Goal: Task Accomplishment & Management: Complete application form

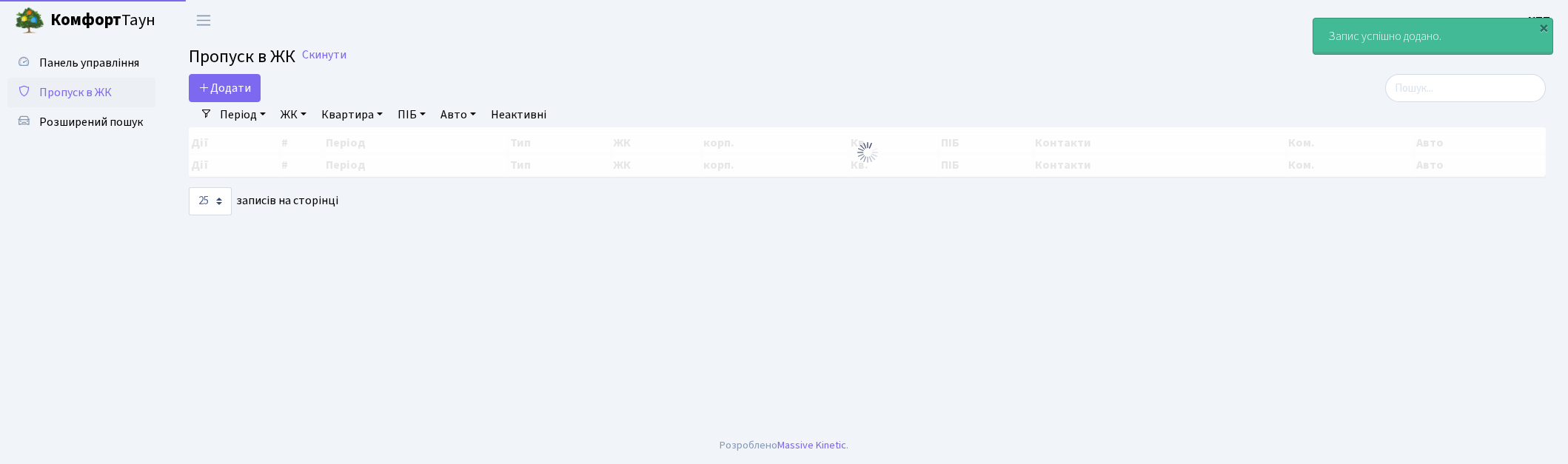
select select "25"
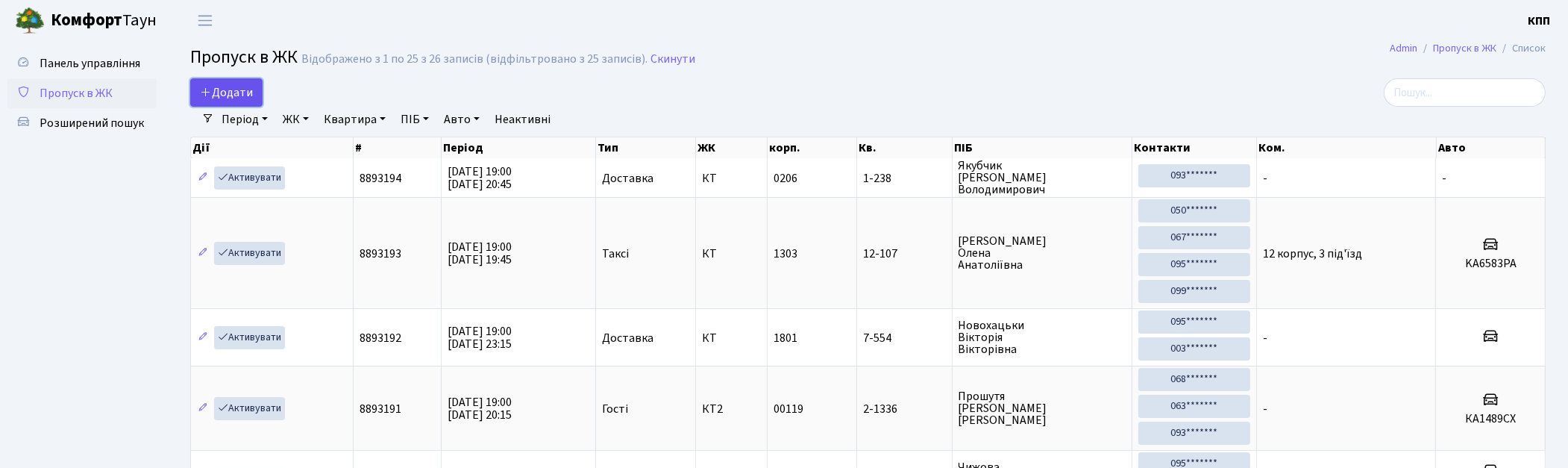
click at [231, 98] on span "Додати" at bounding box center [226, 92] width 53 height 17
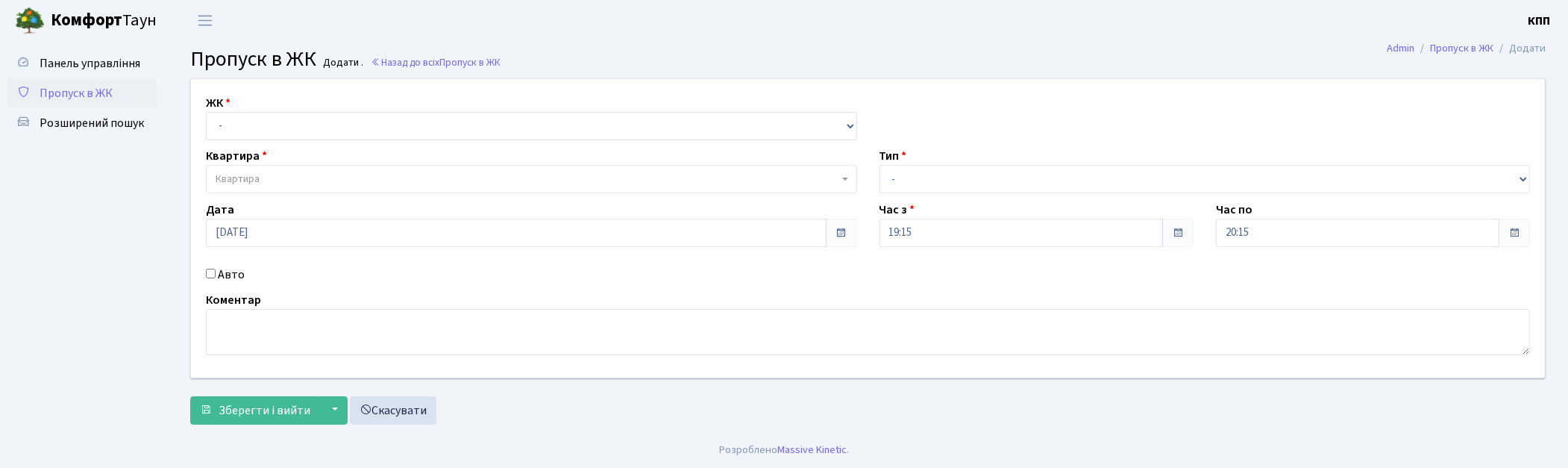
click at [295, 140] on div "ЖК - КТ, вул. Регенераторна, 4 КТ2, просп. [STREET_ADDRESS] [STREET_ADDRESS] [P…" at bounding box center [868, 228] width 1376 height 298
click at [295, 134] on select "- КТ, вул. Регенераторна, 4 КТ2, просп. [STREET_ADDRESS] [STREET_ADDRESS] [PERS…" at bounding box center [532, 126] width 652 height 29
select select "271"
click at [206, 112] on select "- КТ, вул. Регенераторна, 4 КТ2, просп. [STREET_ADDRESS] [STREET_ADDRESS] [PERS…" at bounding box center [532, 126] width 652 height 29
select select
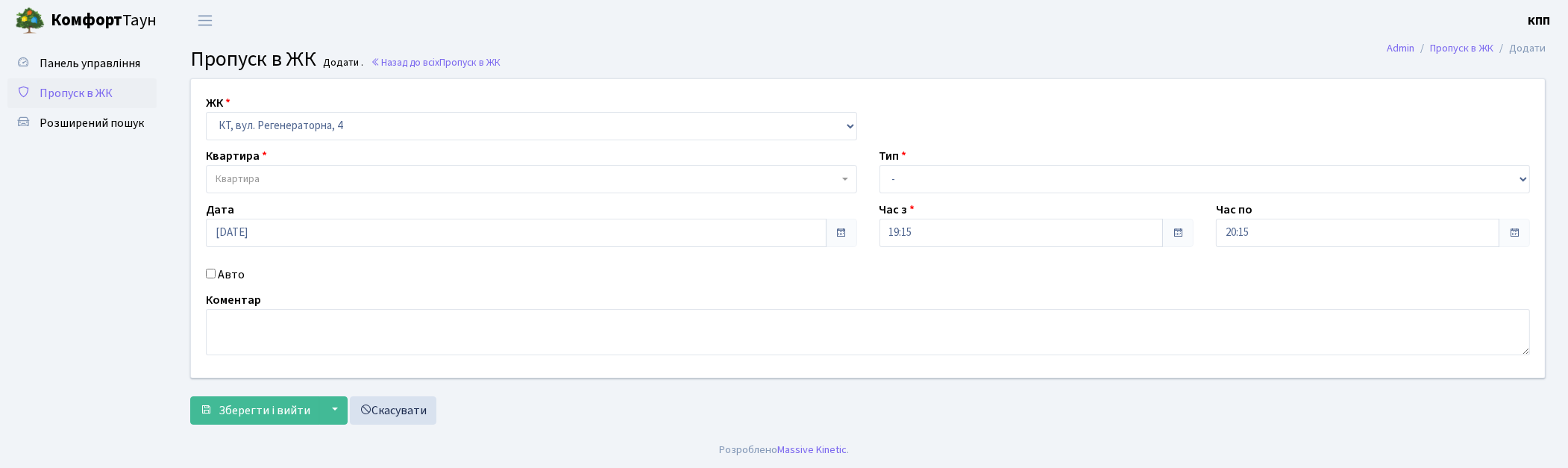
click at [302, 184] on span "Квартира" at bounding box center [527, 178] width 623 height 15
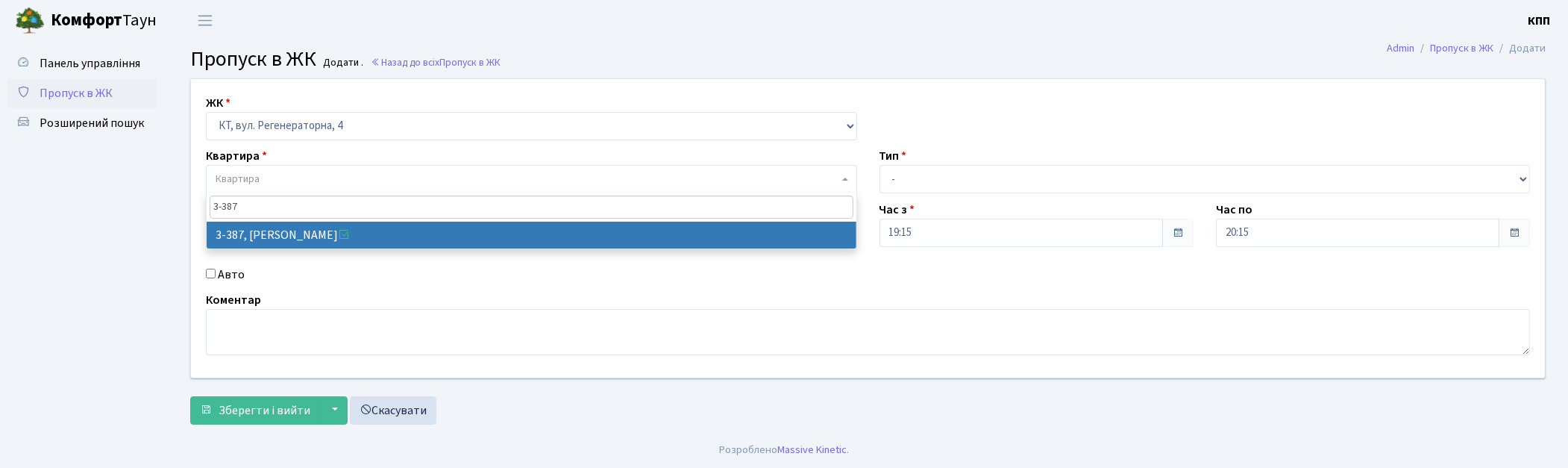
drag, startPoint x: 265, startPoint y: 205, endPoint x: 208, endPoint y: 204, distance: 57.0
click at [208, 204] on span "3-387" at bounding box center [532, 207] width 650 height 29
type input "4-242"
select select "1020"
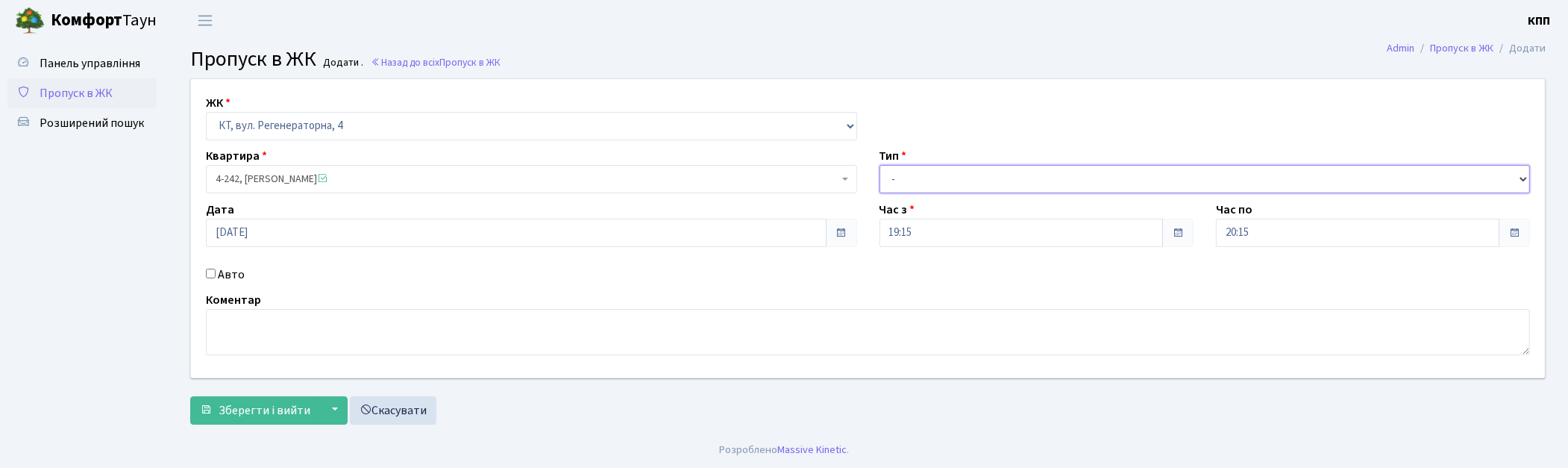
click at [953, 169] on select "- Доставка Таксі Гості Сервіс" at bounding box center [1206, 179] width 652 height 29
select select "1"
click at [880, 165] on select "- Доставка Таксі Гості Сервіс" at bounding box center [1206, 179] width 652 height 29
click at [254, 400] on button "Зберегти і вийти" at bounding box center [255, 411] width 130 height 29
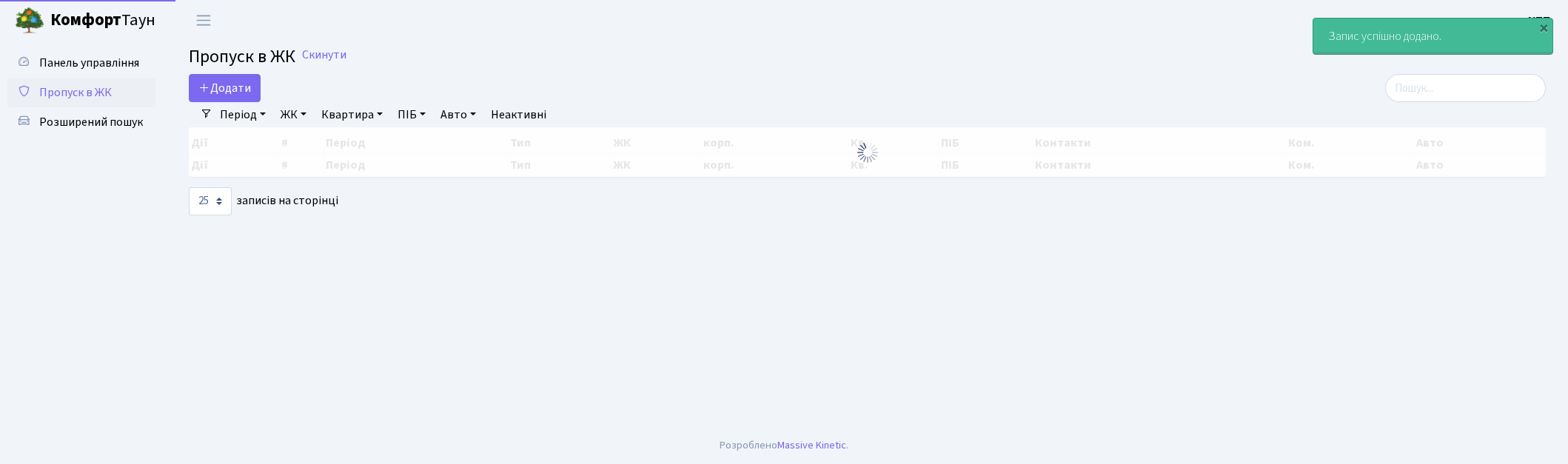
select select "25"
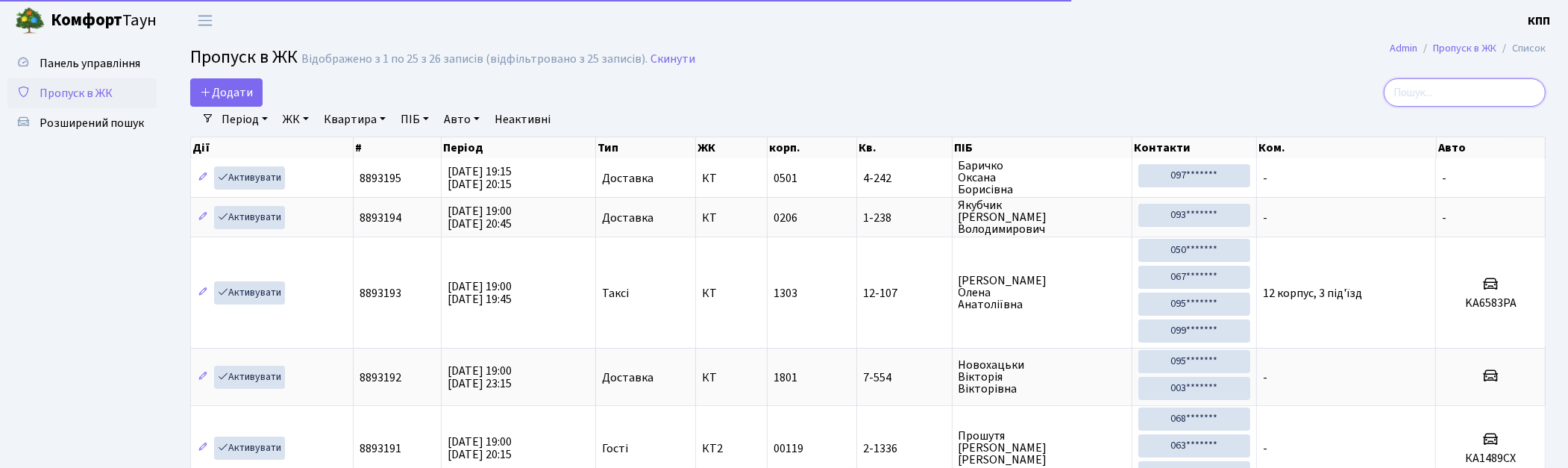
click at [1451, 99] on input "search" at bounding box center [1465, 93] width 162 height 29
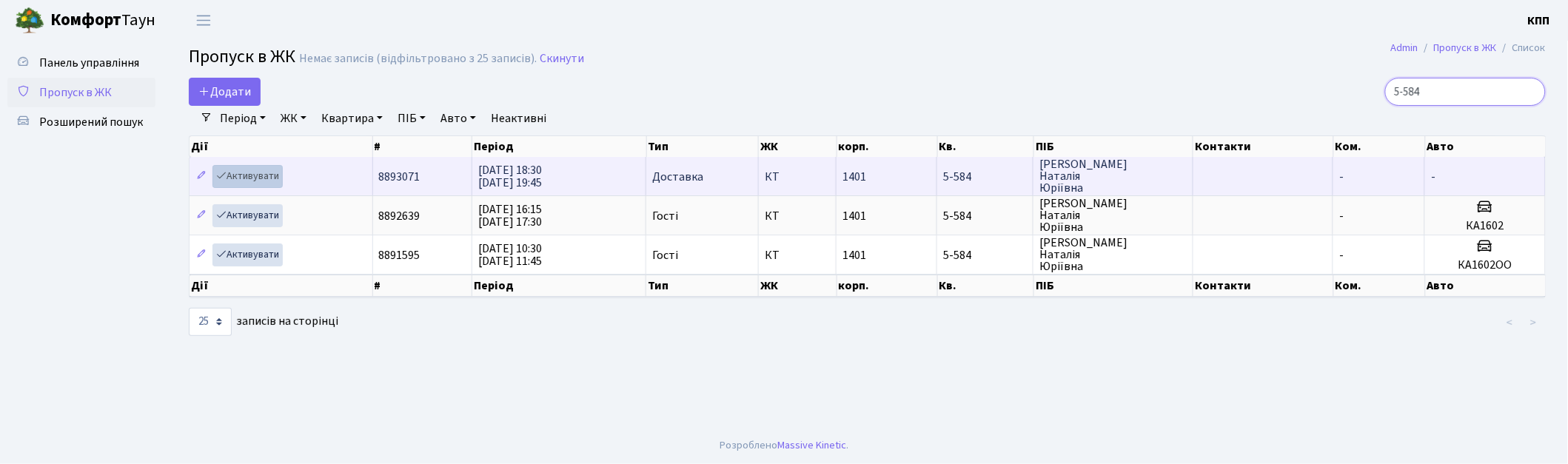
type input "5-584"
click at [242, 182] on link "Активувати" at bounding box center [247, 176] width 70 height 23
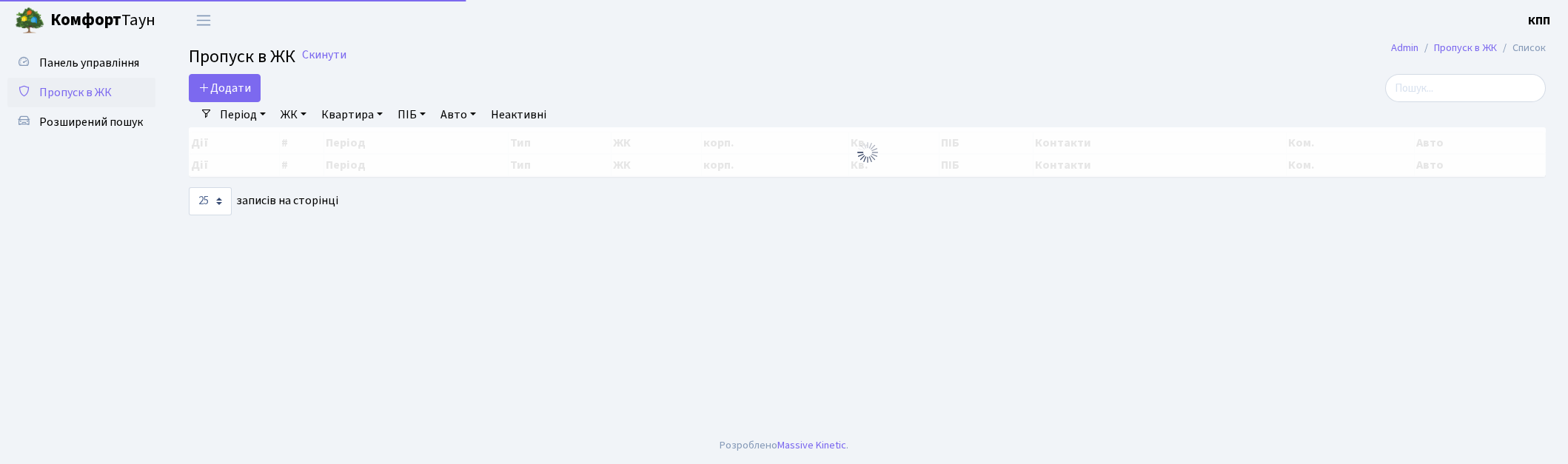
select select "25"
click at [1472, 93] on input "search" at bounding box center [1466, 88] width 160 height 28
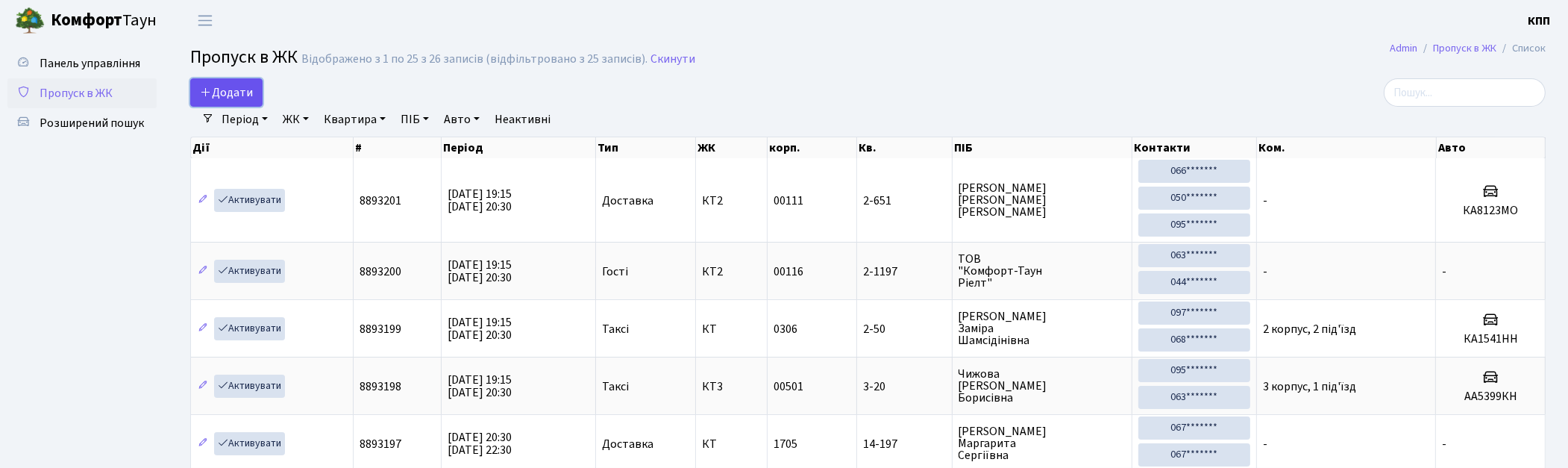
click at [251, 97] on span "Додати" at bounding box center [226, 92] width 53 height 17
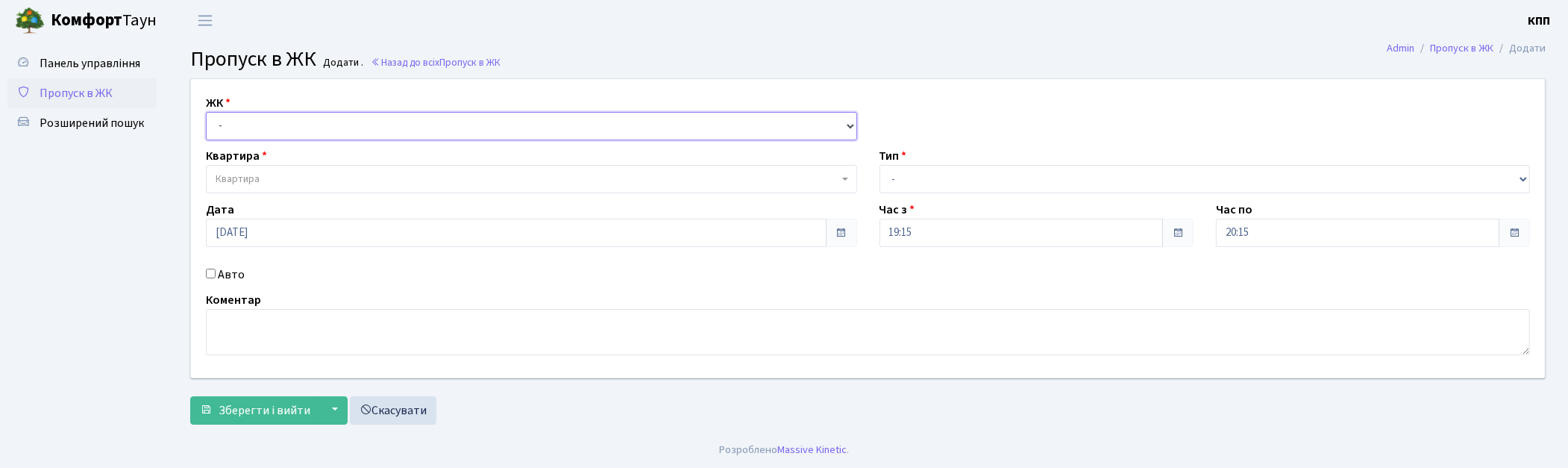
click at [321, 134] on select "- КТ, вул. Регенераторна, 4 КТ2, просп. [STREET_ADDRESS] [STREET_ADDRESS] [PERS…" at bounding box center [532, 126] width 652 height 29
select select "271"
click at [206, 112] on select "- КТ, вул. Регенераторна, 4 КТ2, просп. [STREET_ADDRESS] [STREET_ADDRESS] [PERS…" at bounding box center [532, 126] width 652 height 29
select select
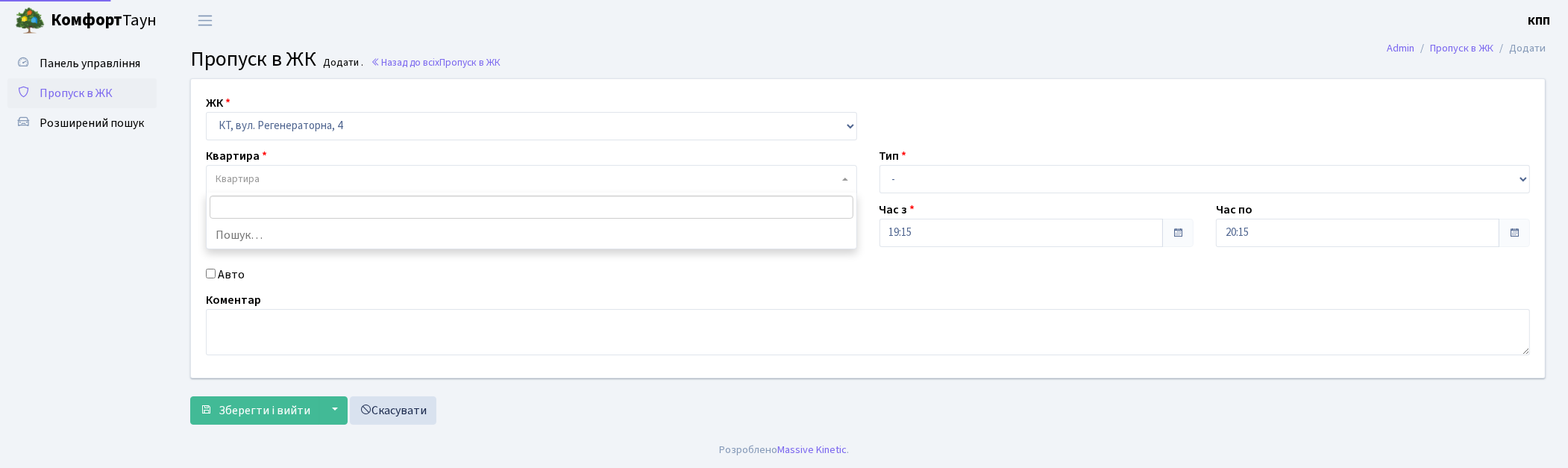
click at [311, 182] on span "Квартира" at bounding box center [527, 178] width 623 height 15
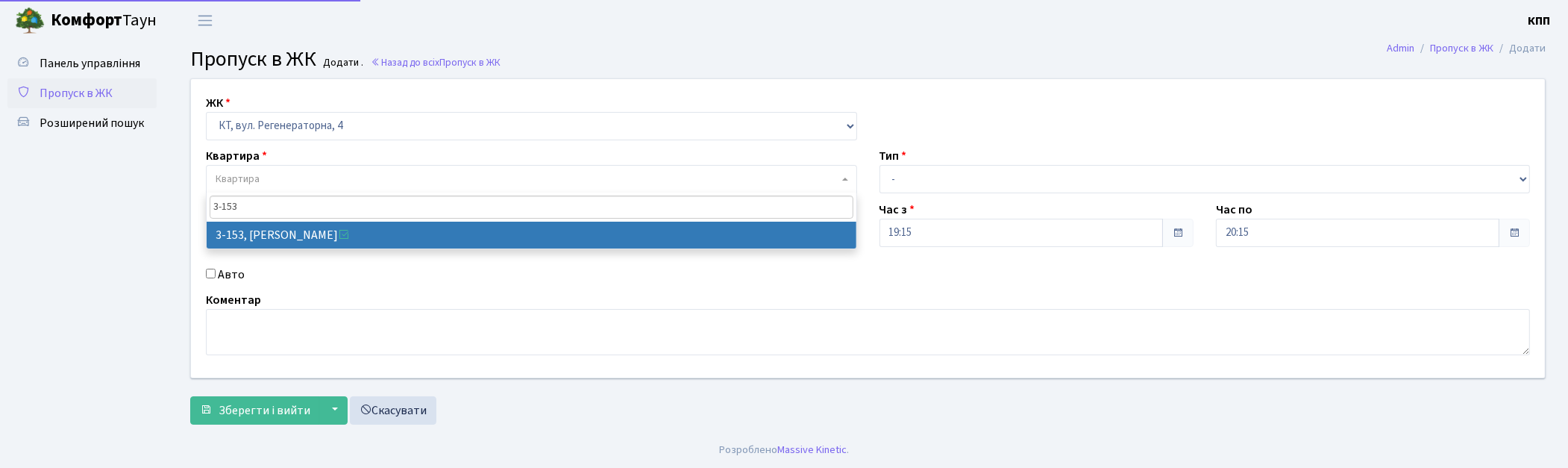
type input "3-153"
select select "820"
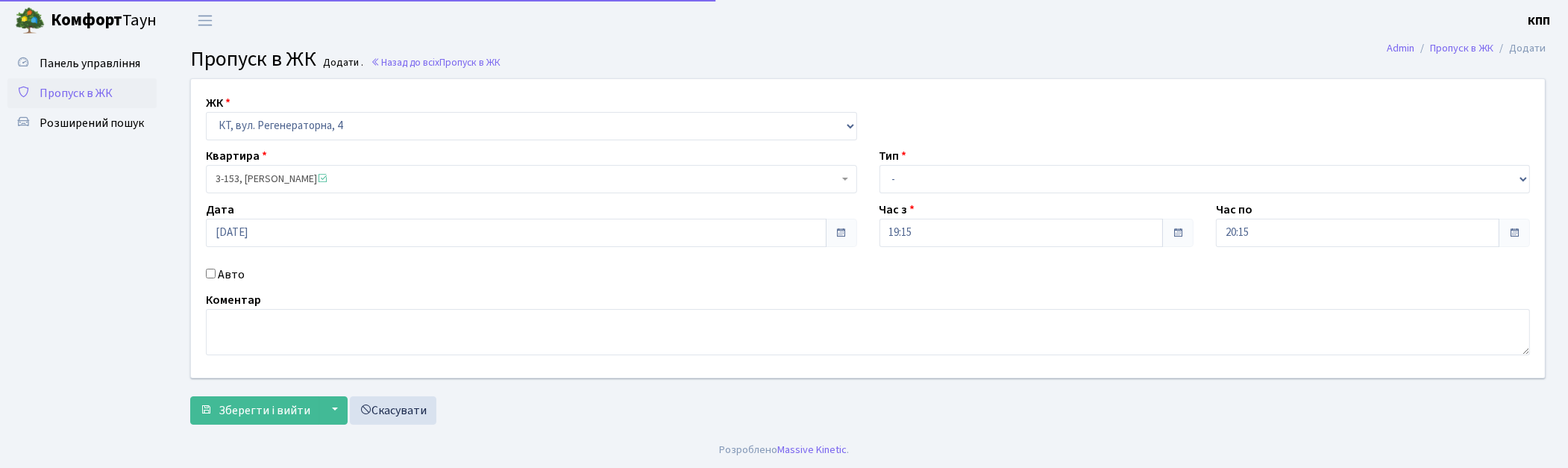
click at [228, 274] on label "Авто" at bounding box center [231, 274] width 27 height 18
click at [216, 274] on input "Авто" at bounding box center [211, 274] width 10 height 10
checkbox input "true"
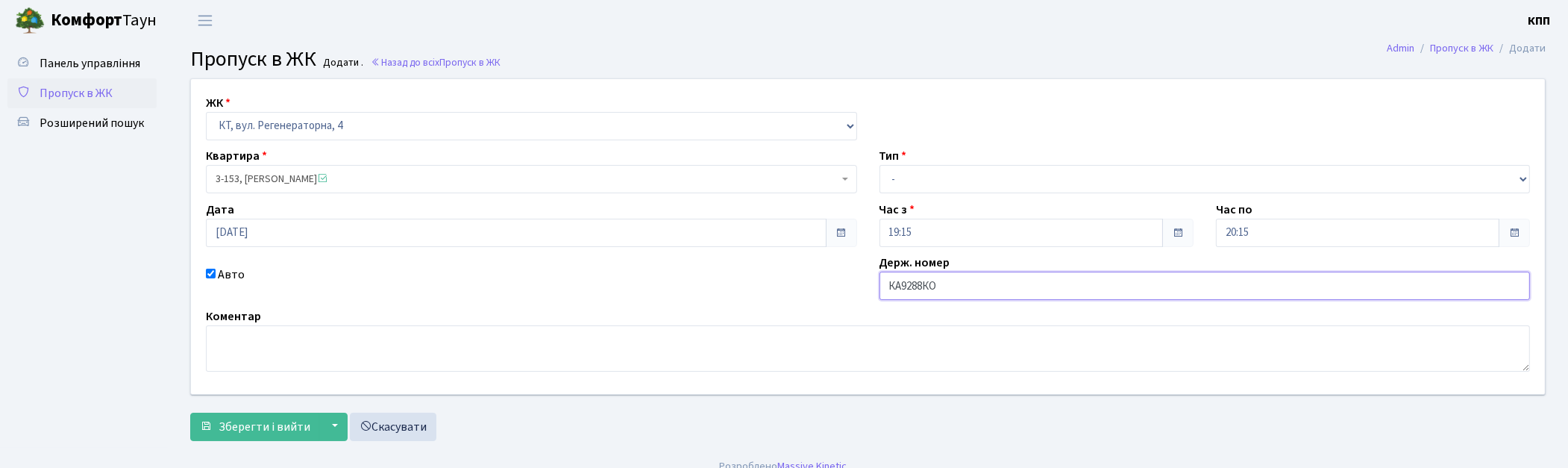
type input "КА9288КО"
drag, startPoint x: 942, startPoint y: 165, endPoint x: 937, endPoint y: 187, distance: 22.6
click at [942, 165] on select "- Доставка Таксі Гості Сервіс" at bounding box center [1206, 179] width 652 height 29
select select "2"
click at [880, 165] on select "- Доставка Таксі Гості Сервіс" at bounding box center [1206, 179] width 652 height 29
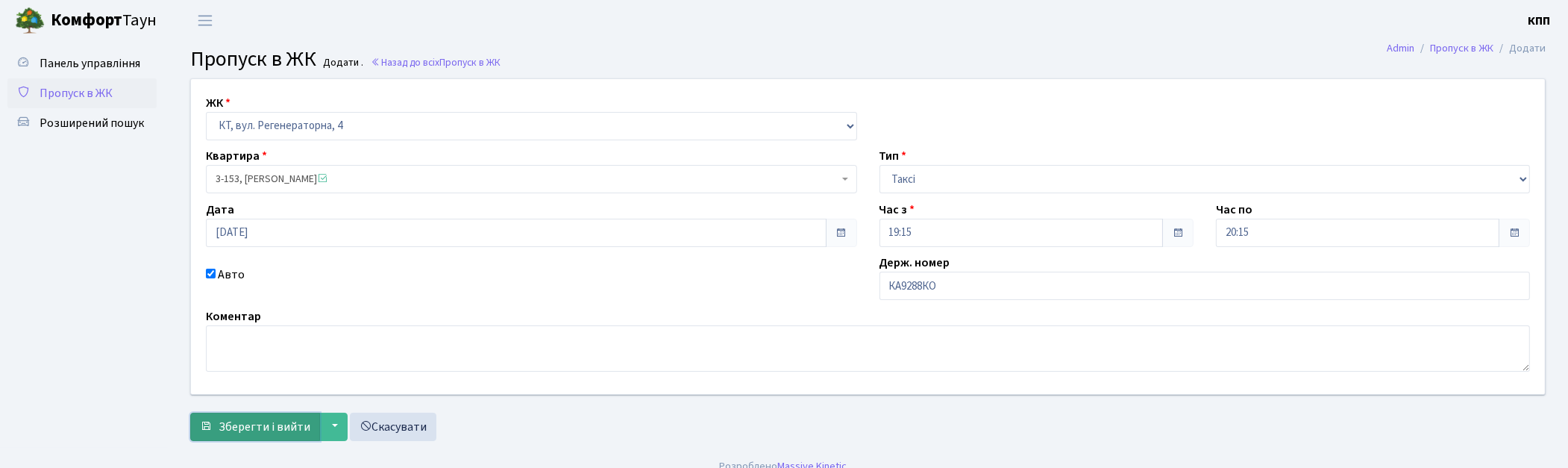
click at [229, 429] on span "Зберегти і вийти" at bounding box center [265, 427] width 92 height 17
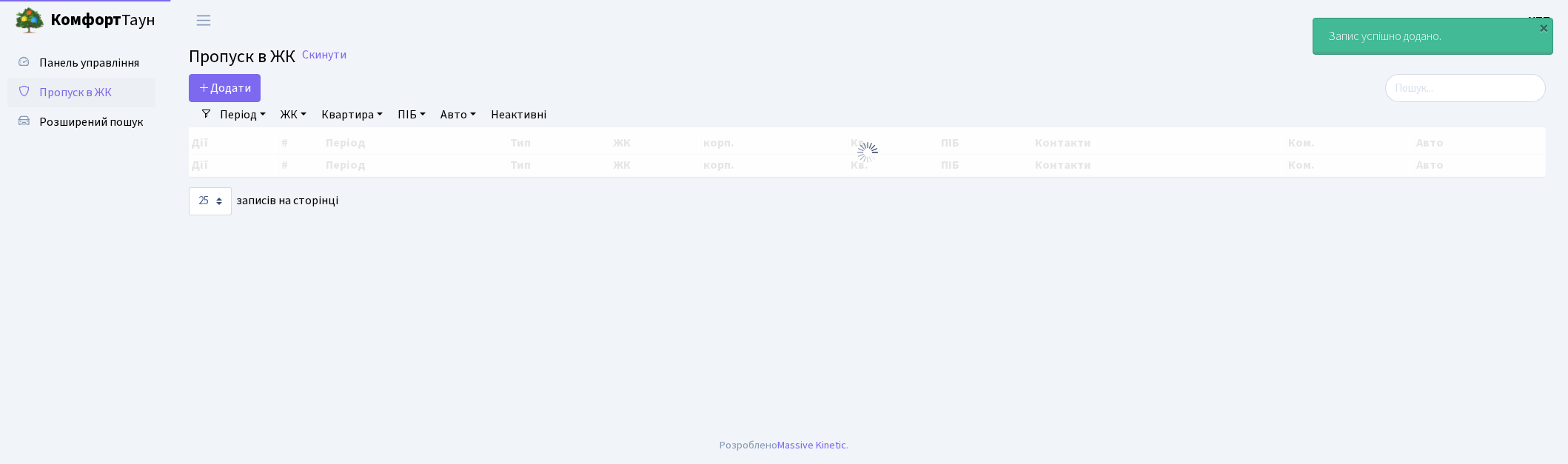
select select "25"
click at [1471, 90] on input "search" at bounding box center [1466, 88] width 160 height 28
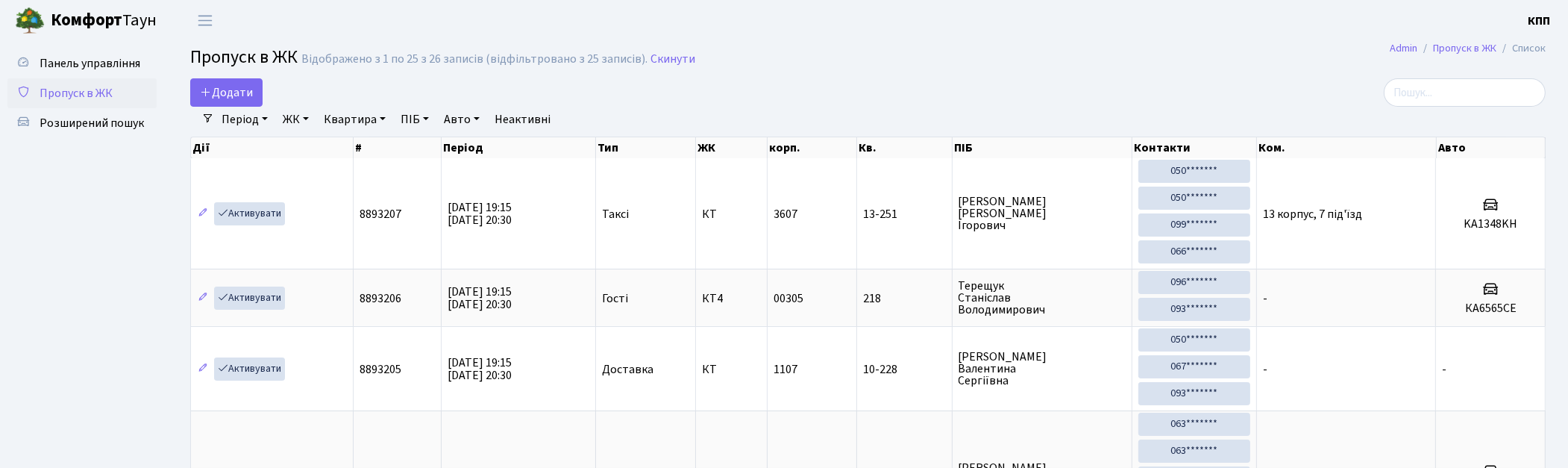
click at [247, 107] on link "Період" at bounding box center [244, 120] width 58 height 25
click at [221, 101] on link "Додати" at bounding box center [226, 93] width 72 height 29
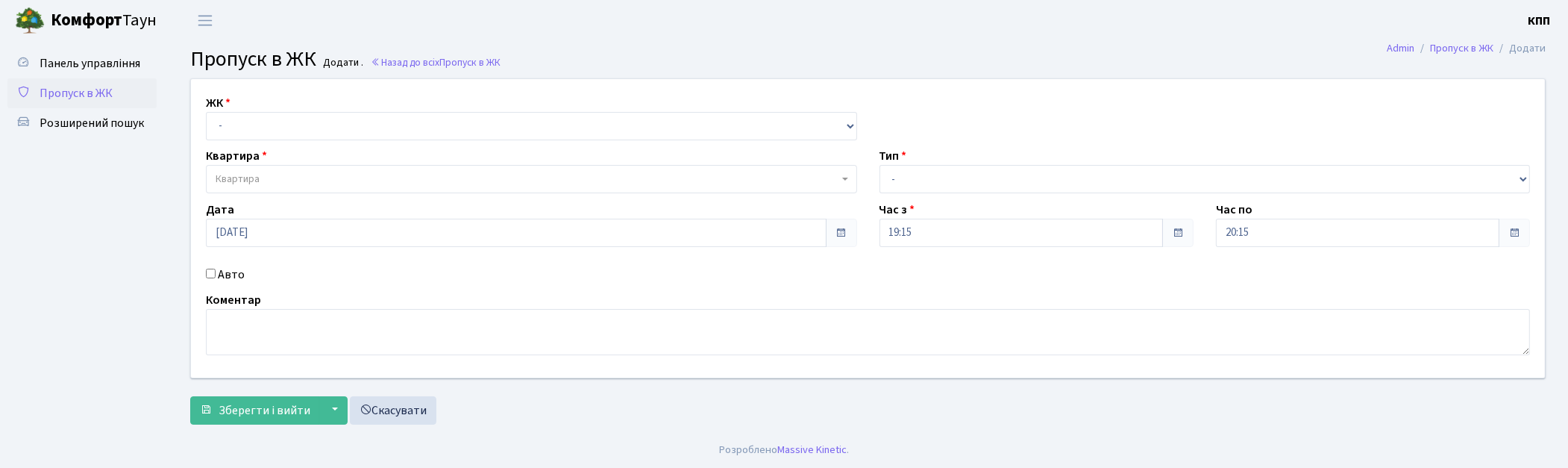
select select "271"
click at [206, 112] on select "- КТ, вул. Регенераторна, 4 КТ2, просп. [STREET_ADDRESS] [STREET_ADDRESS] [PERS…" at bounding box center [532, 126] width 652 height 29
select select
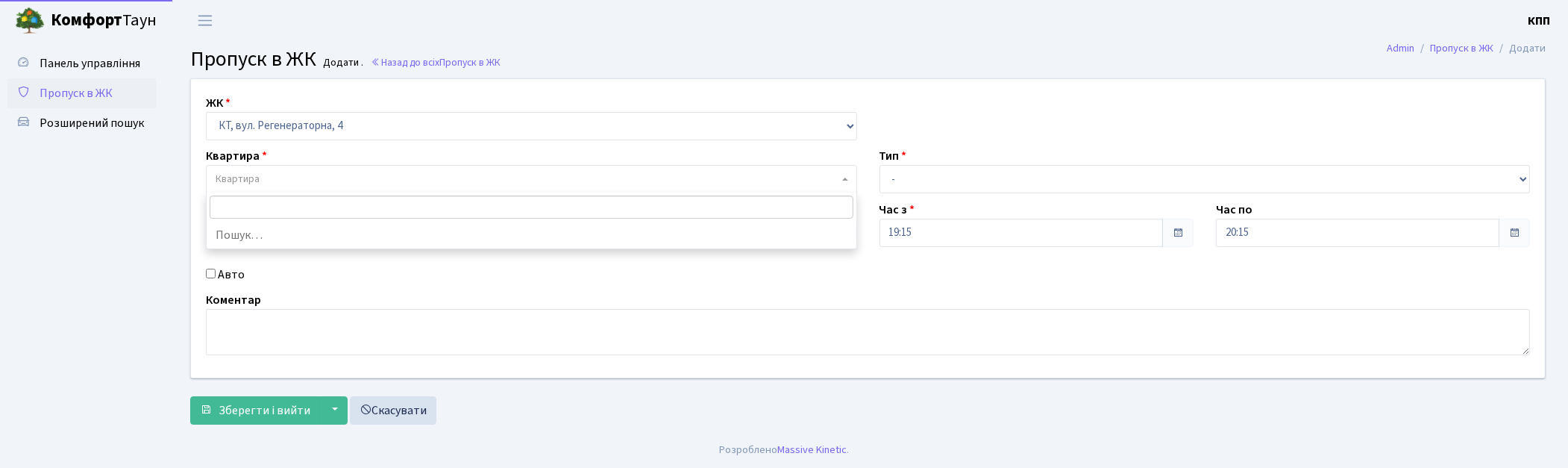
click at [279, 176] on span "Квартира" at bounding box center [527, 178] width 623 height 15
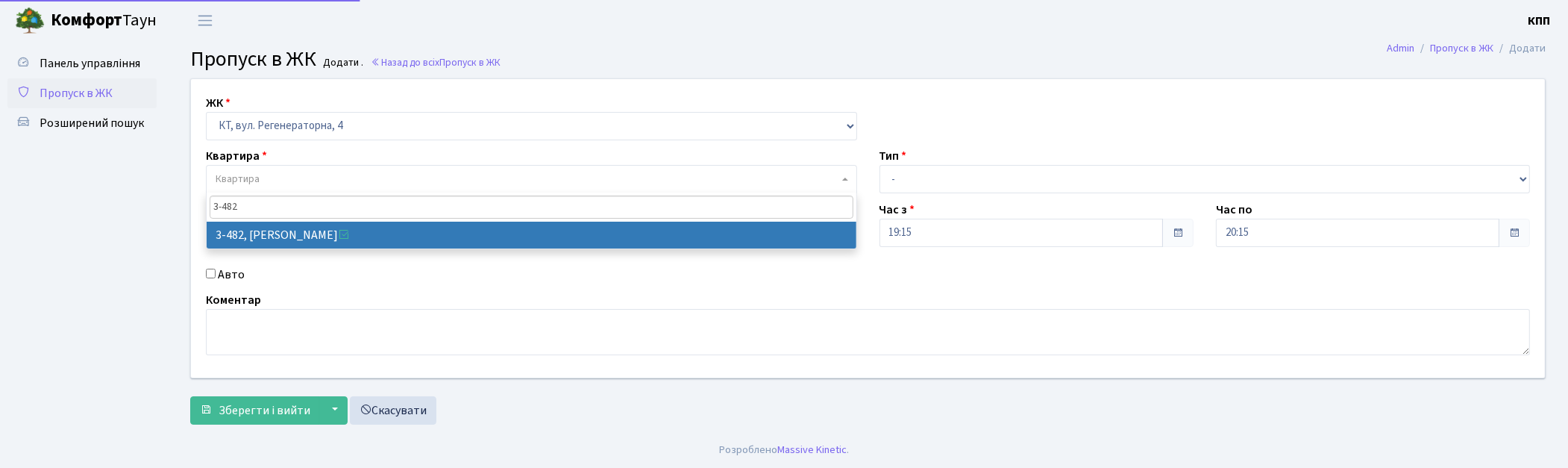
type input "3-482"
select select "1700"
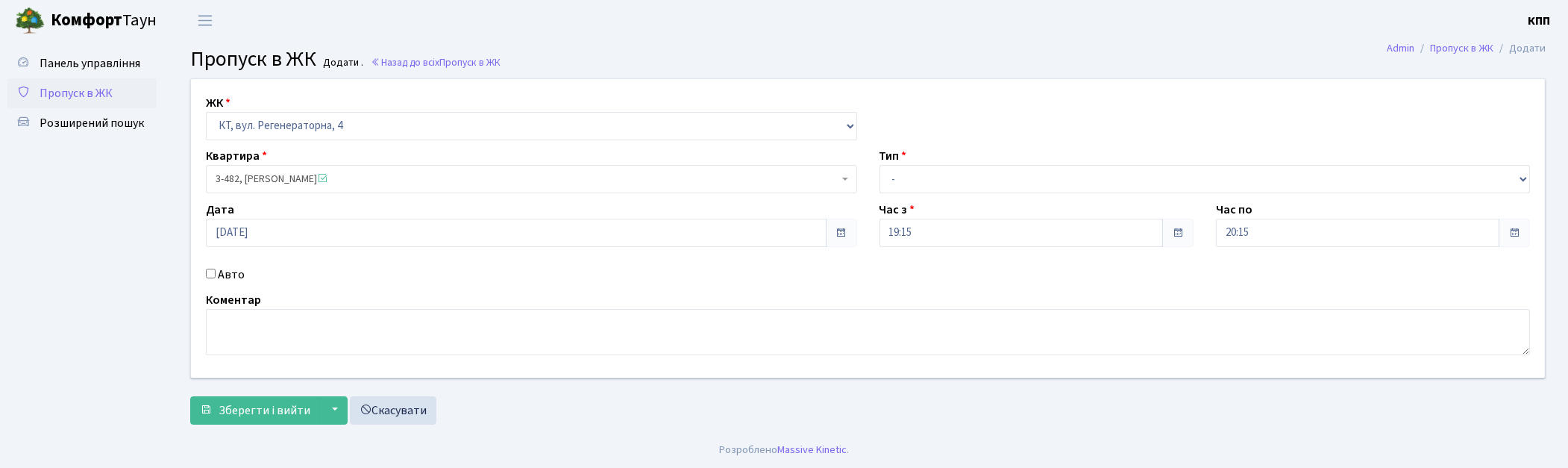
click at [222, 278] on label "Авто" at bounding box center [231, 274] width 27 height 18
click at [216, 278] on input "Авто" at bounding box center [211, 274] width 10 height 10
checkbox input "true"
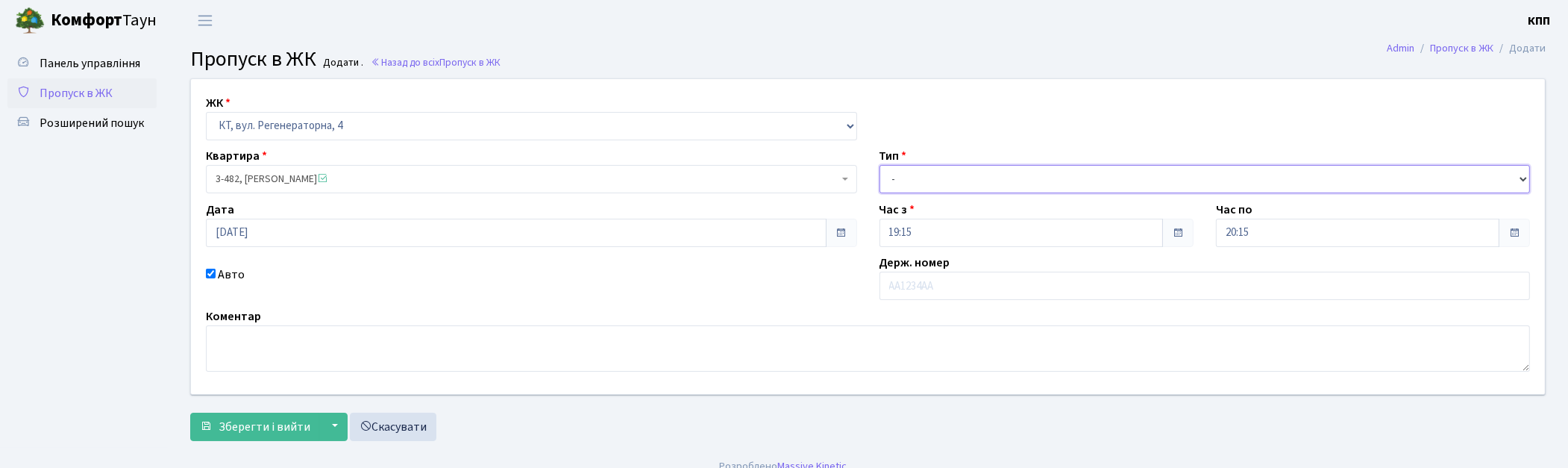
click at [949, 166] on select "- Доставка Таксі Гості Сервіс" at bounding box center [1206, 179] width 652 height 29
select select "2"
click at [880, 165] on select "- Доставка Таксі Гості Сервіс" at bounding box center [1206, 179] width 652 height 29
click at [916, 284] on input "text" at bounding box center [1206, 286] width 652 height 29
type input "АА3550ОН"
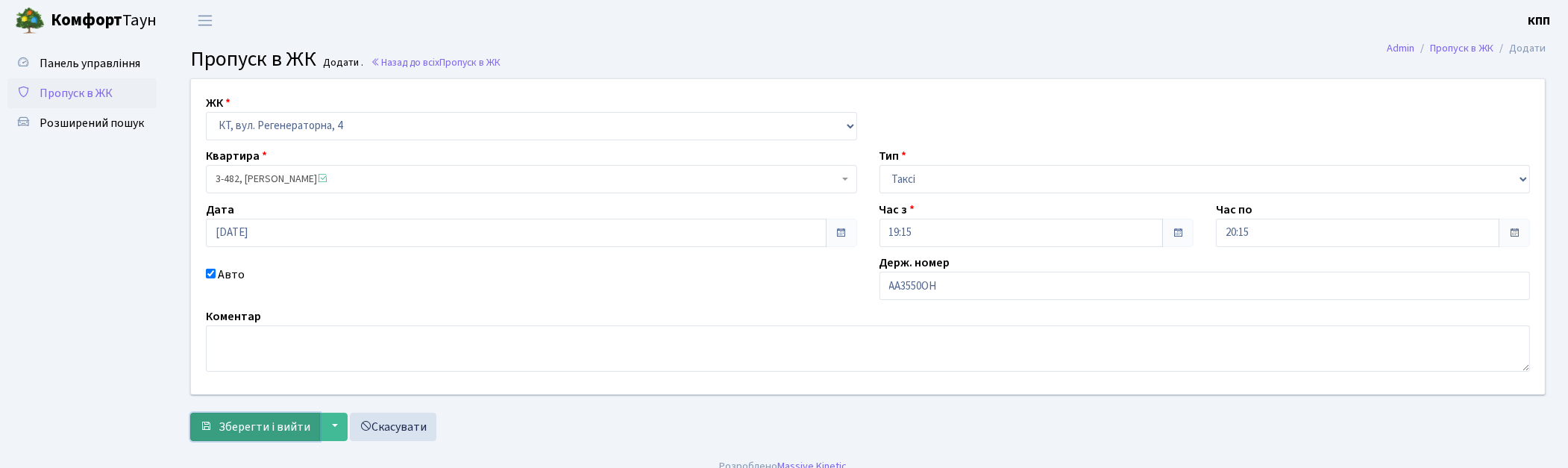
click at [247, 426] on span "Зберегти і вийти" at bounding box center [265, 427] width 92 height 17
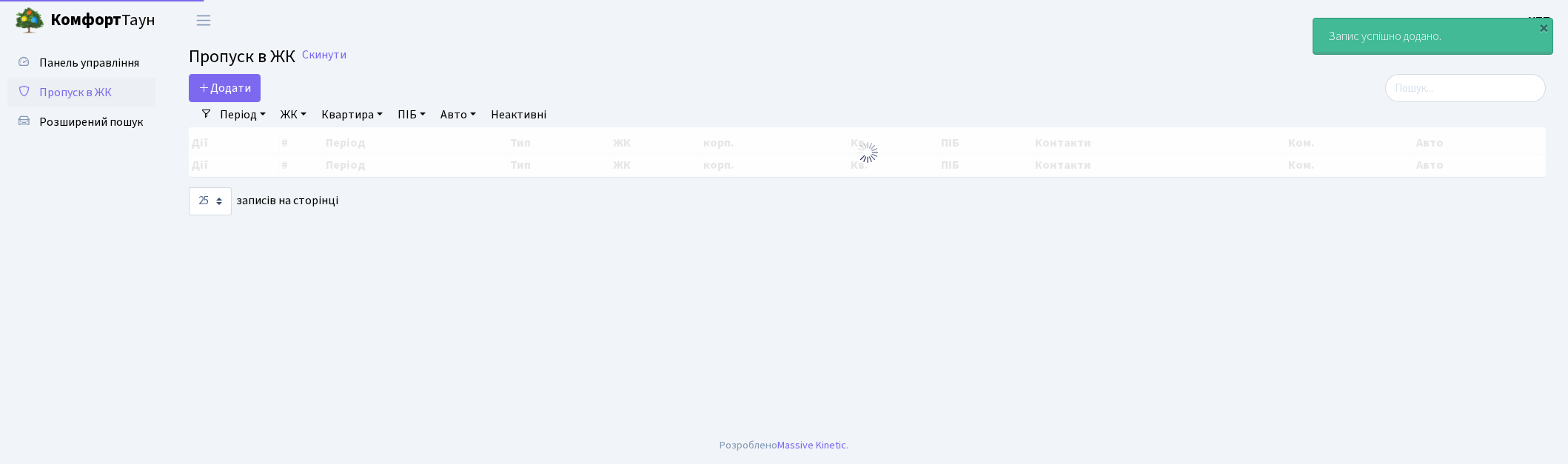
select select "25"
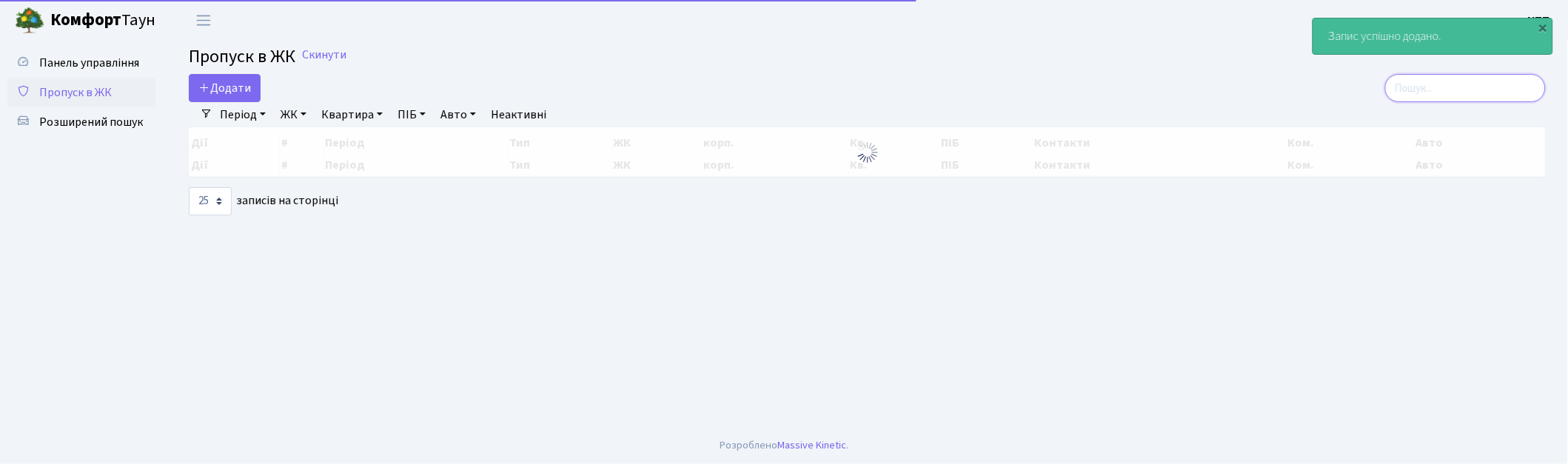
click at [1441, 80] on input "search" at bounding box center [1466, 88] width 160 height 28
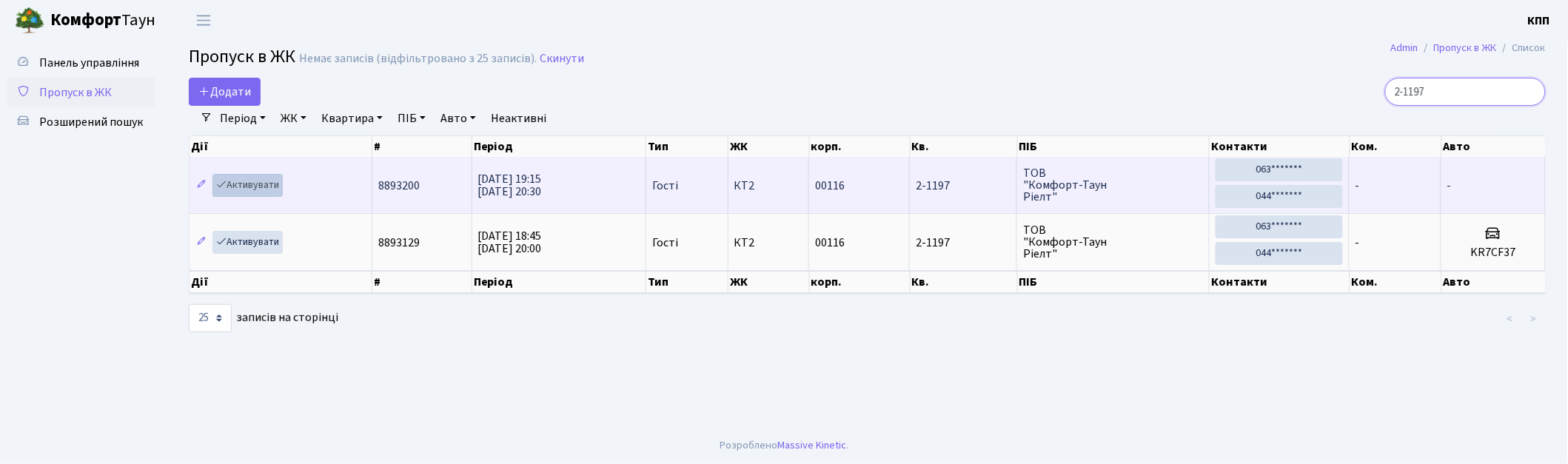
type input "2-1197"
click at [250, 182] on link "Активувати" at bounding box center [247, 185] width 70 height 23
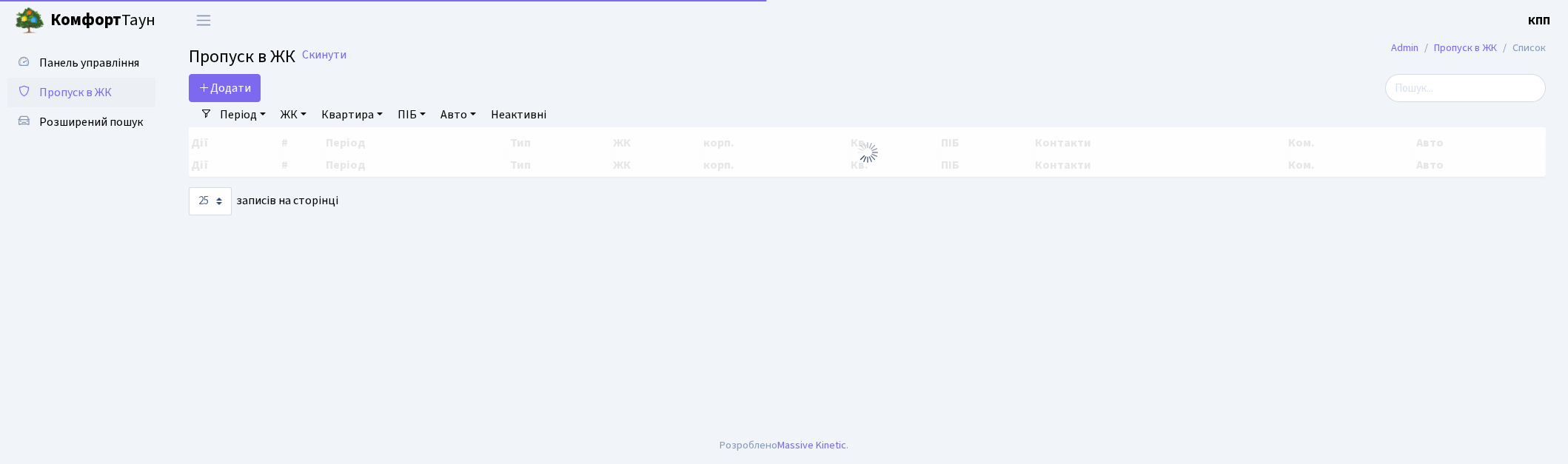
select select "25"
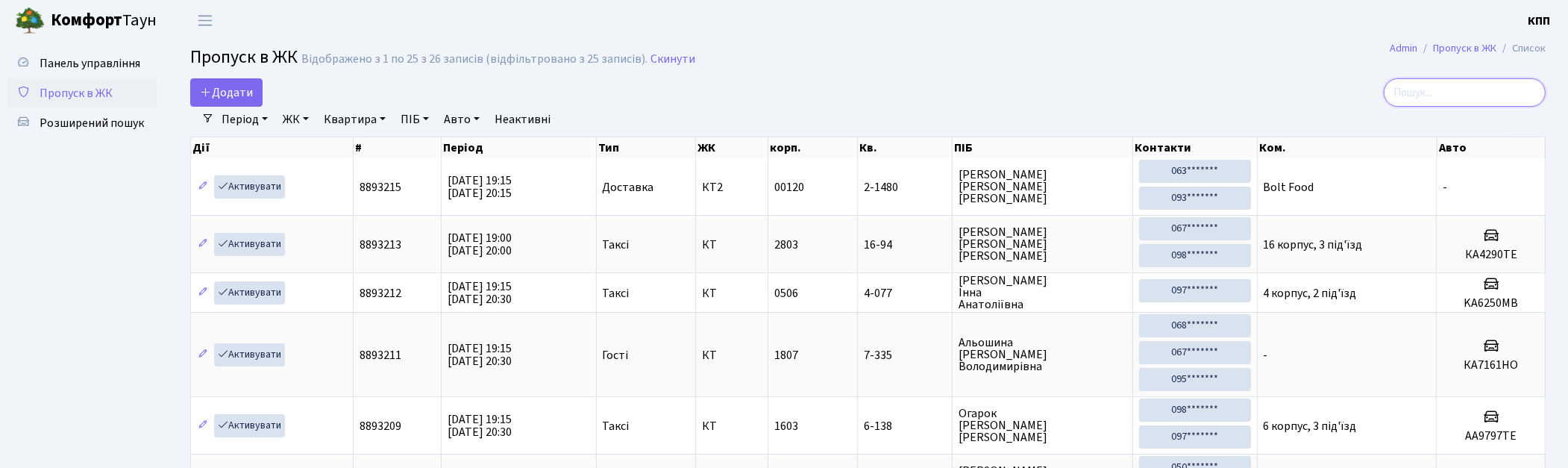
click at [1428, 83] on input "search" at bounding box center [1465, 93] width 162 height 29
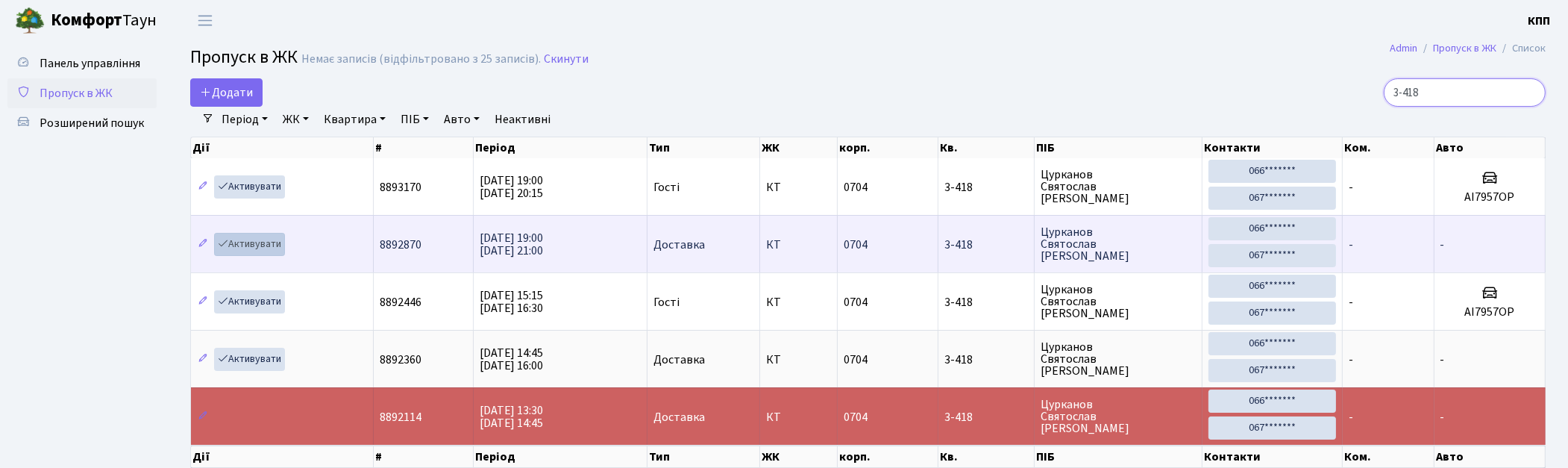
type input "3-418"
click at [262, 235] on link "Активувати" at bounding box center [249, 244] width 71 height 23
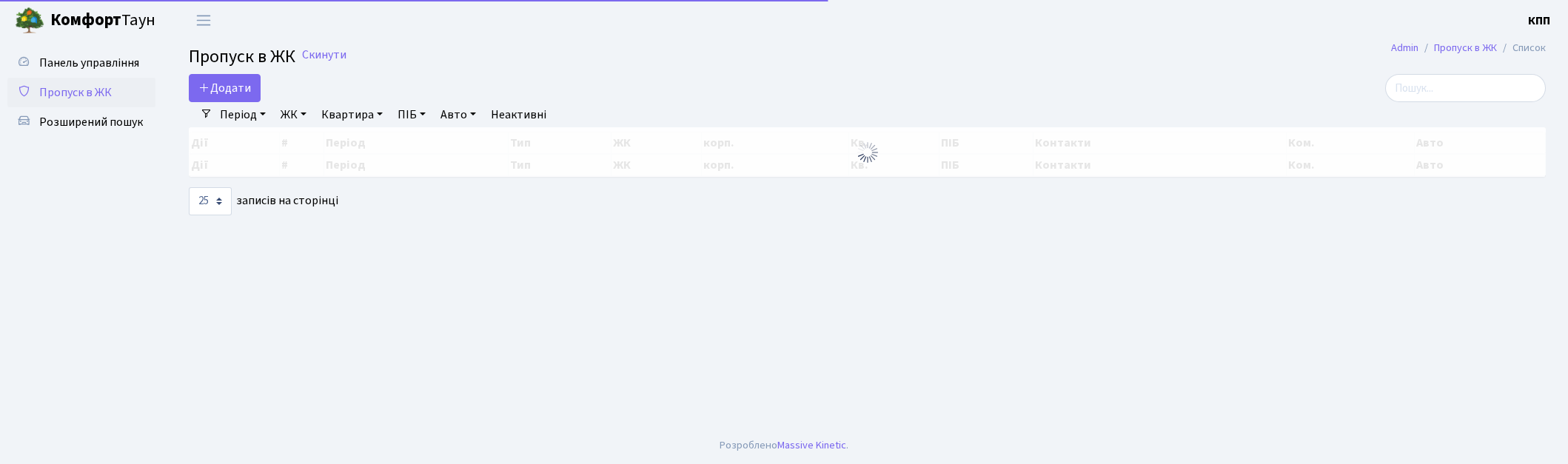
select select "25"
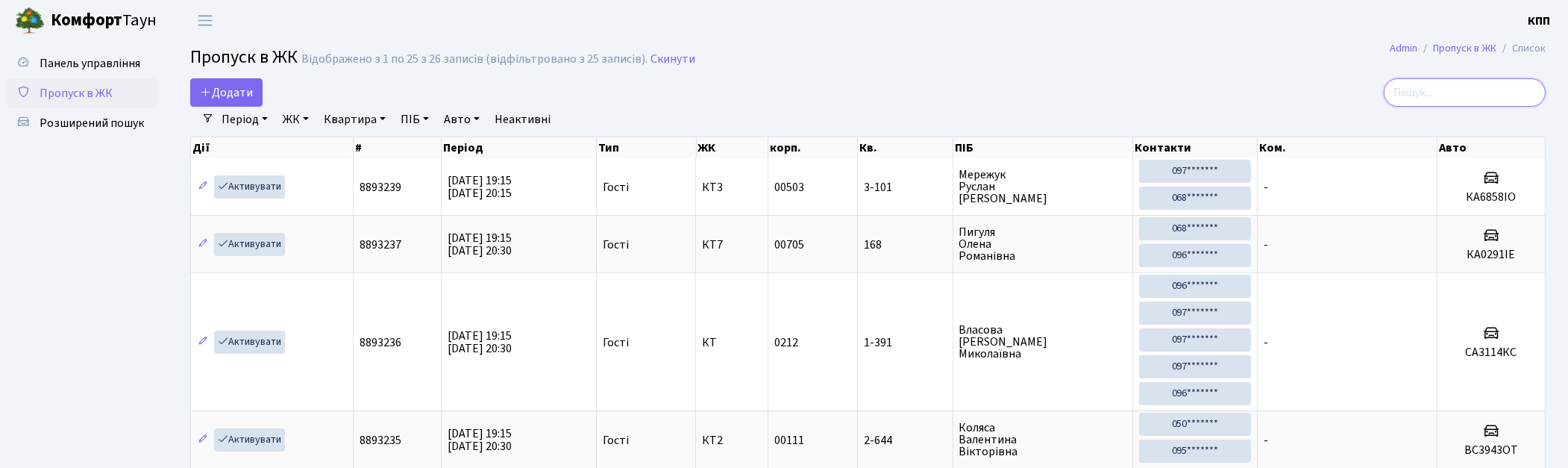
click at [1451, 84] on input "search" at bounding box center [1465, 93] width 162 height 29
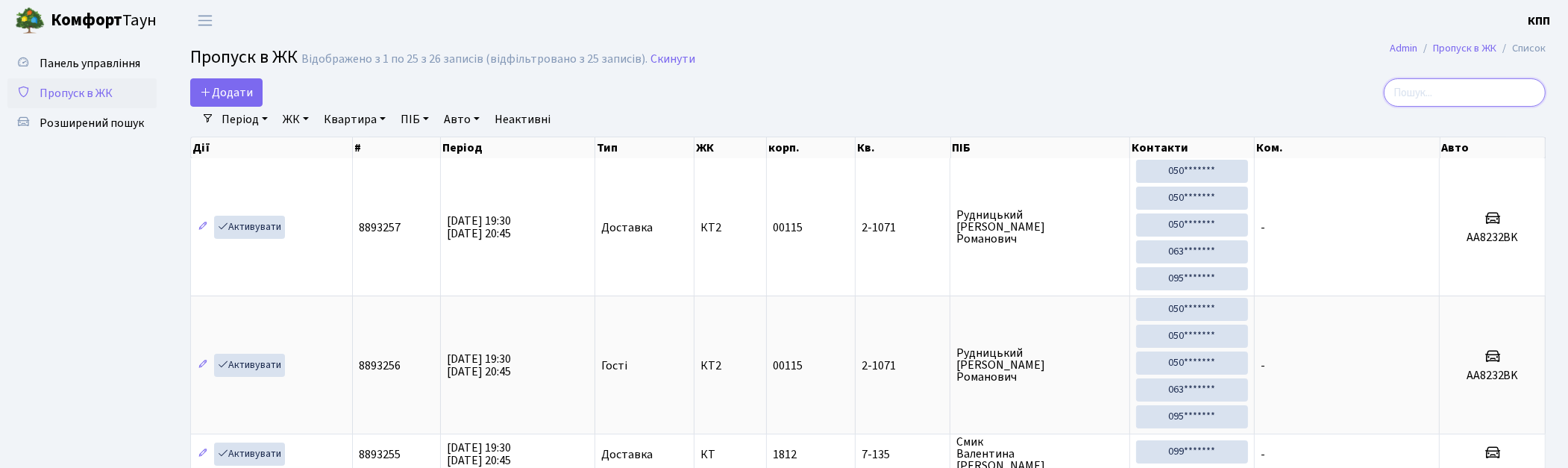
click at [1457, 94] on input "search" at bounding box center [1465, 93] width 162 height 29
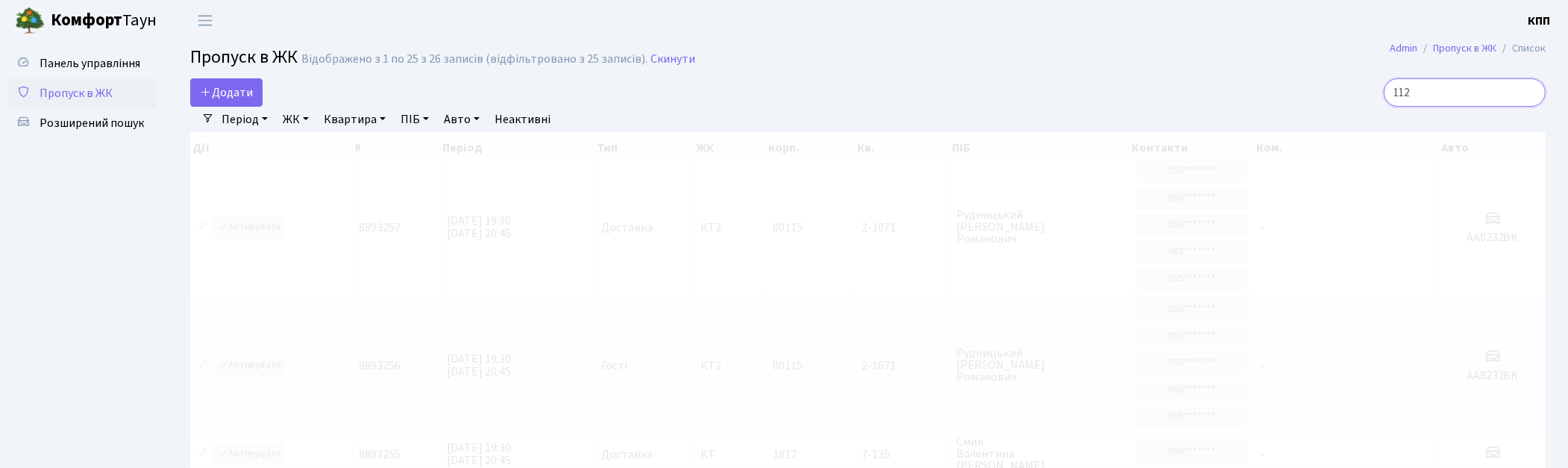
type input "112"
click at [293, 117] on link "ЖК" at bounding box center [296, 120] width 38 height 25
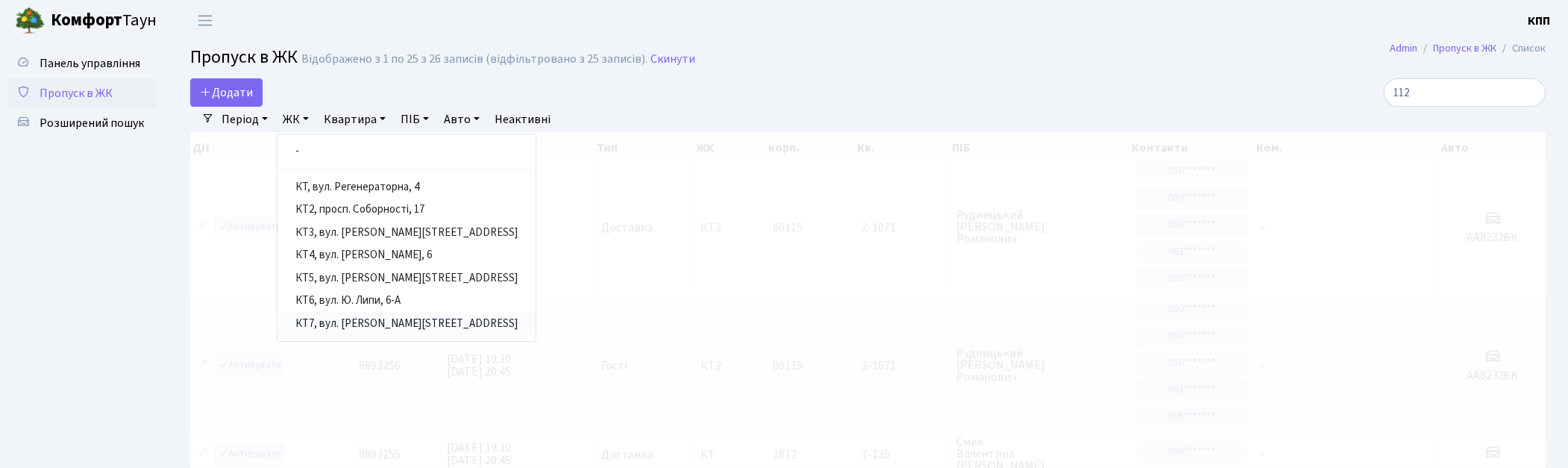
click at [346, 320] on link "КТ7, вул. [PERSON_NAME][STREET_ADDRESS]" at bounding box center [407, 324] width 258 height 23
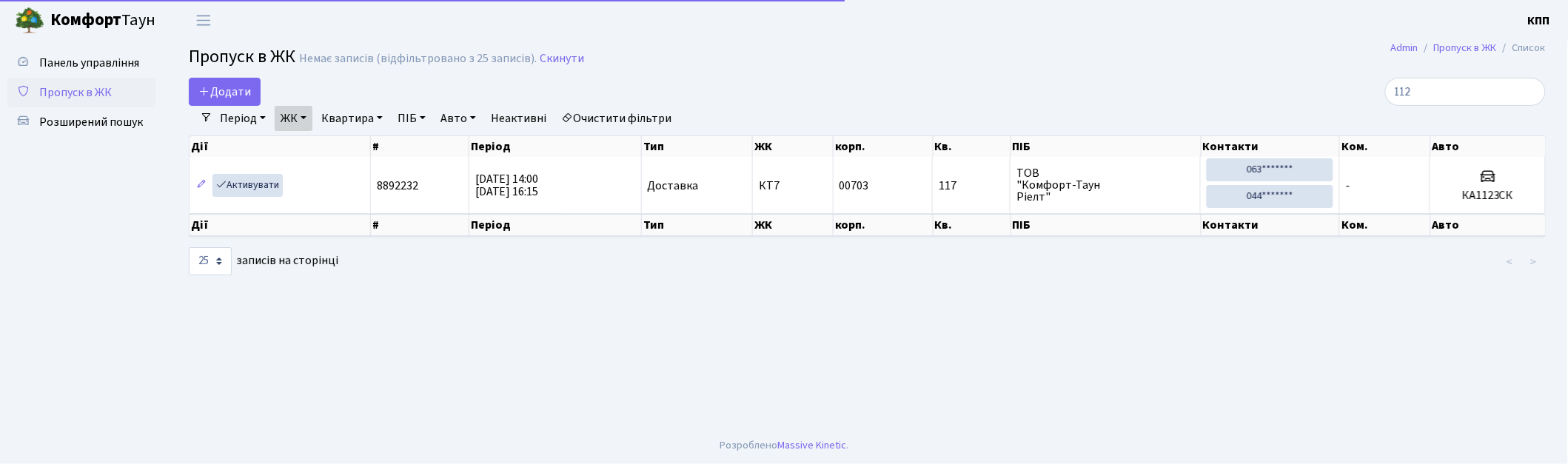
click at [304, 115] on link "ЖК" at bounding box center [293, 119] width 38 height 25
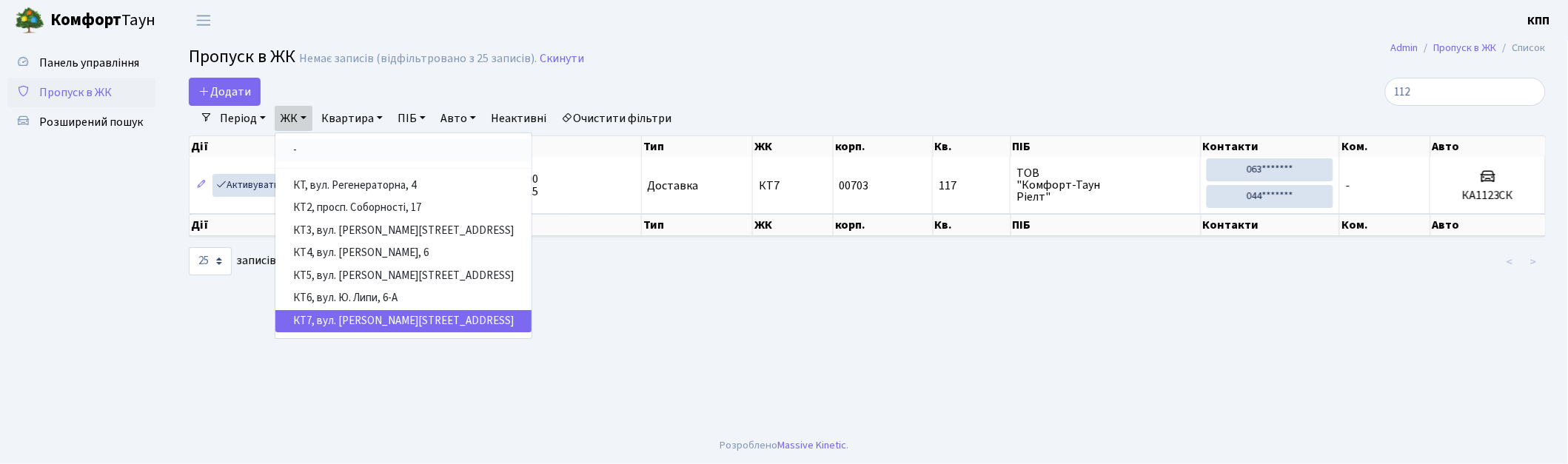
click at [344, 154] on link "-" at bounding box center [404, 150] width 256 height 23
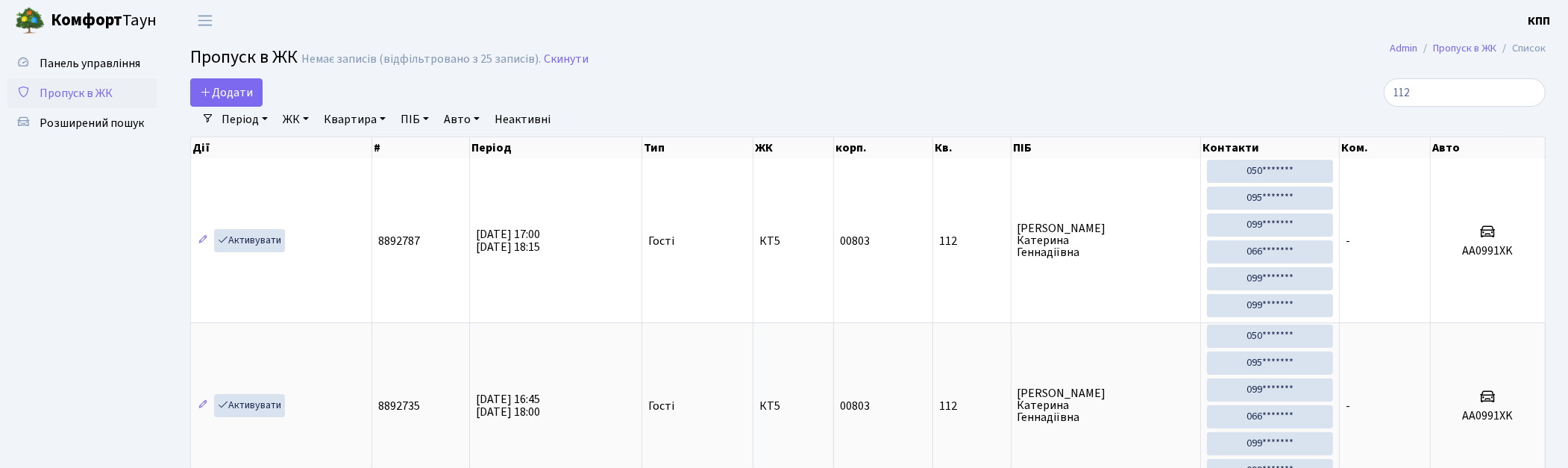
click at [88, 92] on span "Пропуск в ЖК" at bounding box center [76, 93] width 73 height 17
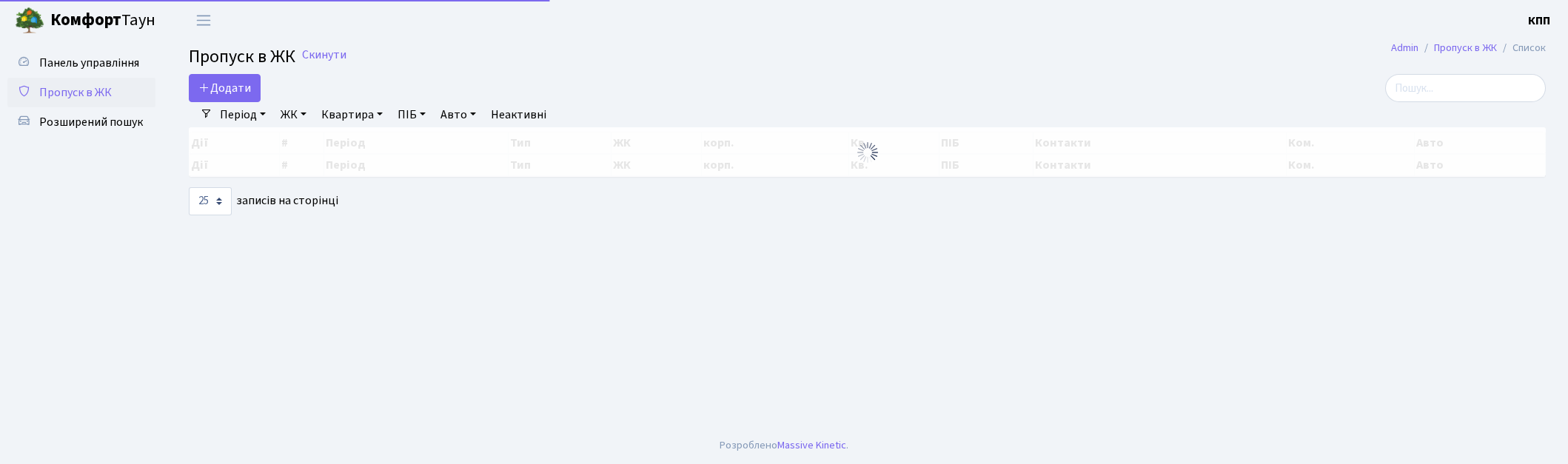
select select "25"
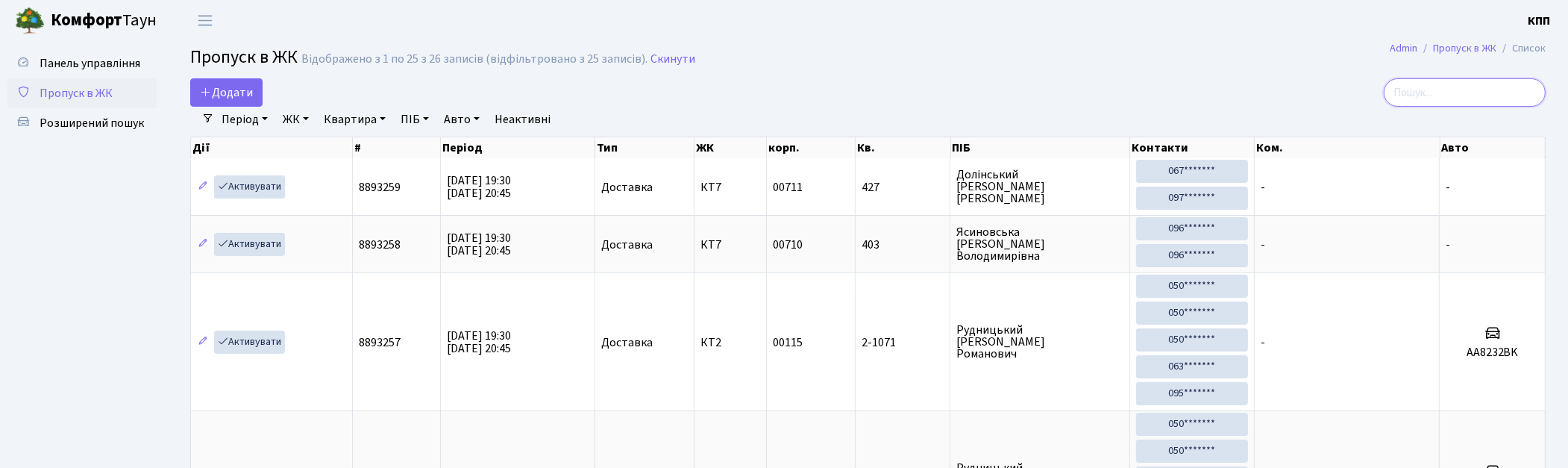
click at [1464, 95] on input "search" at bounding box center [1465, 93] width 162 height 29
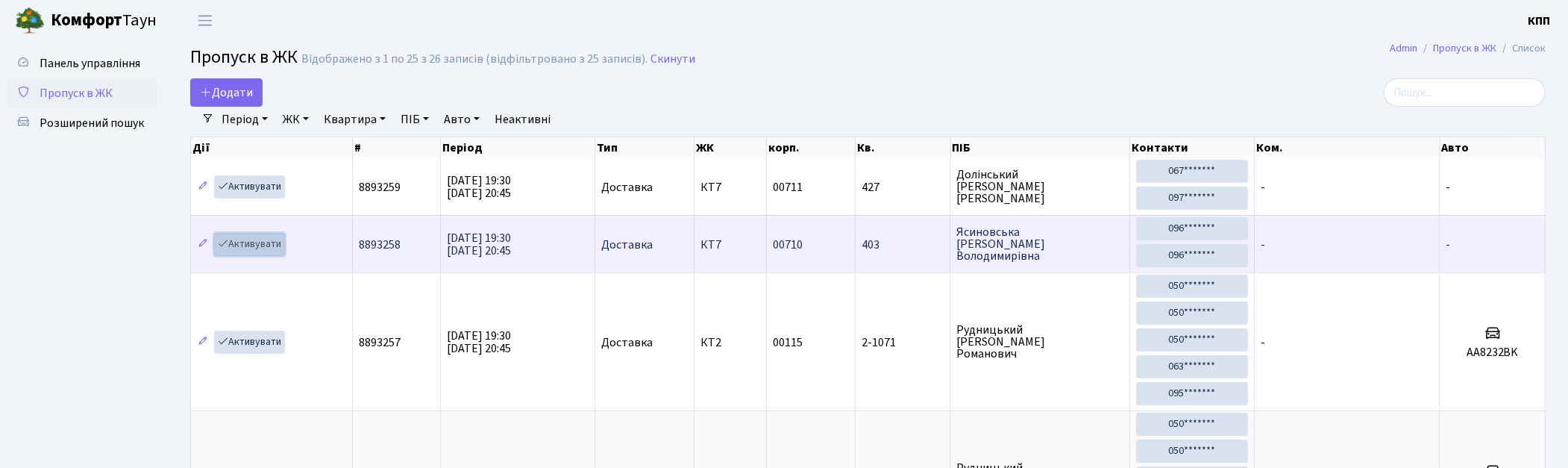
click at [262, 245] on link "Активувати" at bounding box center [249, 244] width 71 height 23
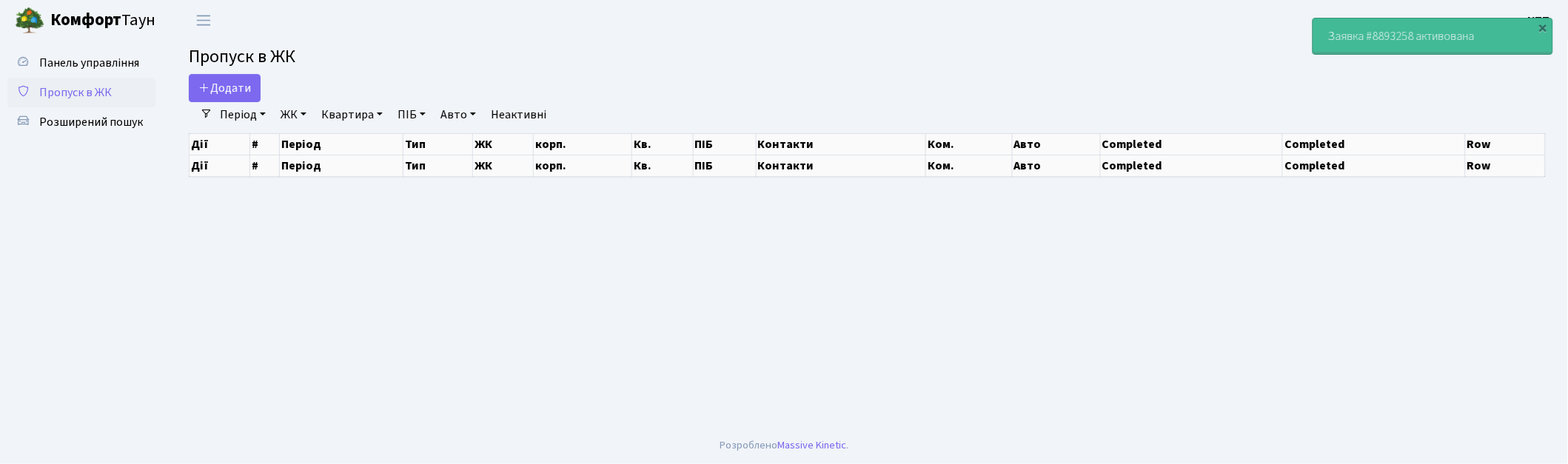
select select "25"
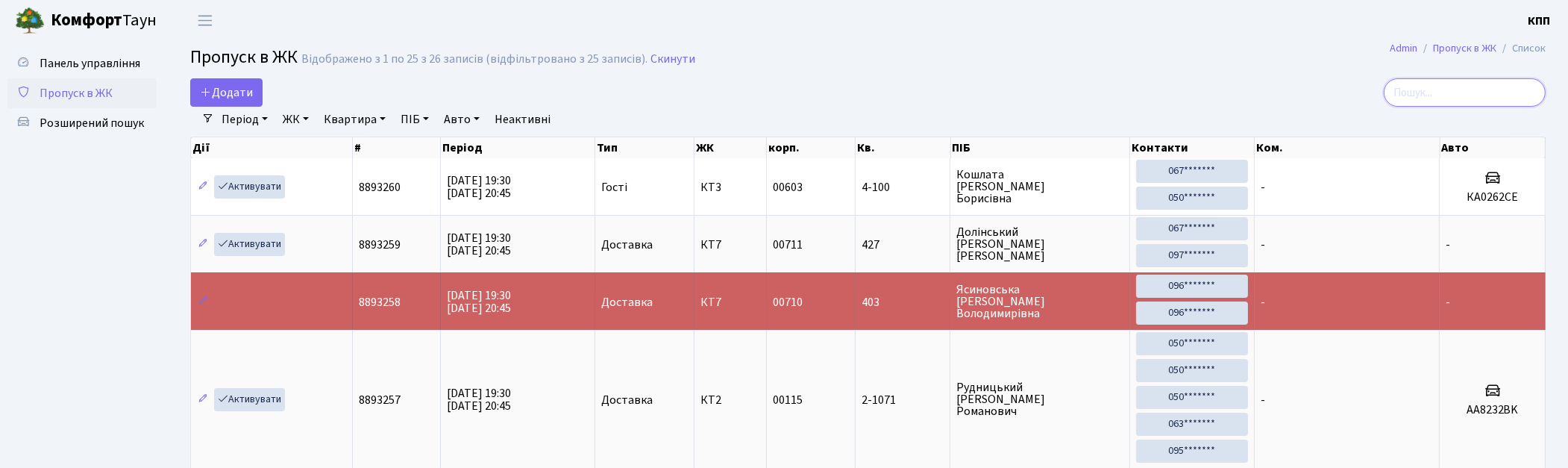
click at [1452, 90] on input "search" at bounding box center [1465, 93] width 162 height 29
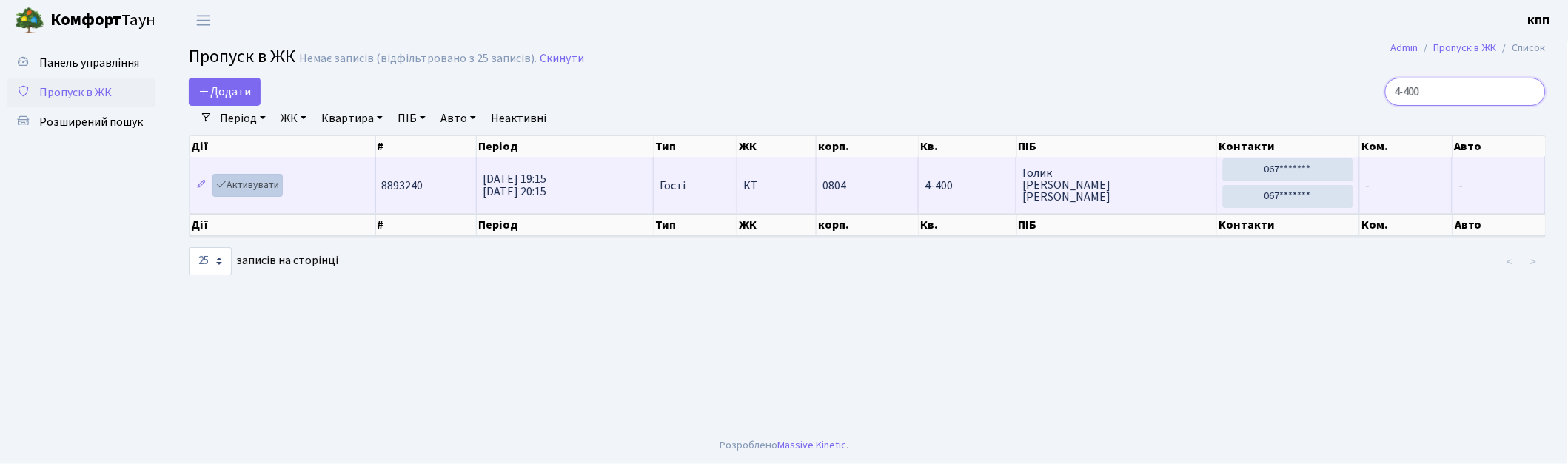
type input "4-400"
click at [270, 193] on link "Активувати" at bounding box center [247, 185] width 70 height 23
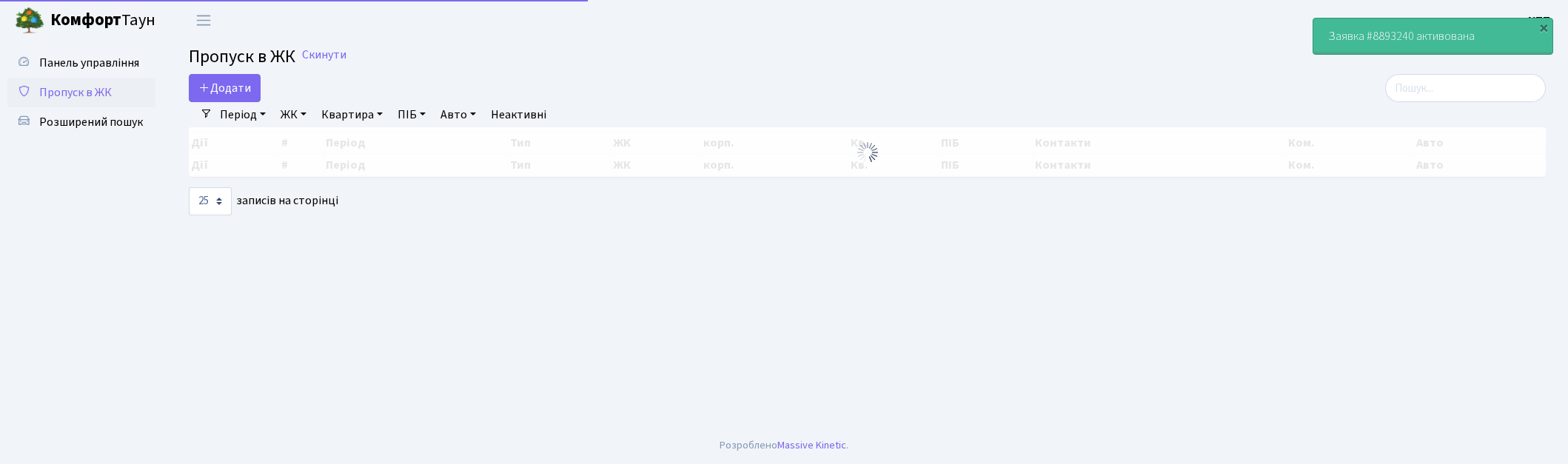
select select "25"
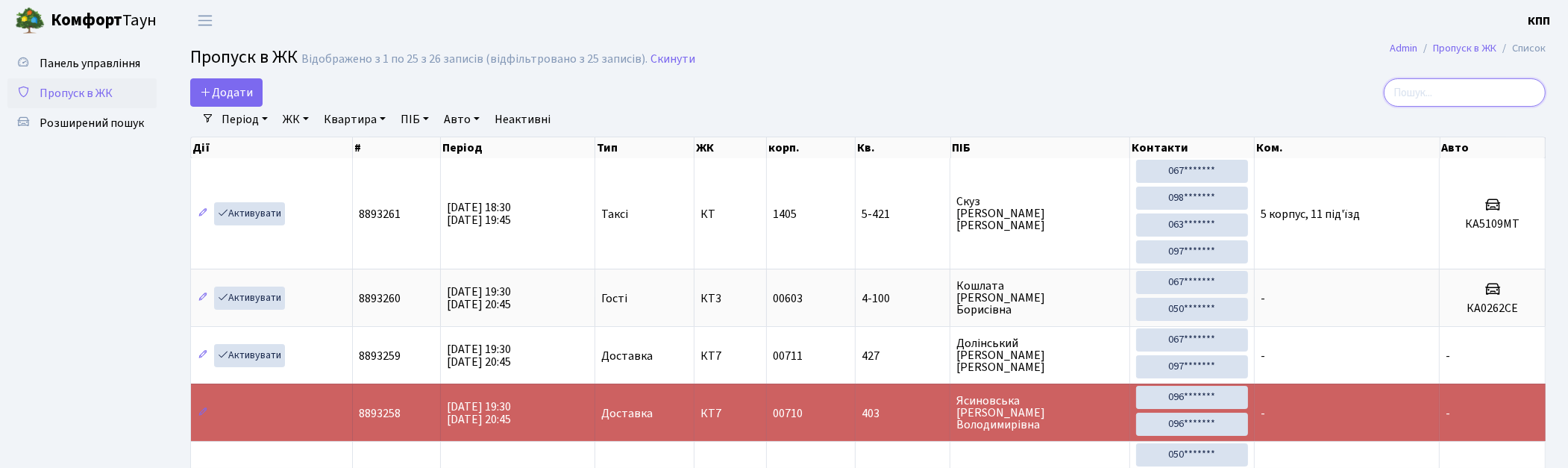
click at [1440, 94] on input "search" at bounding box center [1465, 93] width 162 height 29
click at [1437, 86] on input "search" at bounding box center [1465, 93] width 162 height 29
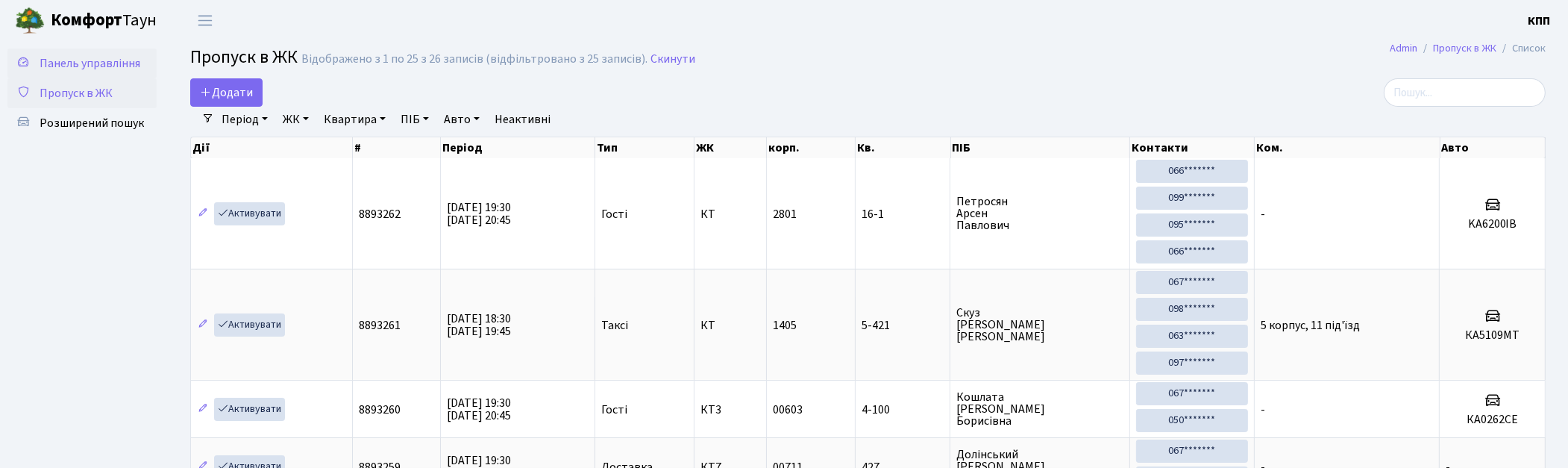
click at [19, 60] on icon at bounding box center [24, 62] width 15 height 14
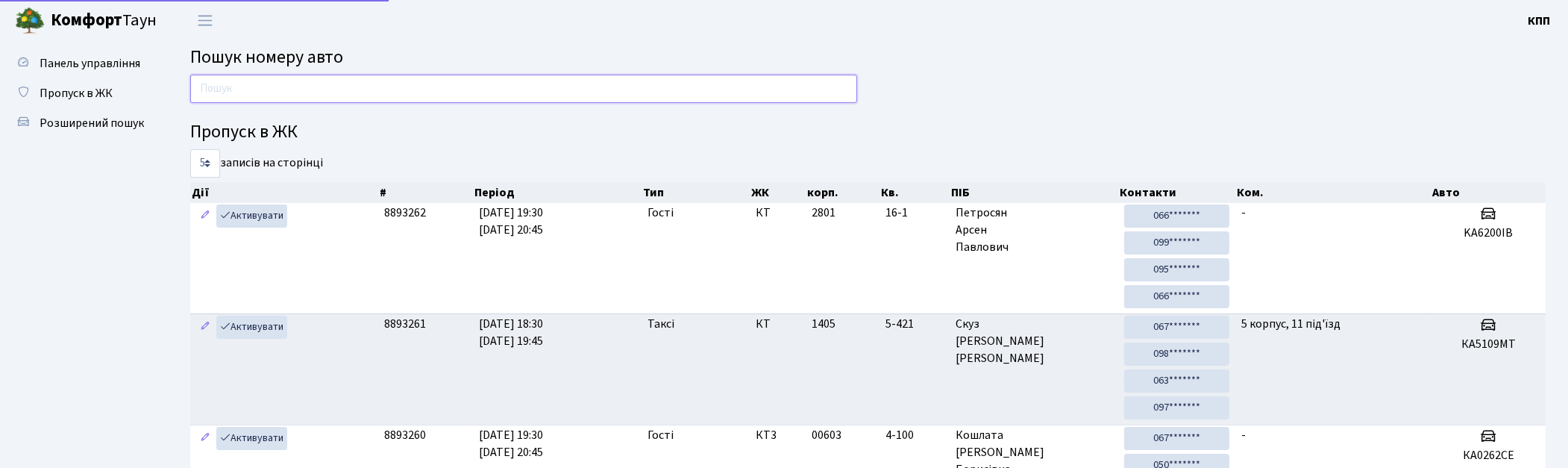
click at [281, 99] on input "text" at bounding box center [523, 89] width 667 height 29
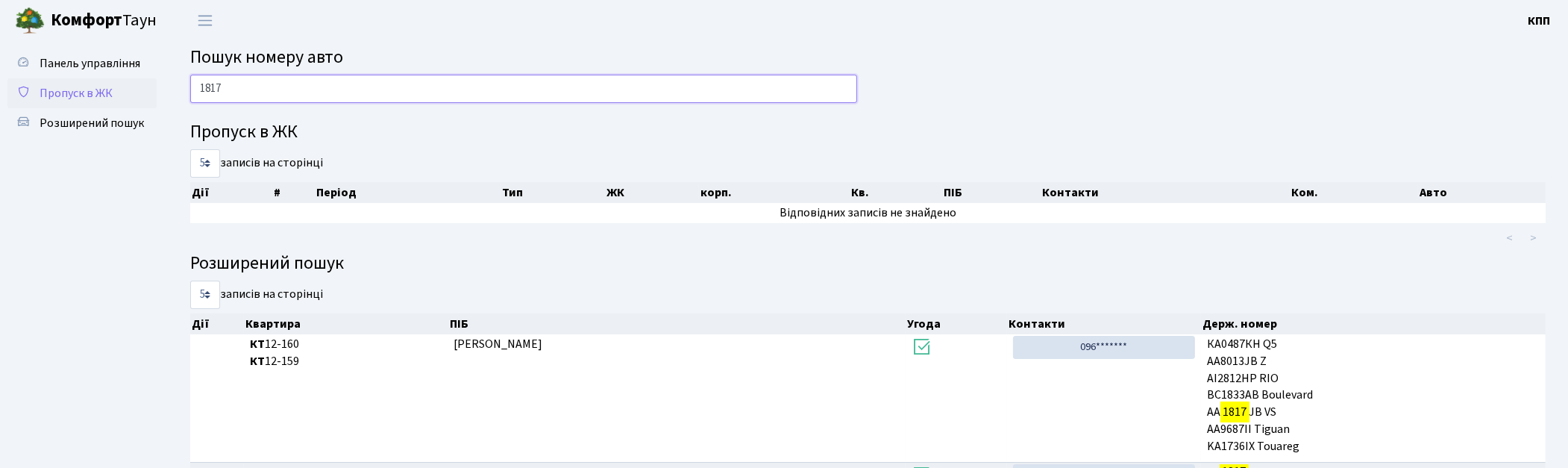
type input "1817"
click at [59, 90] on span "Пропуск в ЖК" at bounding box center [76, 93] width 73 height 17
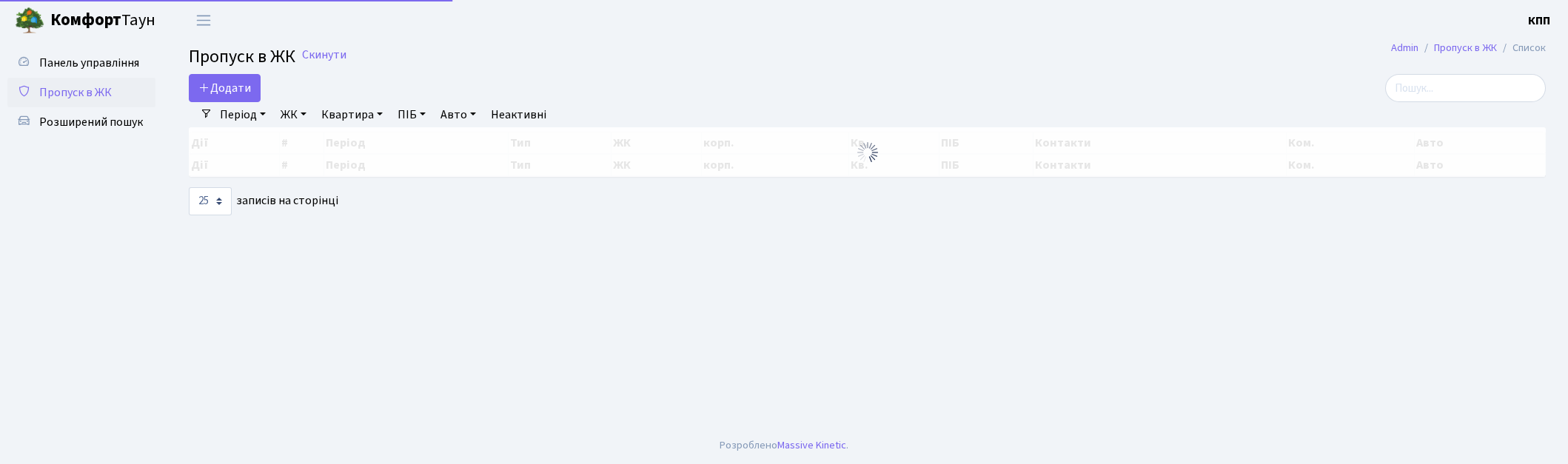
select select "25"
click at [102, 65] on span "Панель управління" at bounding box center [89, 63] width 100 height 17
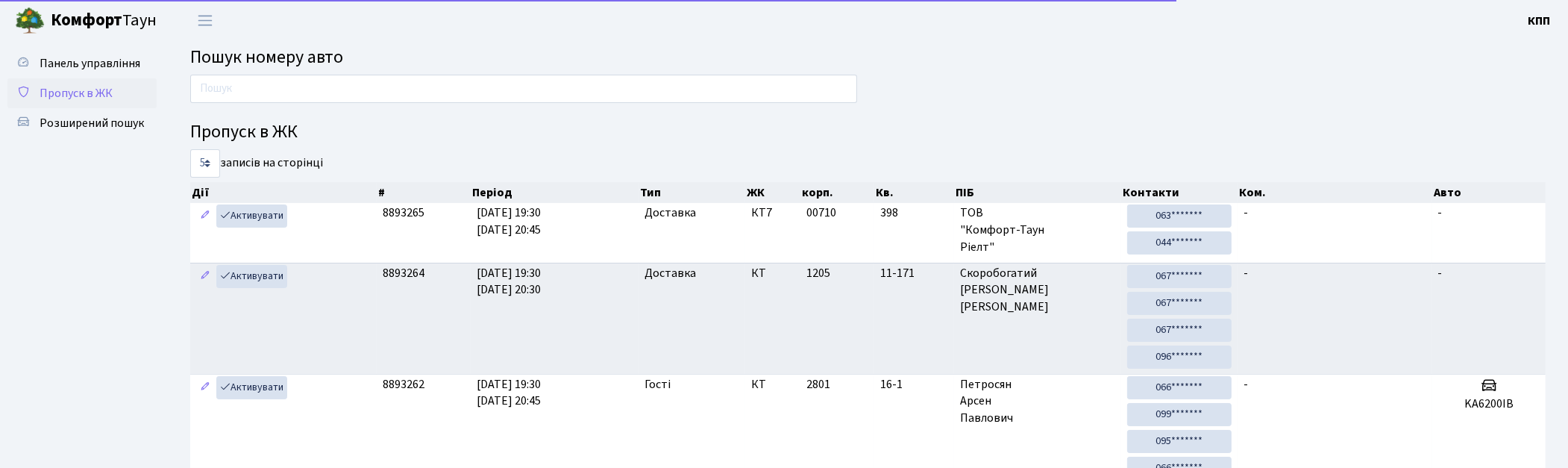
click at [84, 93] on span "Пропуск в ЖК" at bounding box center [76, 93] width 73 height 17
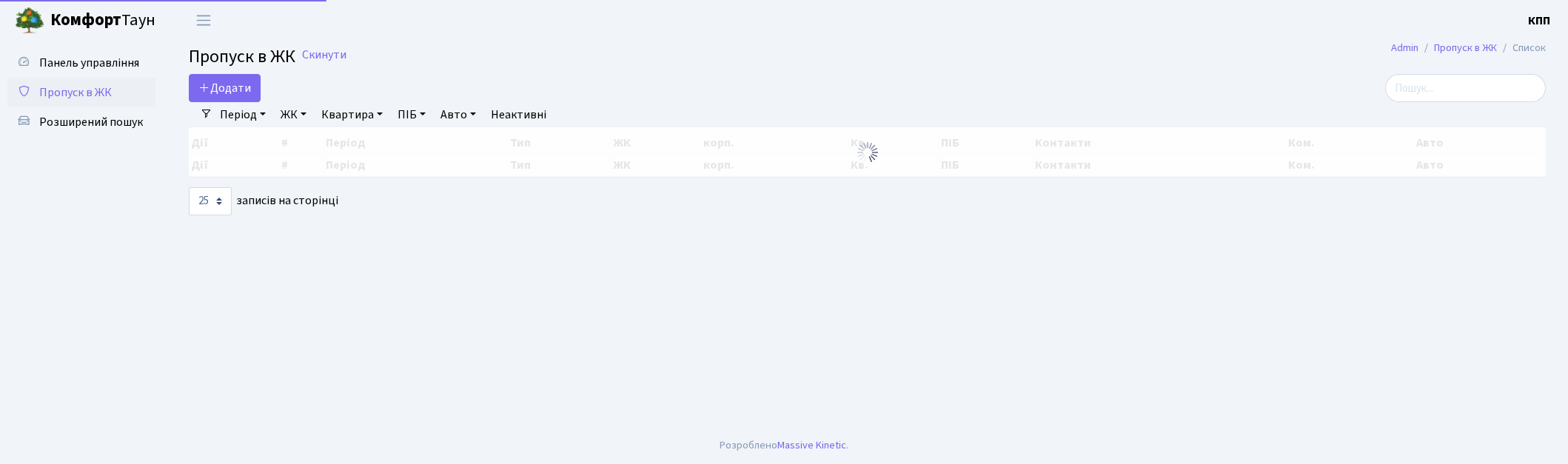
select select "25"
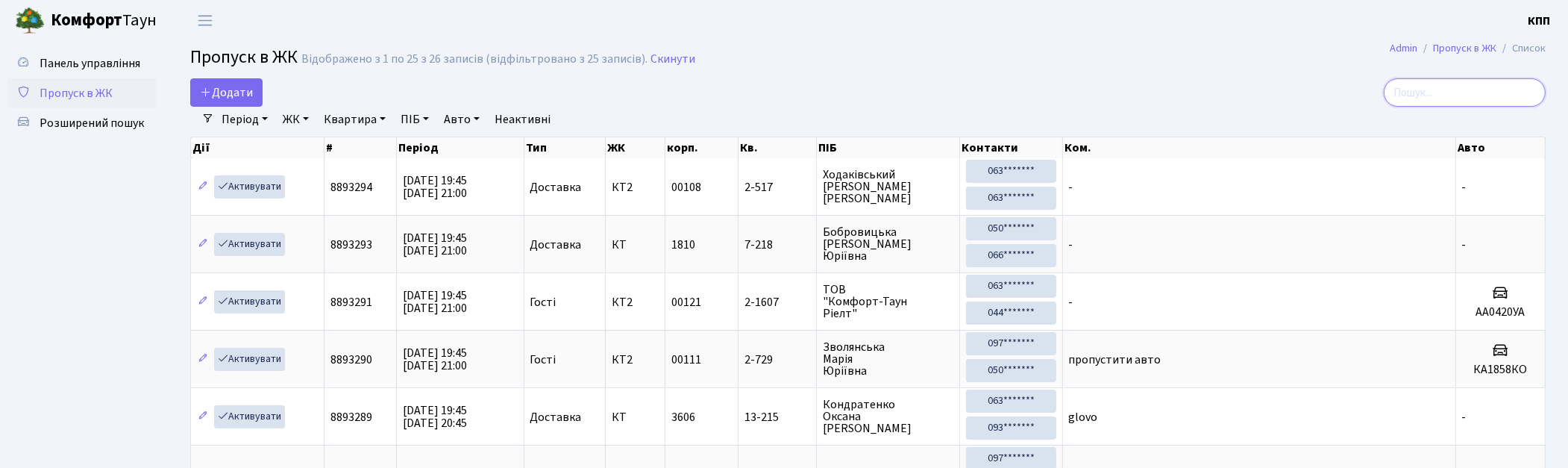
click at [1493, 93] on input "search" at bounding box center [1465, 93] width 162 height 29
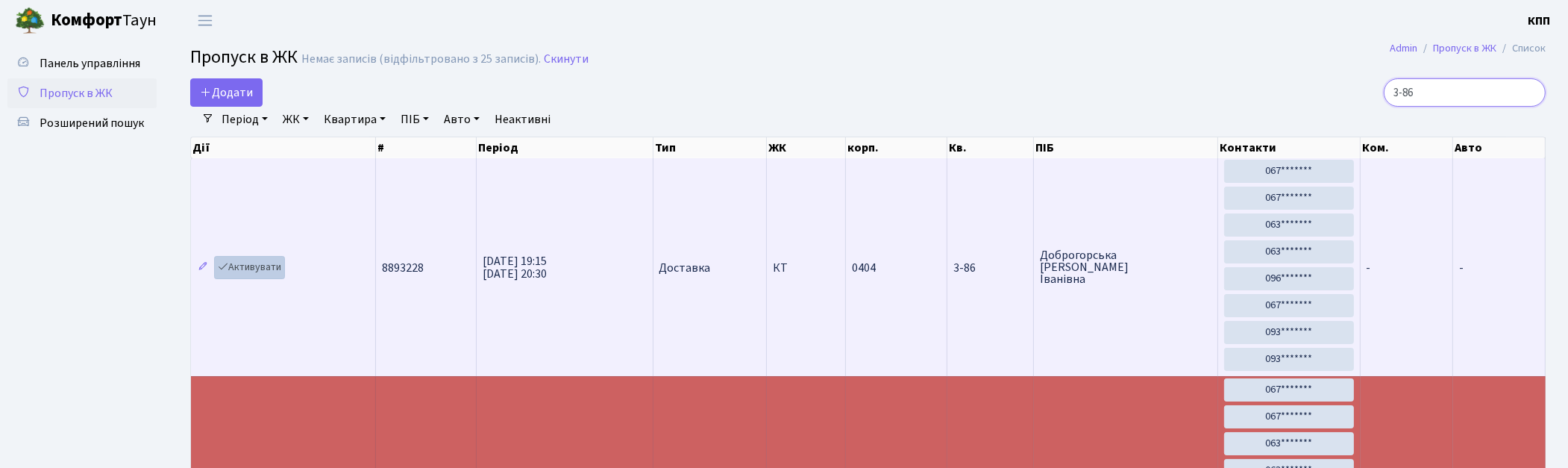
type input "3-86"
click at [274, 270] on link "Активувати" at bounding box center [249, 267] width 71 height 23
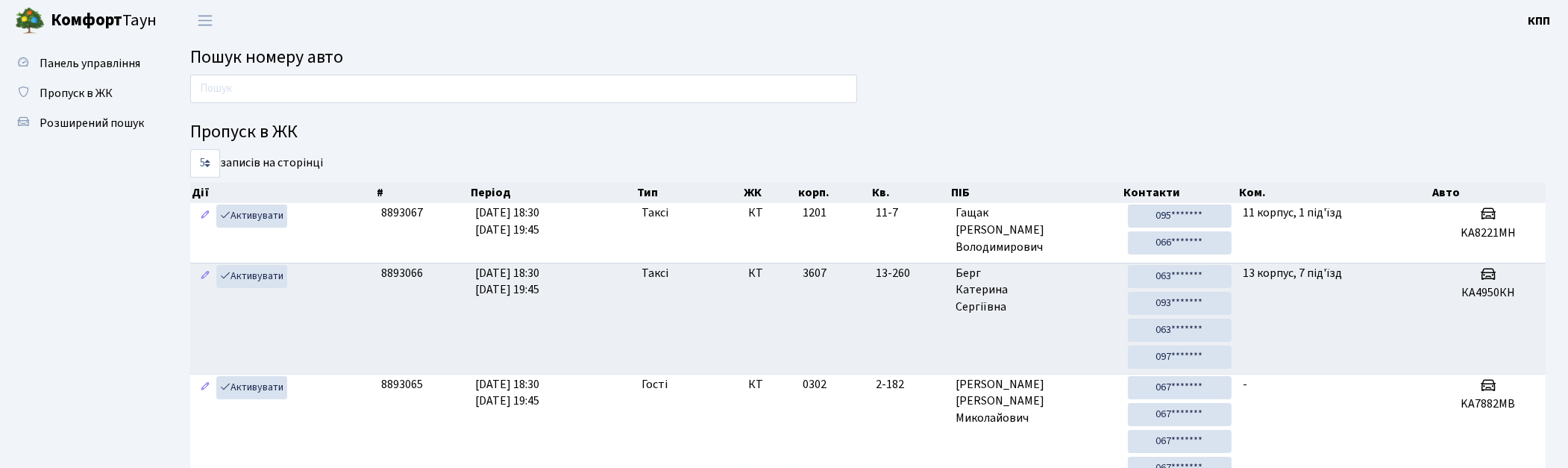
click at [264, 85] on input "text" at bounding box center [523, 89] width 667 height 29
click at [817, 94] on input "text" at bounding box center [523, 89] width 667 height 29
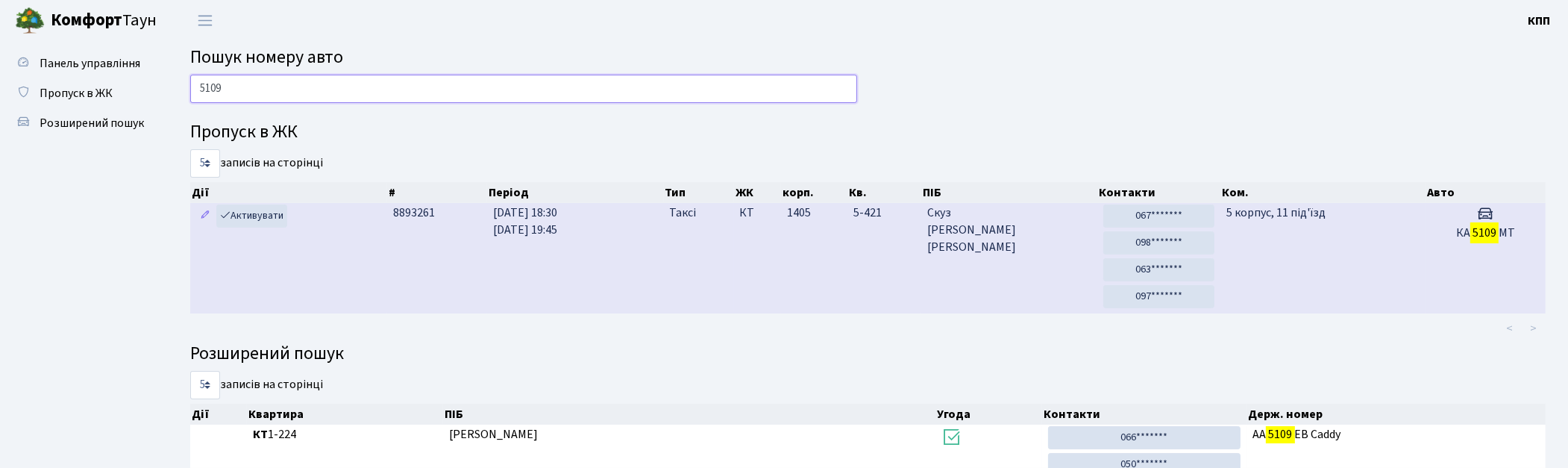
type input "5109"
click at [957, 296] on td "Скуз Юрій Олександрович" at bounding box center [1009, 258] width 176 height 110
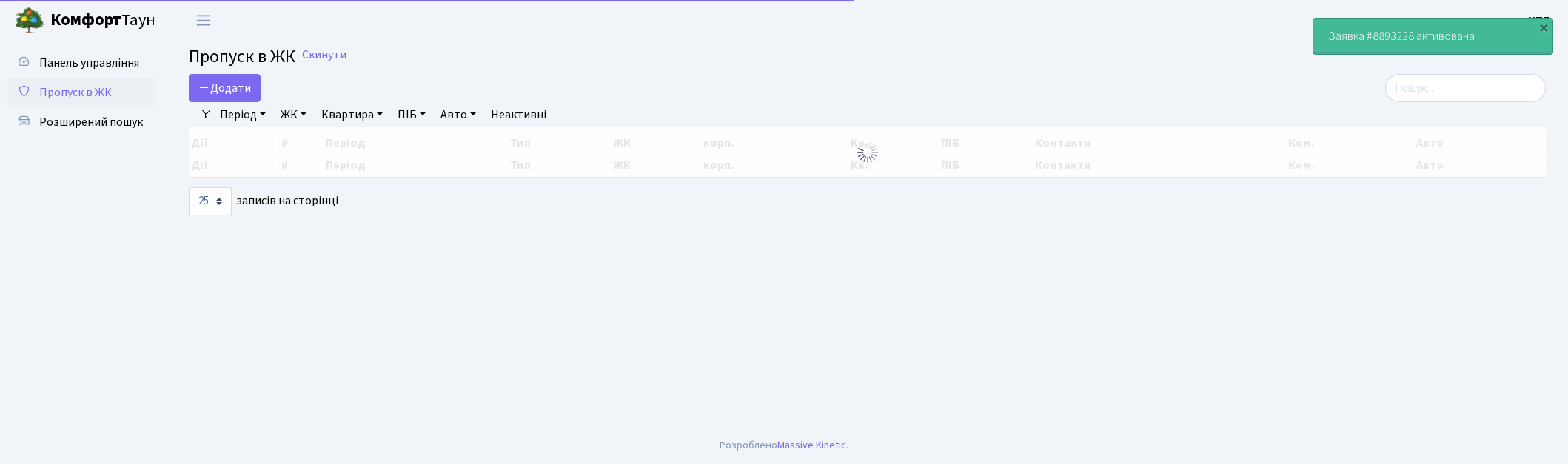
select select "25"
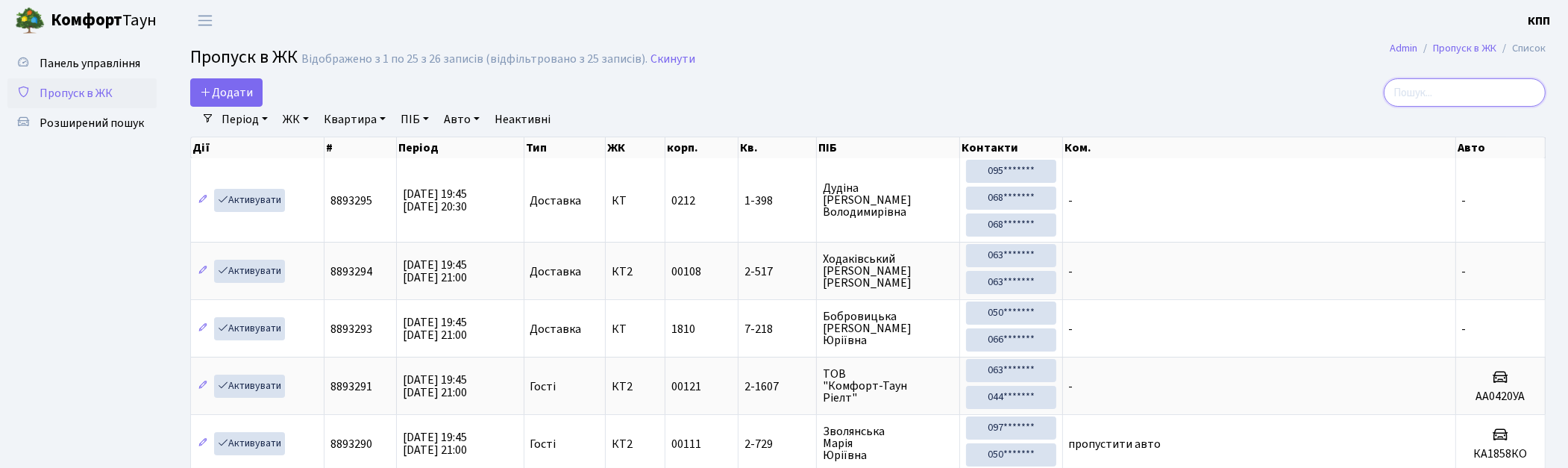
click at [1465, 84] on input "search" at bounding box center [1465, 93] width 162 height 29
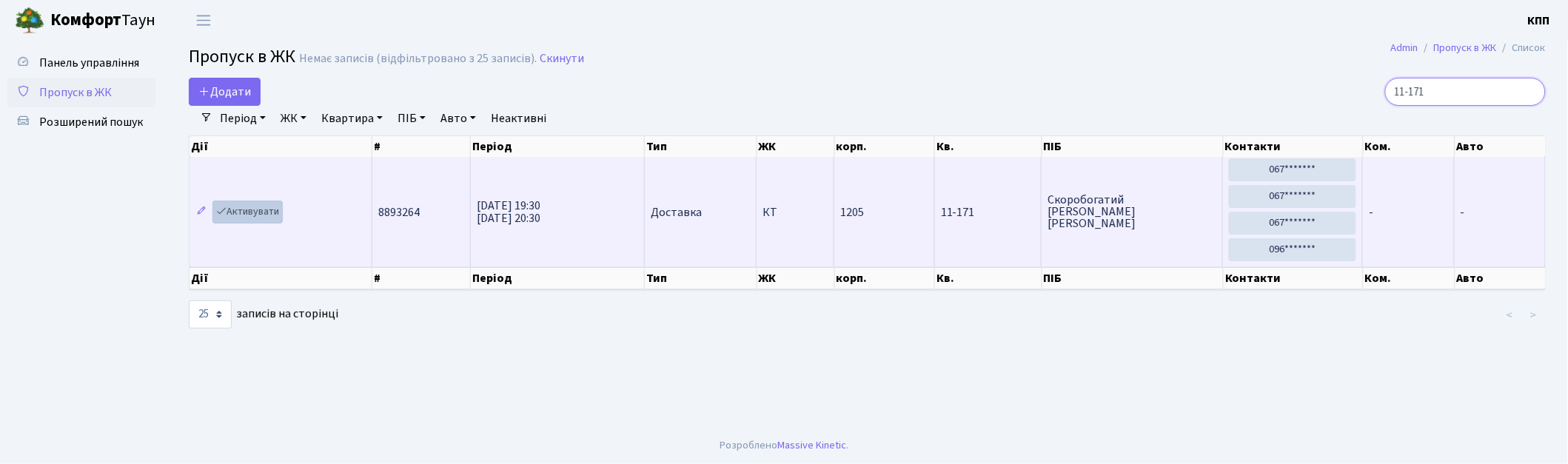
type input "11-171"
click at [252, 209] on link "Активувати" at bounding box center [247, 212] width 70 height 23
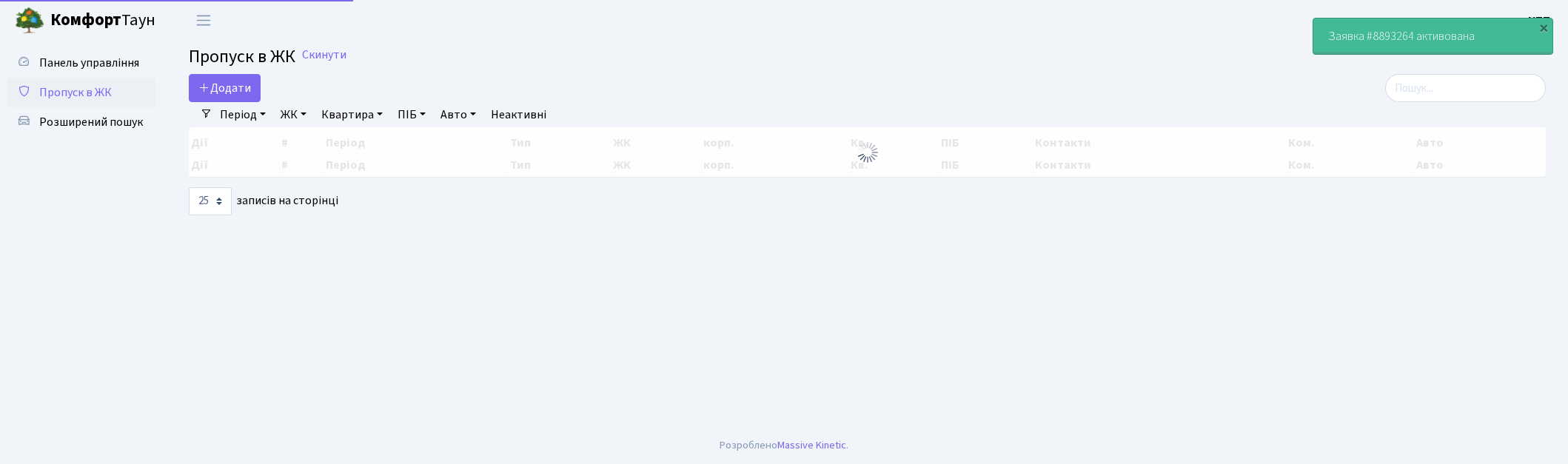
select select "25"
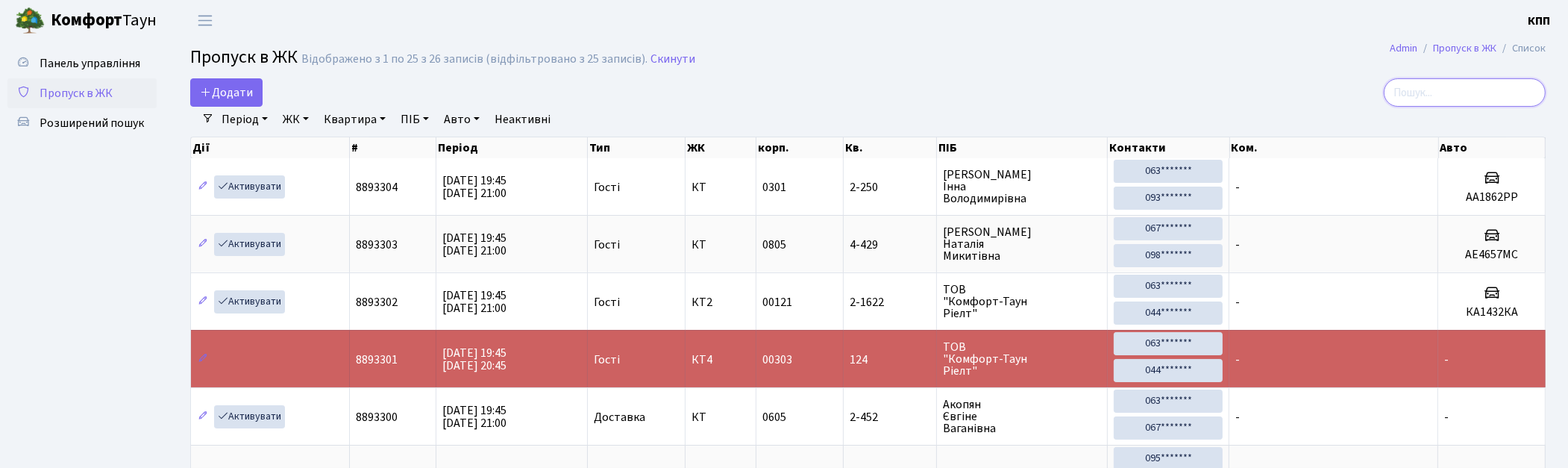
click at [1435, 94] on input "search" at bounding box center [1465, 93] width 162 height 29
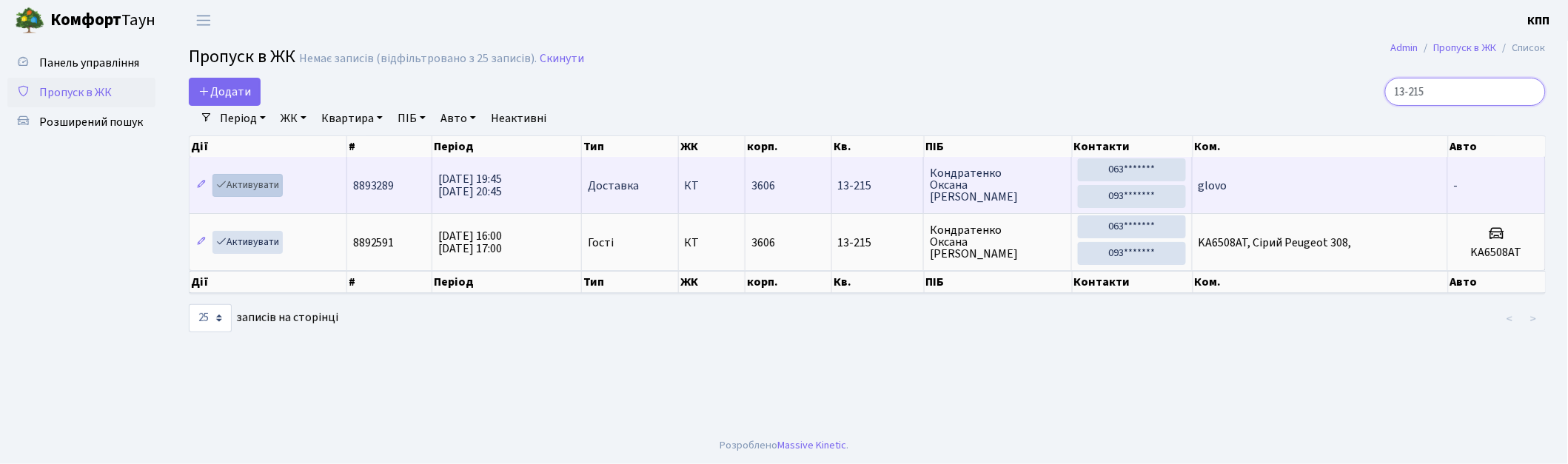
type input "13-215"
click at [220, 182] on icon at bounding box center [221, 184] width 10 height 10
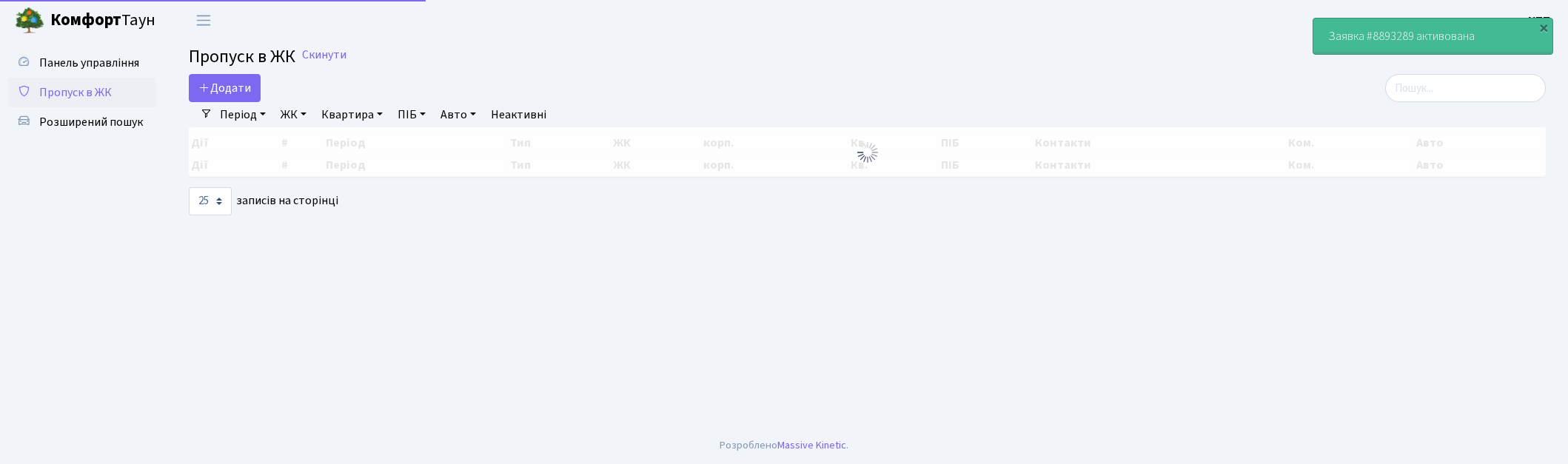
select select "25"
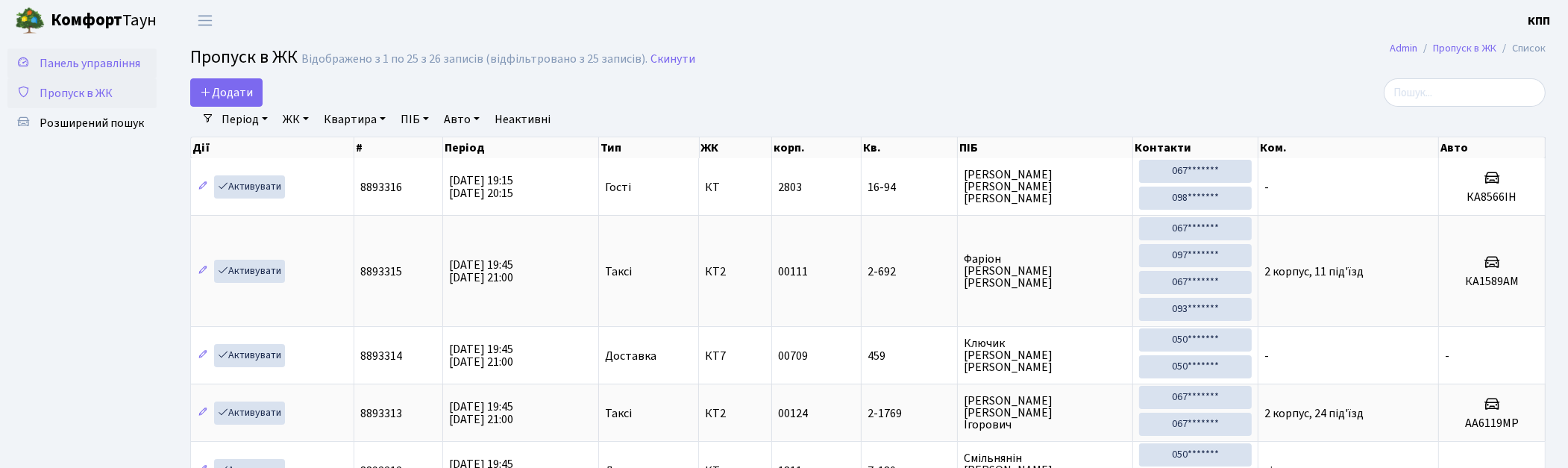
click at [99, 70] on span "Панель управління" at bounding box center [90, 63] width 101 height 17
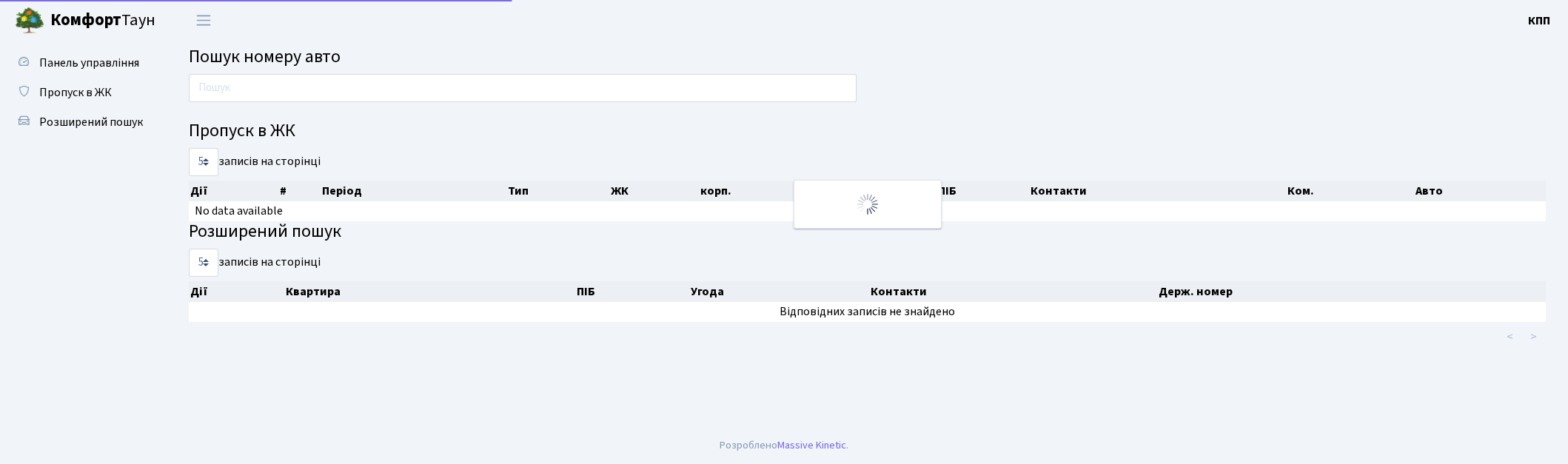
click at [321, 92] on input "text" at bounding box center [522, 88] width 668 height 28
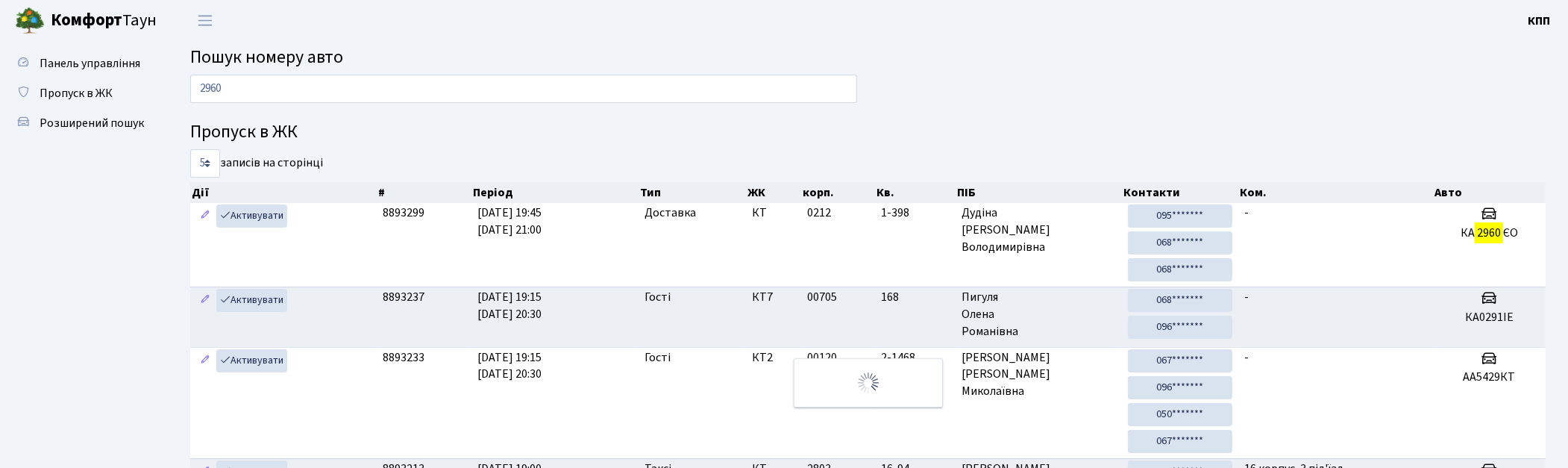
type input "2960"
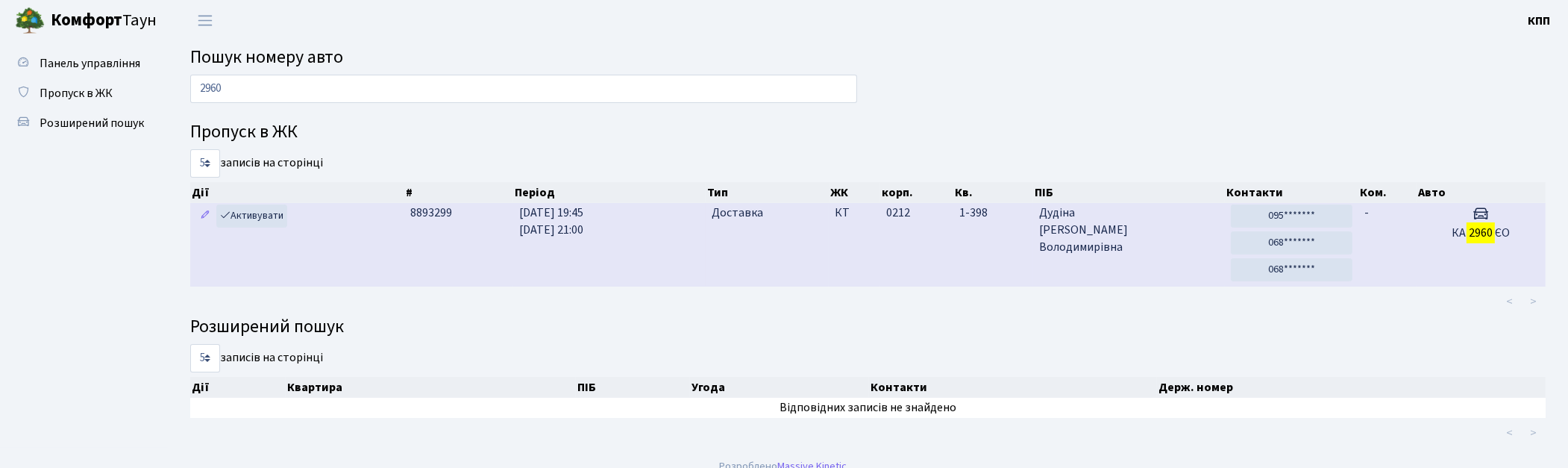
click at [1160, 263] on td "[PERSON_NAME]" at bounding box center [1129, 244] width 192 height 83
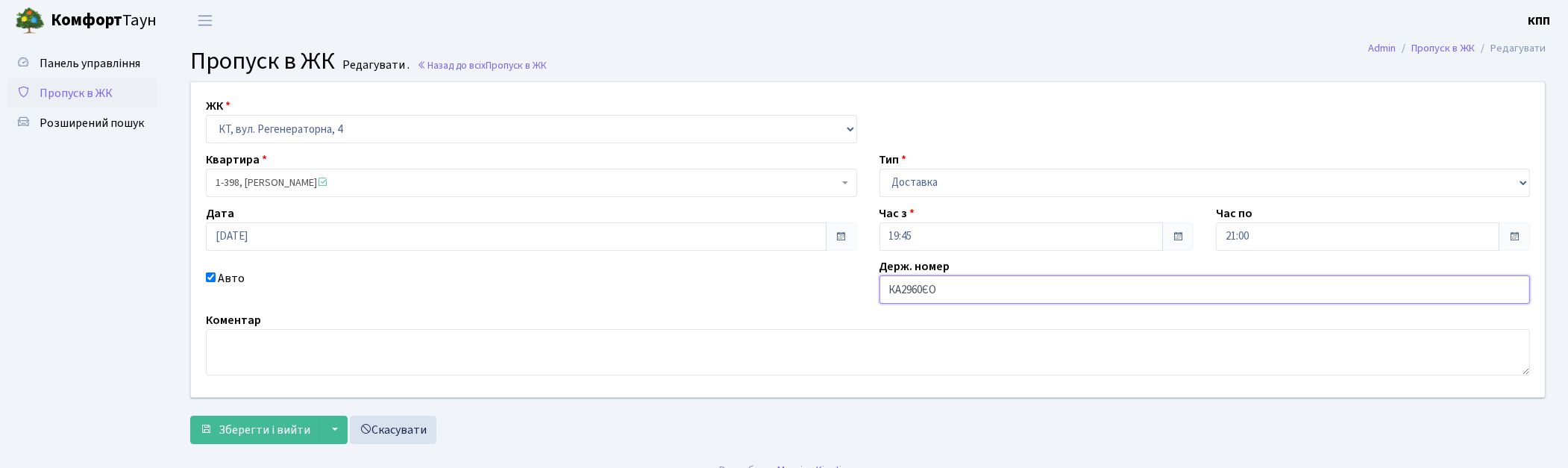
click at [930, 297] on input "КА2960ЄО" at bounding box center [1206, 290] width 652 height 29
type input "КА2960ЕО"
click at [262, 438] on span "Зберегти і вийти" at bounding box center [265, 430] width 92 height 17
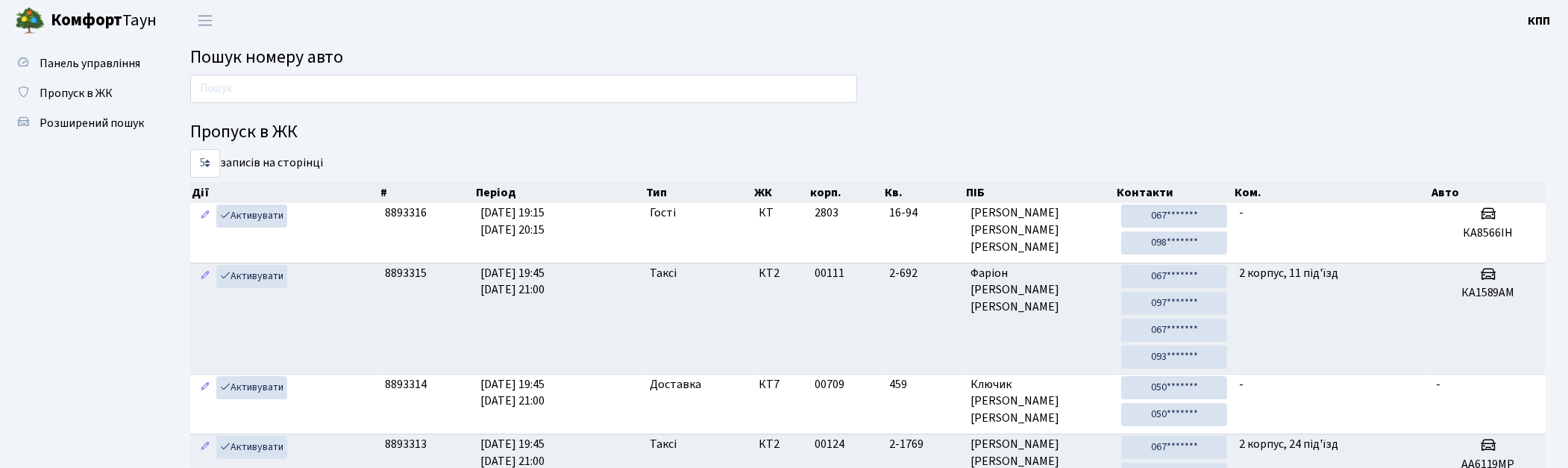
click at [281, 71] on main "Пошук номеру авто Пропуск в ЖК 5 10 25 50 записів на сторінці Дії # Період Тип …" at bounding box center [868, 378] width 1401 height 673
click at [291, 77] on input "text" at bounding box center [523, 89] width 667 height 29
type input "6085"
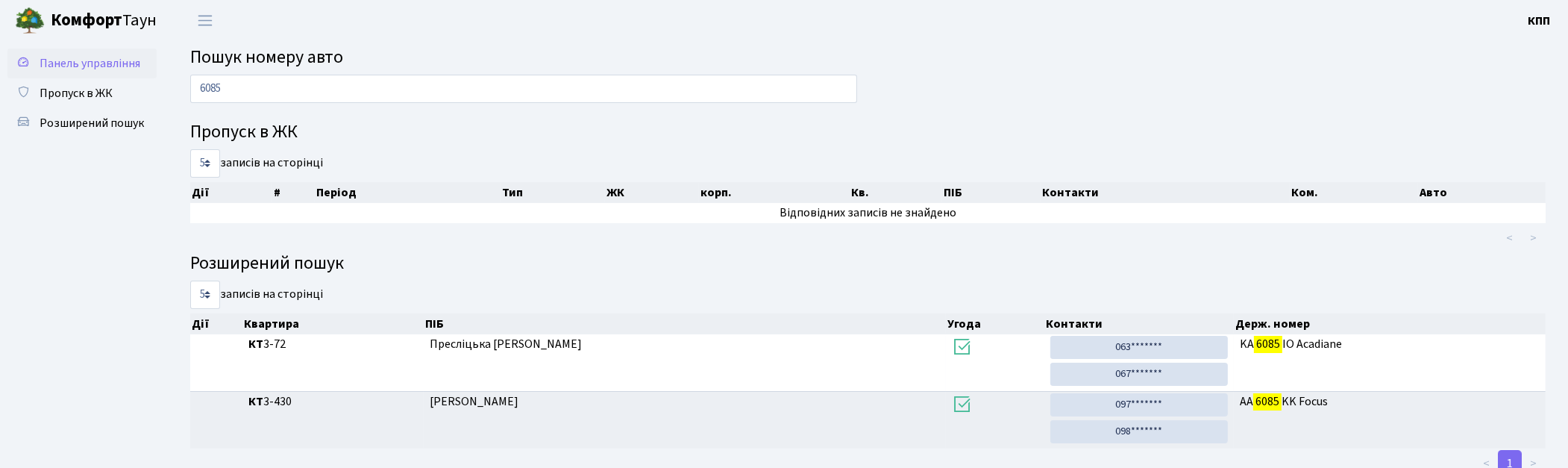
click at [80, 62] on span "Панель управління" at bounding box center [90, 63] width 101 height 17
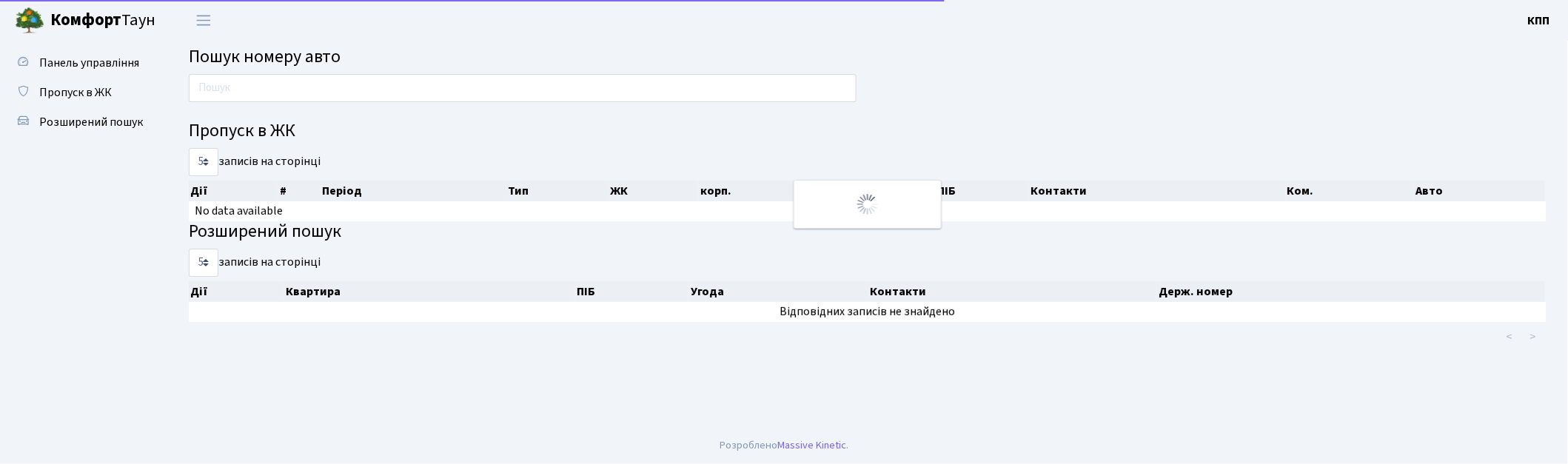
click at [331, 87] on input "text" at bounding box center [522, 88] width 668 height 28
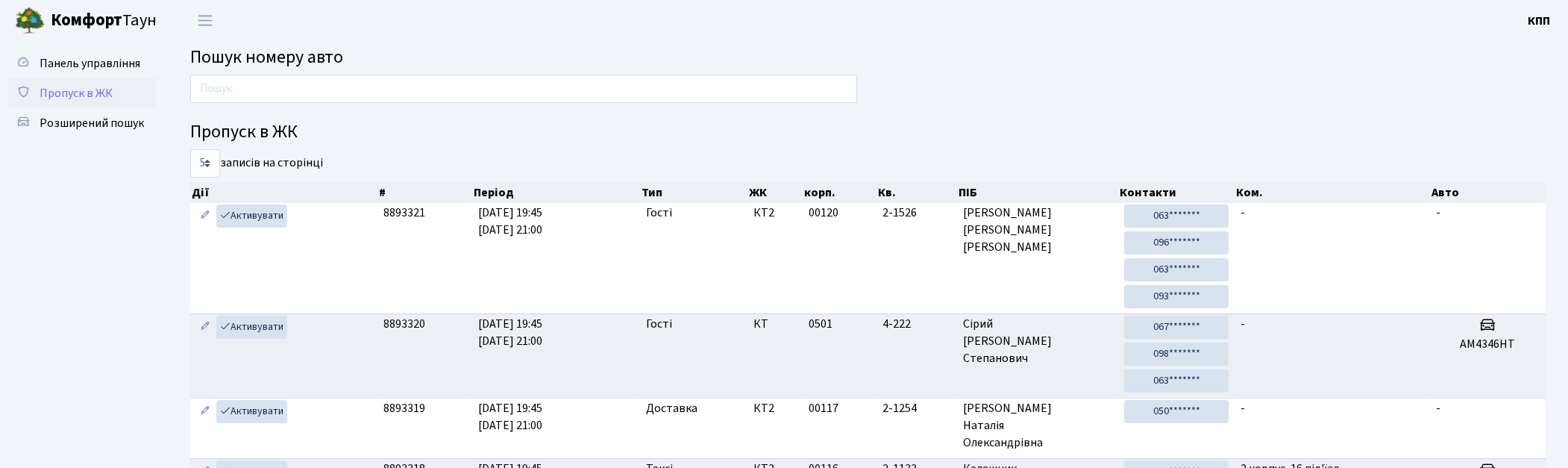
click at [90, 95] on span "Пропуск в ЖК" at bounding box center [76, 93] width 73 height 17
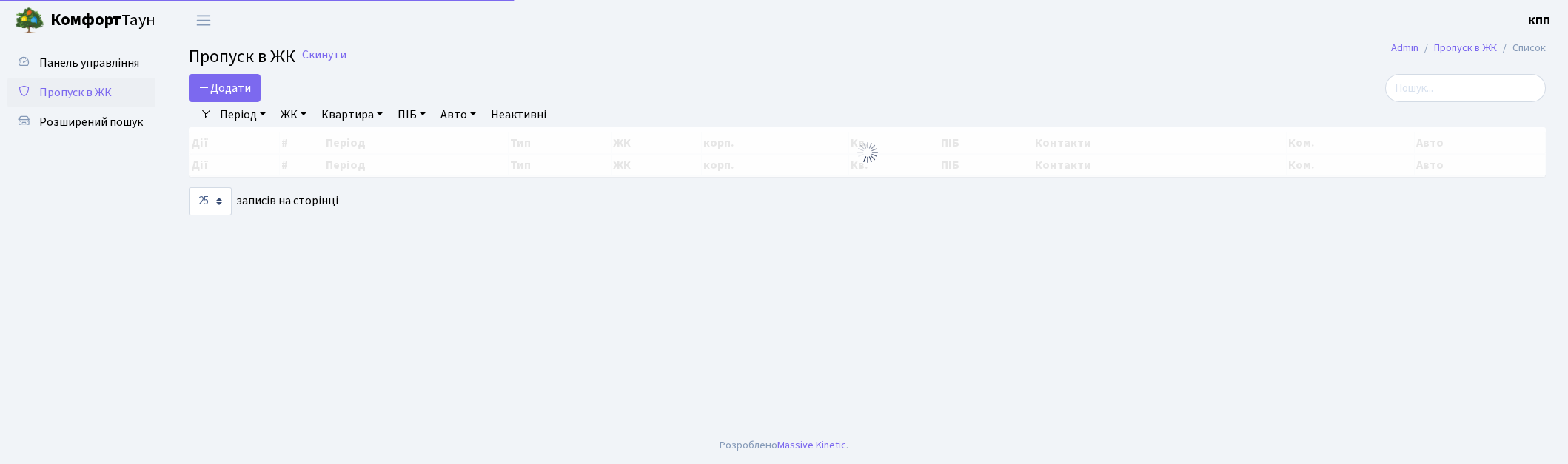
select select "25"
click at [1467, 87] on input "search" at bounding box center [1466, 88] width 160 height 28
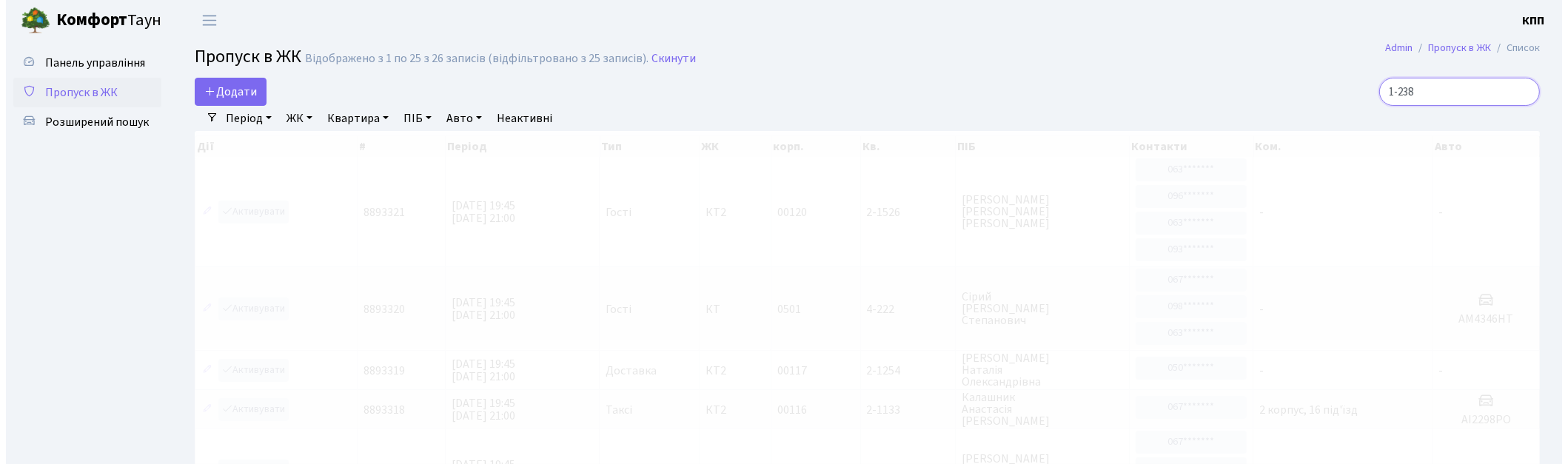
scroll to position [2, 0]
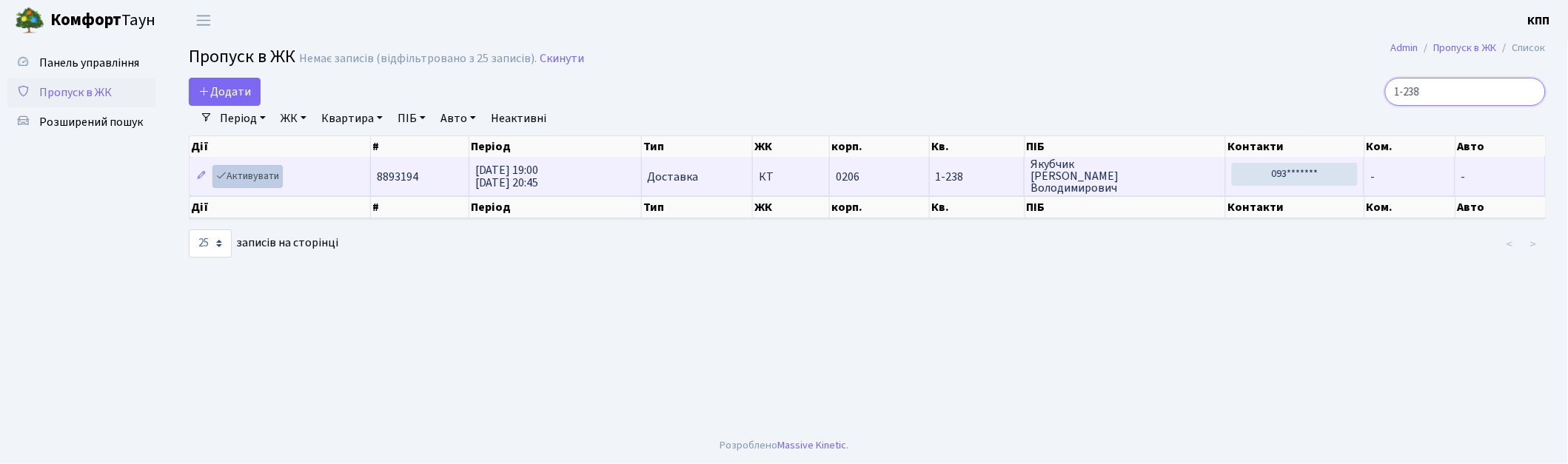
type input "1-238"
click at [260, 175] on link "Активувати" at bounding box center [247, 176] width 70 height 23
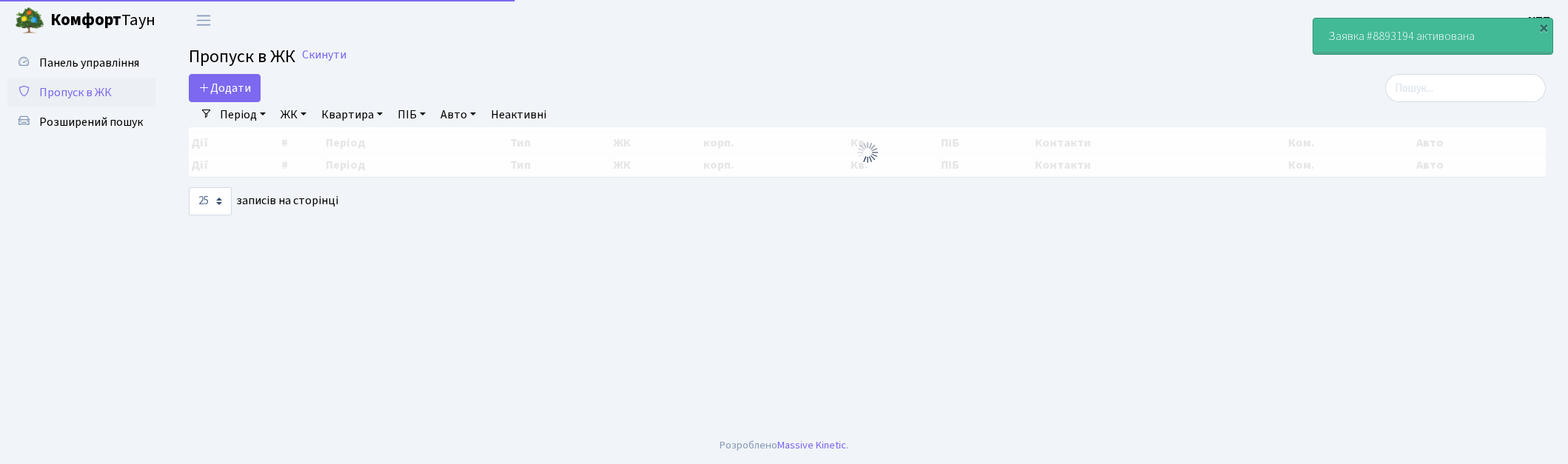
select select "25"
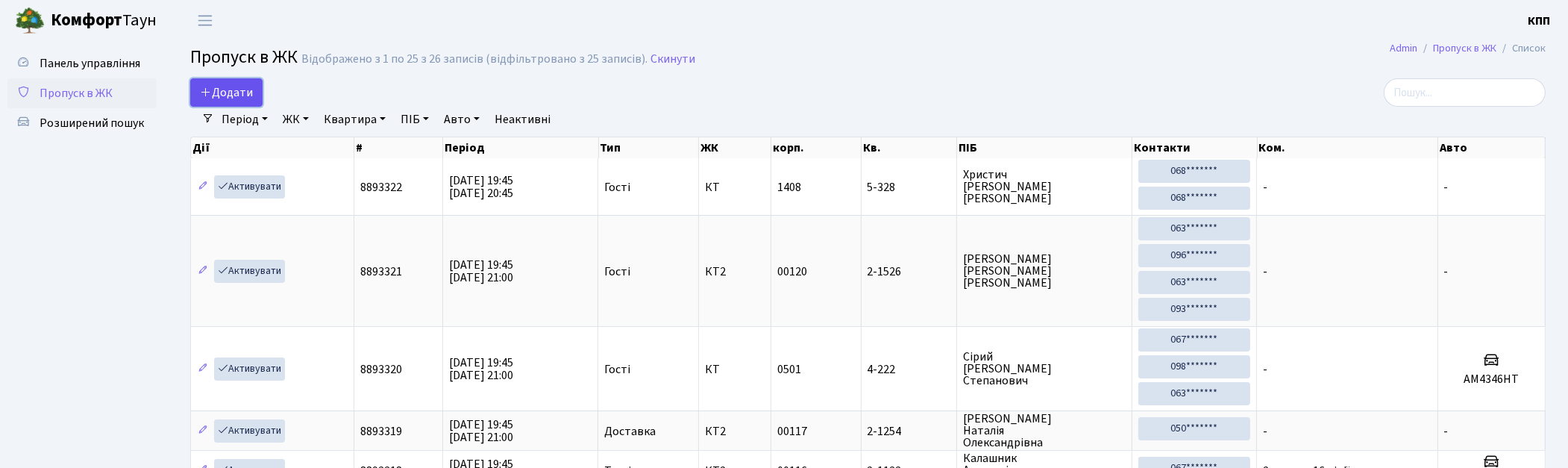
click at [224, 95] on span "Додати" at bounding box center [226, 92] width 53 height 17
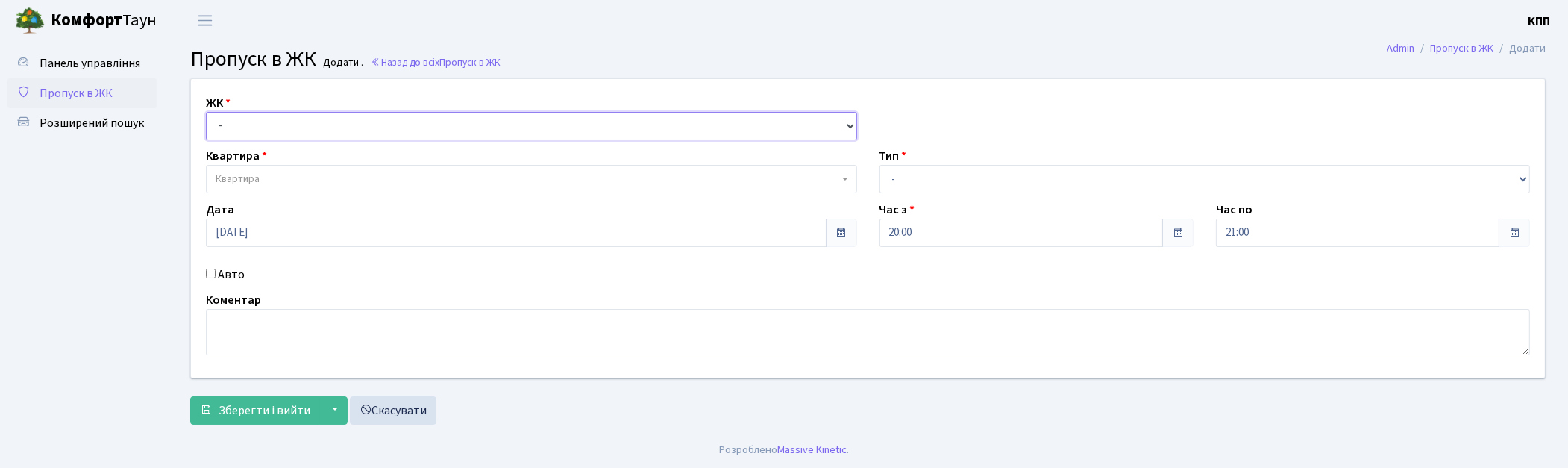
drag, startPoint x: 0, startPoint y: 0, endPoint x: 312, endPoint y: 137, distance: 340.8
click at [315, 129] on select "- КТ, вул. Регенераторна, 4 КТ2, просп. [STREET_ADDRESS] [STREET_ADDRESS] [PERS…" at bounding box center [532, 126] width 652 height 29
select select "271"
click at [206, 112] on select "- КТ, вул. Регенераторна, 4 КТ2, просп. [STREET_ADDRESS] [STREET_ADDRESS] [PERS…" at bounding box center [532, 126] width 652 height 29
select select
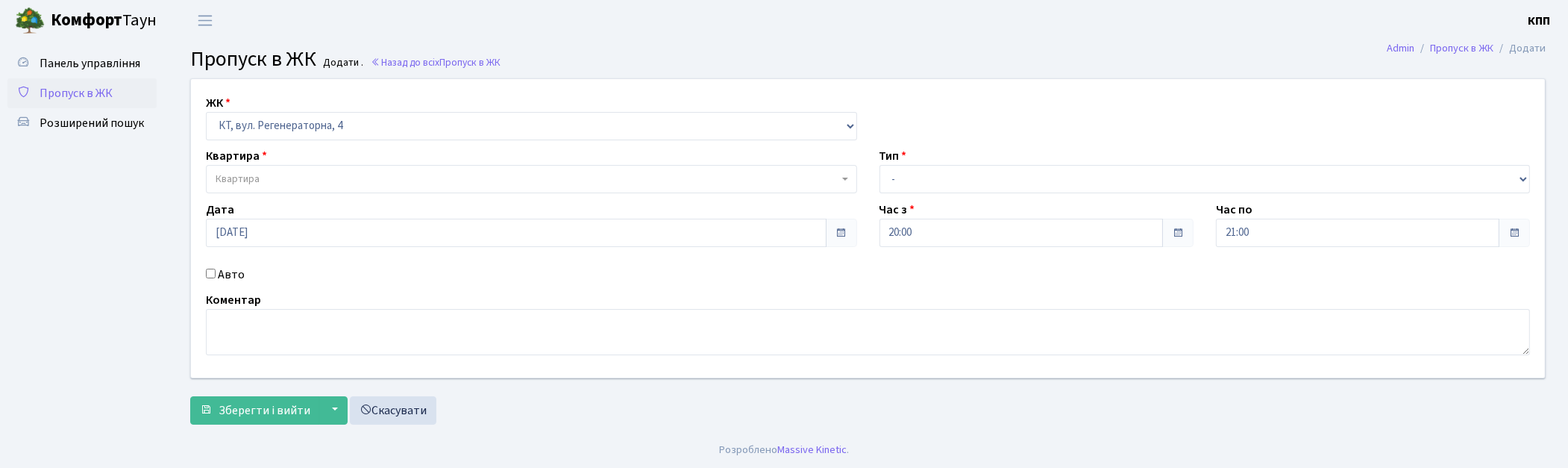
click at [307, 170] on span "Квартира" at bounding box center [532, 179] width 652 height 29
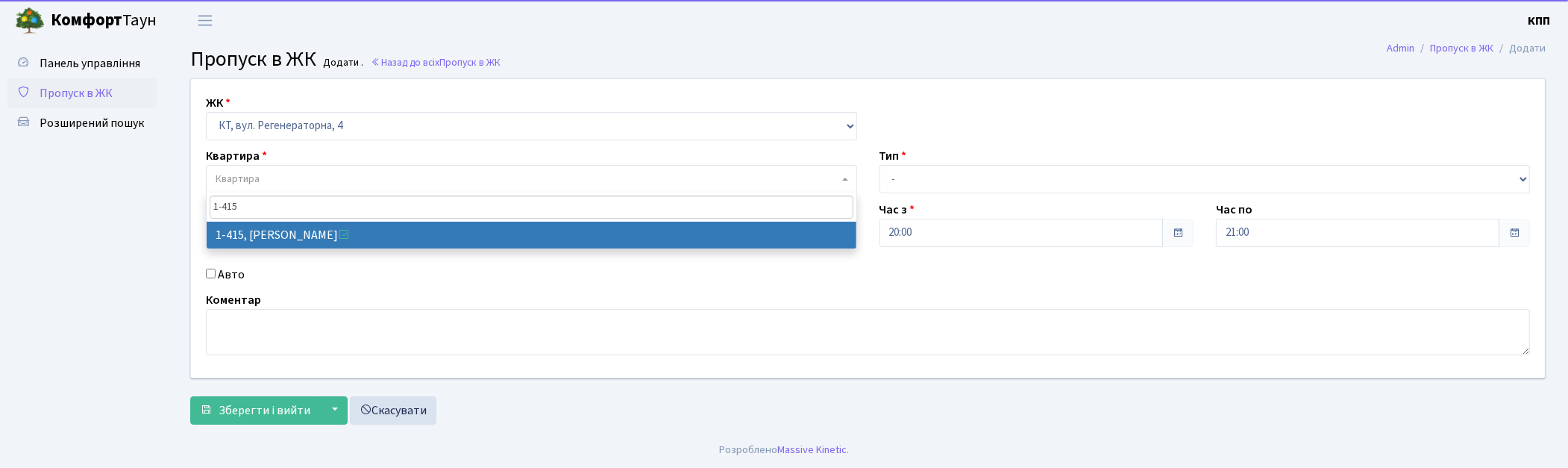
type input "1-415"
select select "466"
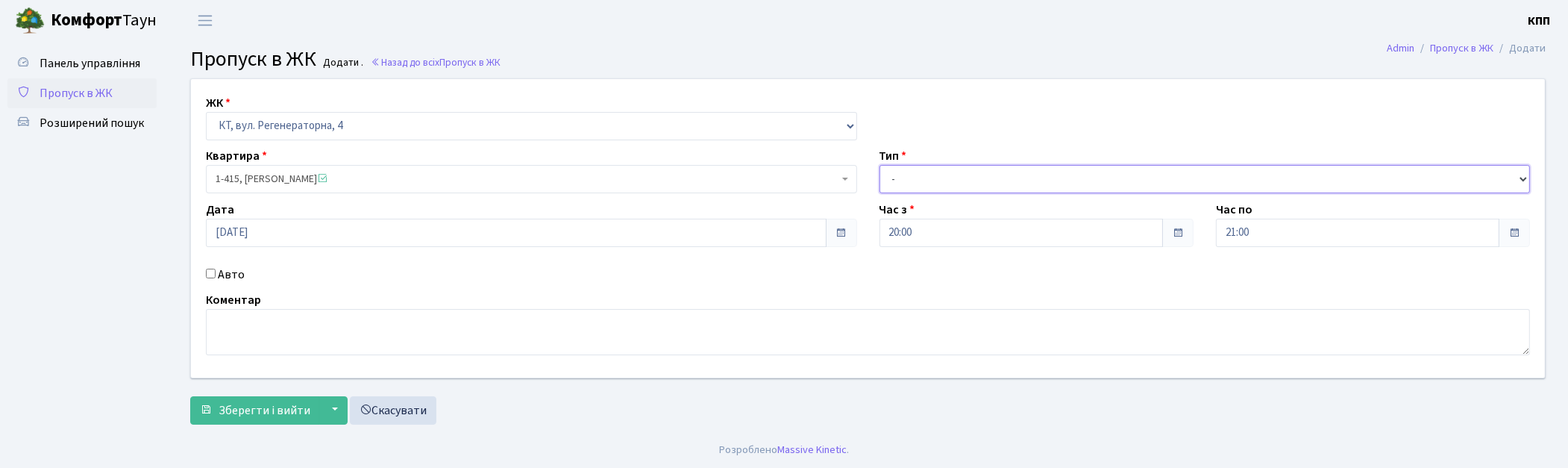
drag, startPoint x: 1075, startPoint y: 173, endPoint x: 908, endPoint y: 182, distance: 167.2
click at [1074, 175] on select "- Доставка Таксі Гості Сервіс" at bounding box center [1206, 179] width 652 height 29
select select "3"
click at [880, 165] on select "- Доставка Таксі Гості Сервіс" at bounding box center [1206, 179] width 652 height 29
click at [228, 272] on label "Авто" at bounding box center [231, 274] width 27 height 18
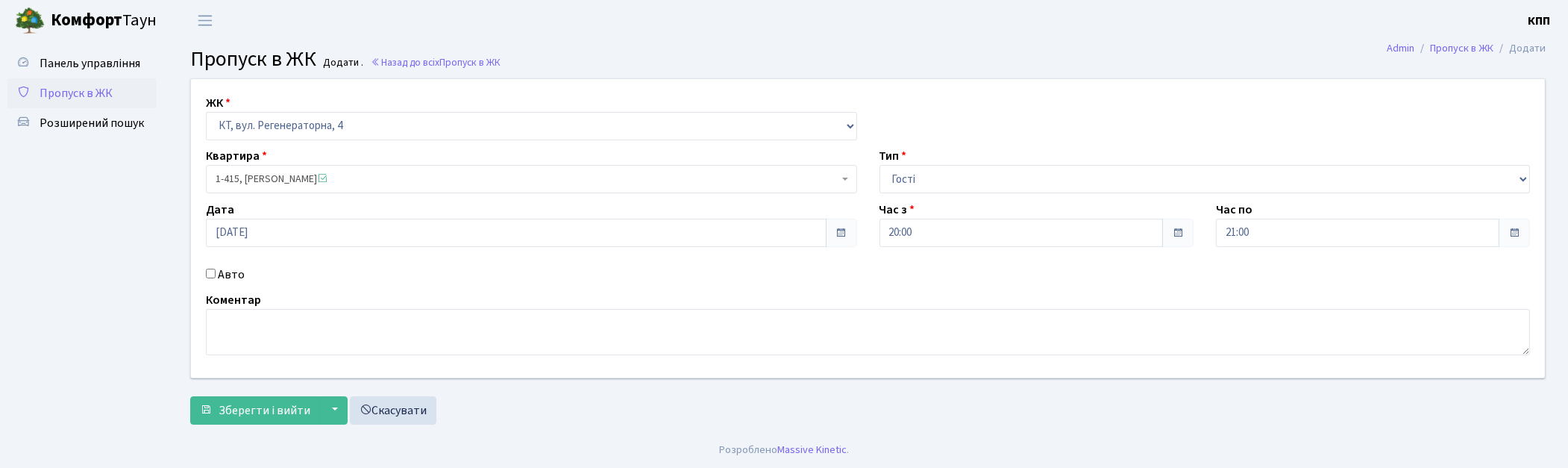
click at [216, 272] on input "Авто" at bounding box center [211, 274] width 10 height 10
checkbox input "true"
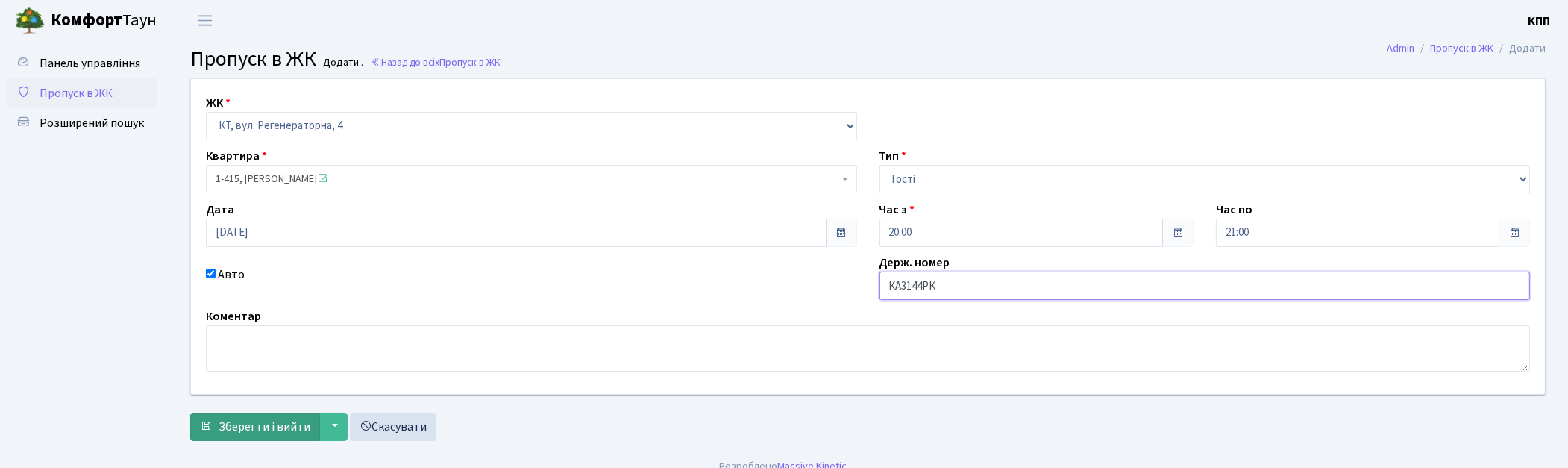
type input "КА3144РК"
click at [252, 419] on span "Зберегти і вийти" at bounding box center [265, 427] width 92 height 17
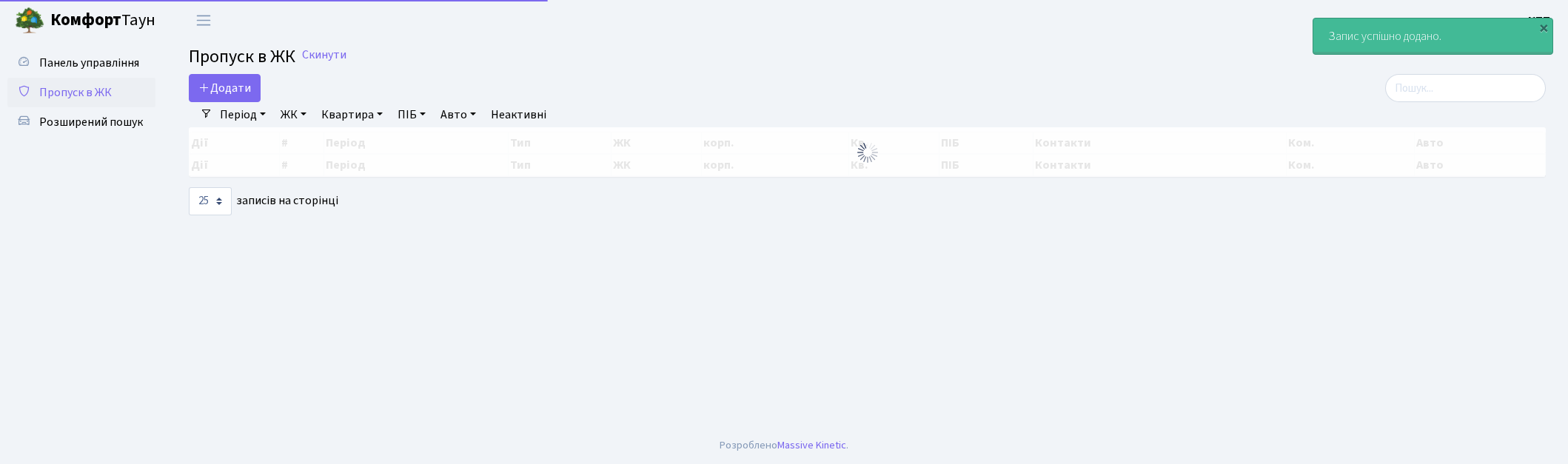
select select "25"
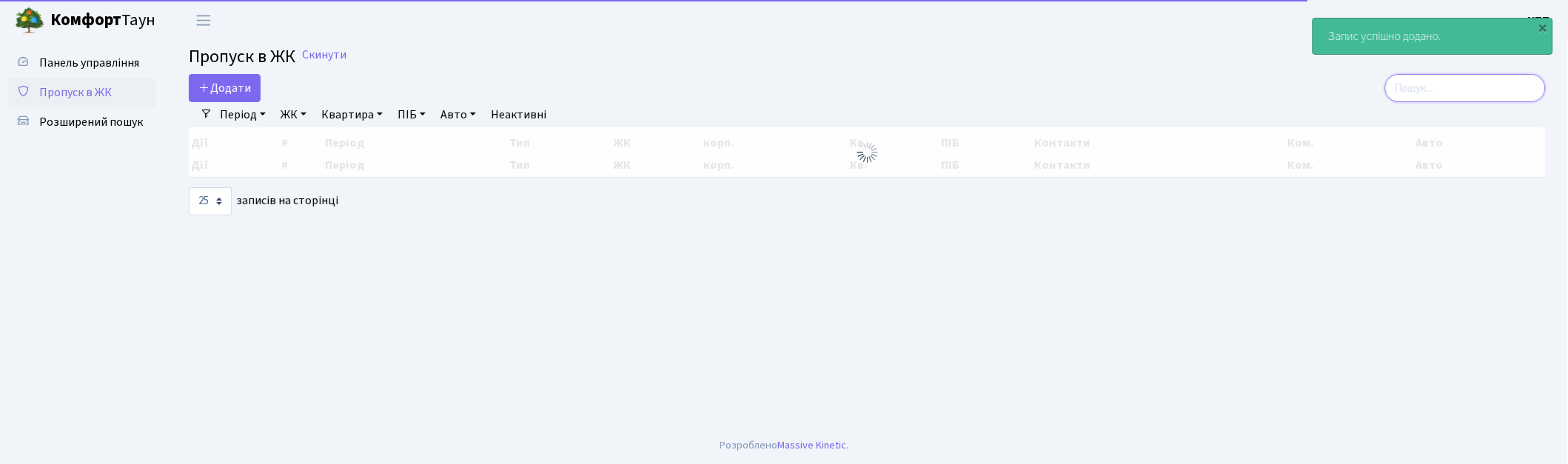
click at [1459, 89] on input "search" at bounding box center [1466, 88] width 160 height 28
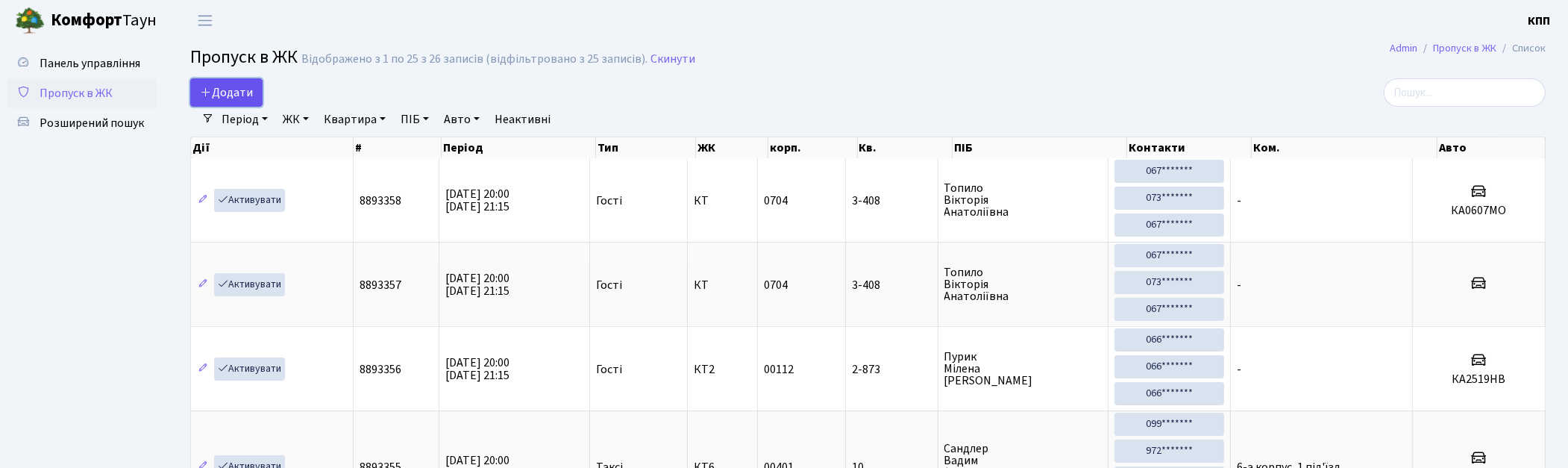
click at [208, 95] on icon at bounding box center [205, 91] width 12 height 12
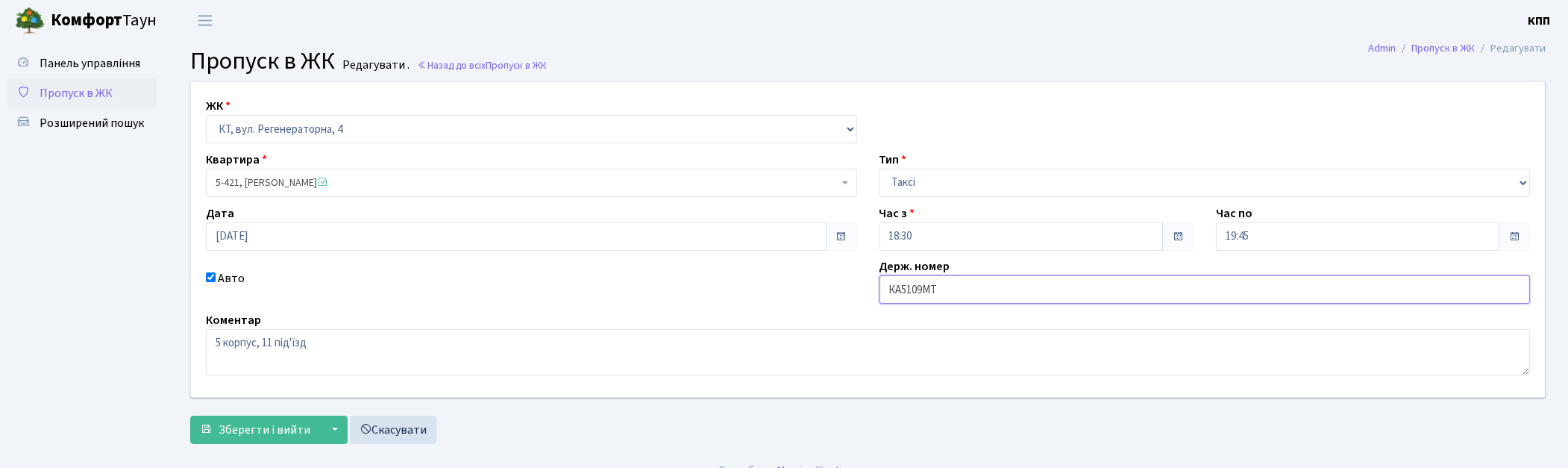
click at [893, 288] on input "КА5109МТ" at bounding box center [1206, 290] width 652 height 29
type input "АА5109МТ"
click at [194, 435] on button "Зберегти і вийти" at bounding box center [255, 430] width 130 height 29
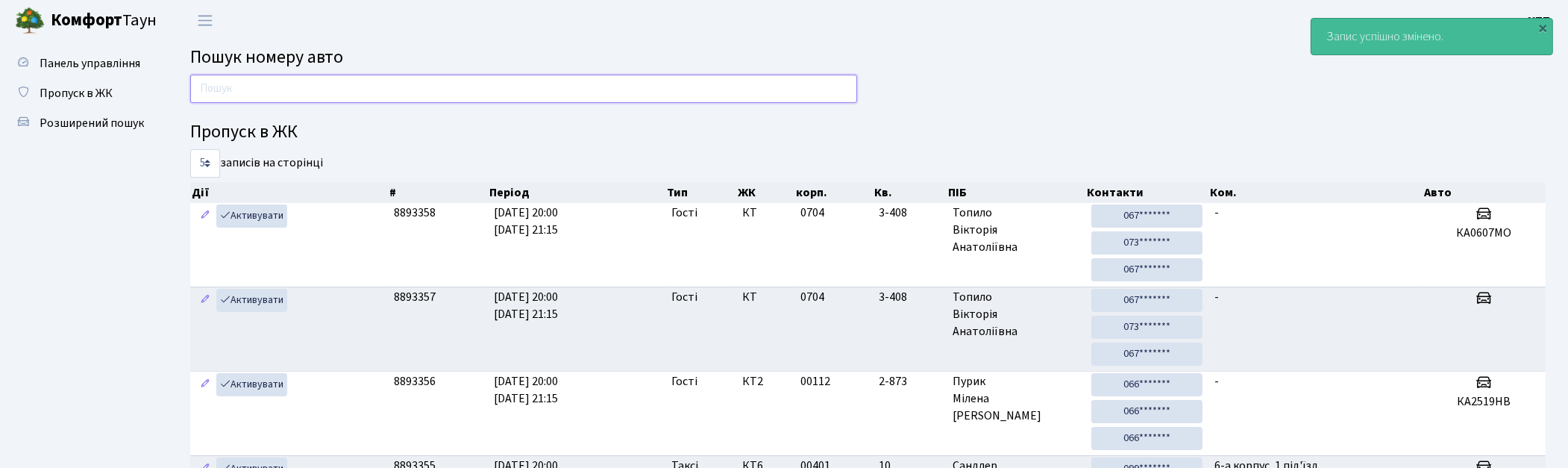
click at [404, 80] on input "text" at bounding box center [523, 89] width 667 height 29
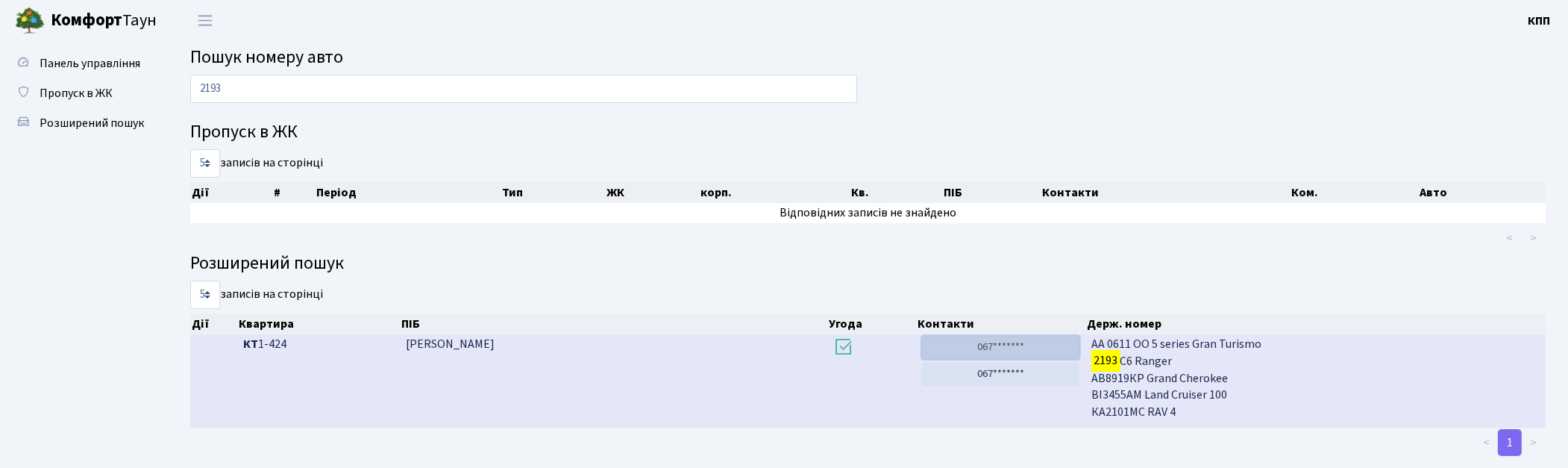
click at [964, 349] on link "067*******" at bounding box center [1000, 347] width 158 height 23
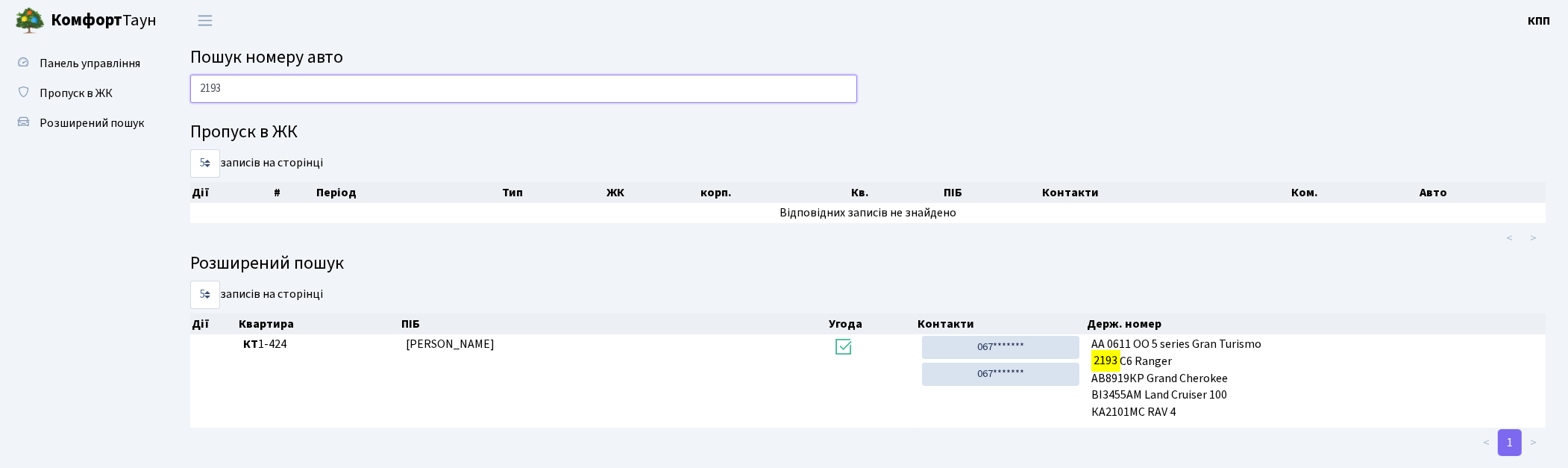
click at [780, 83] on input "2193" at bounding box center [523, 89] width 667 height 29
click at [653, 94] on input "2193" at bounding box center [523, 89] width 667 height 29
type input "2"
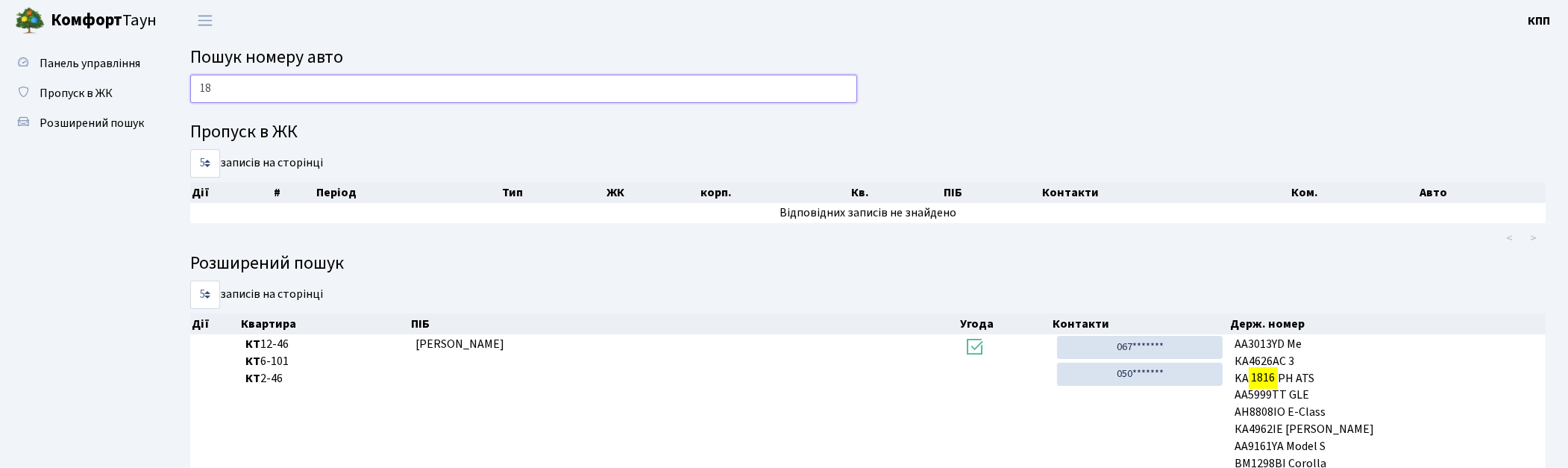
type input "1"
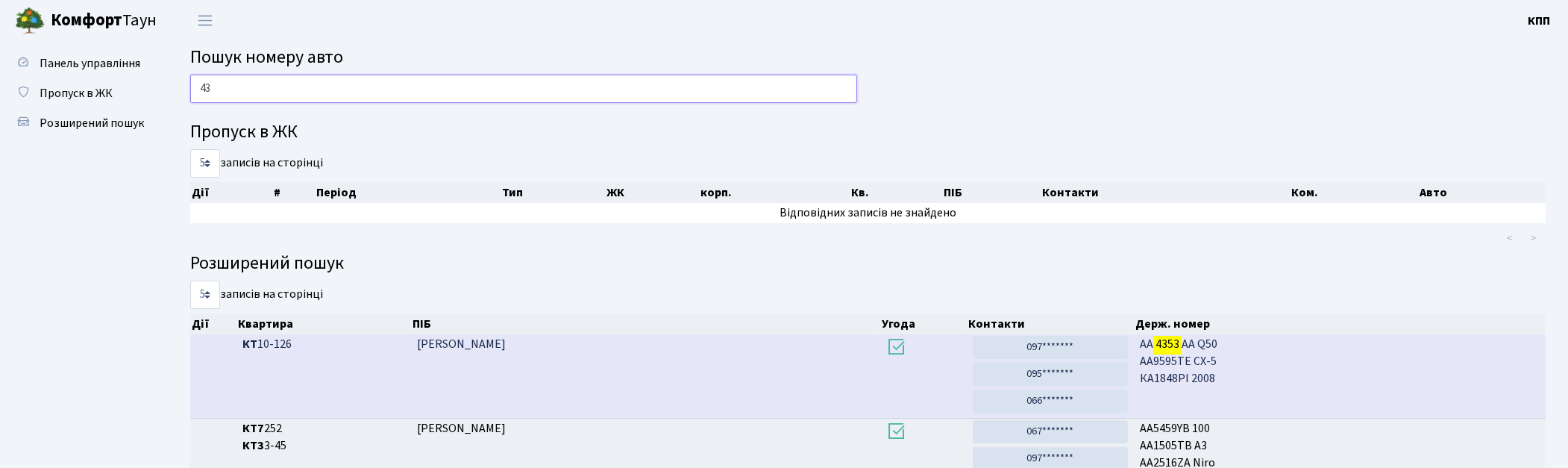
type input "4"
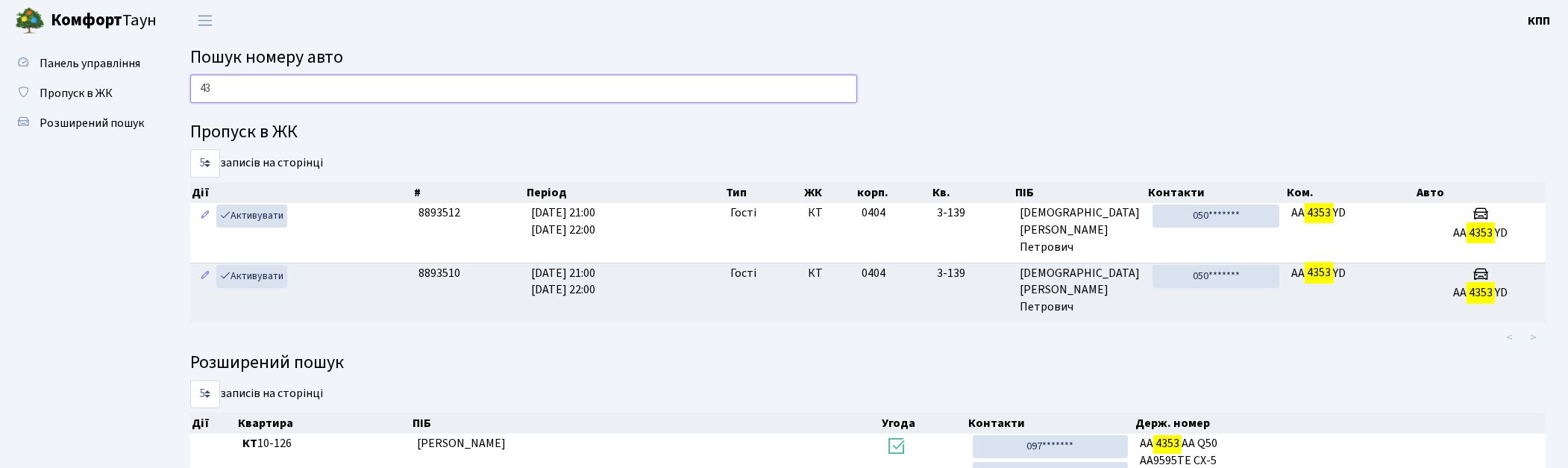
type input "4"
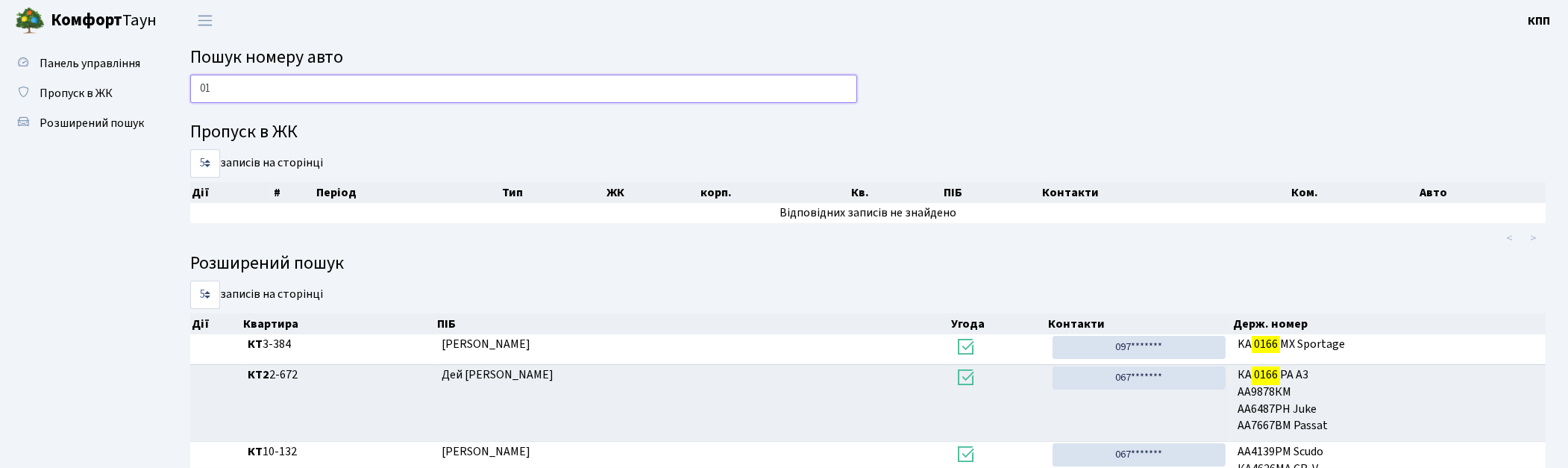
type input "0"
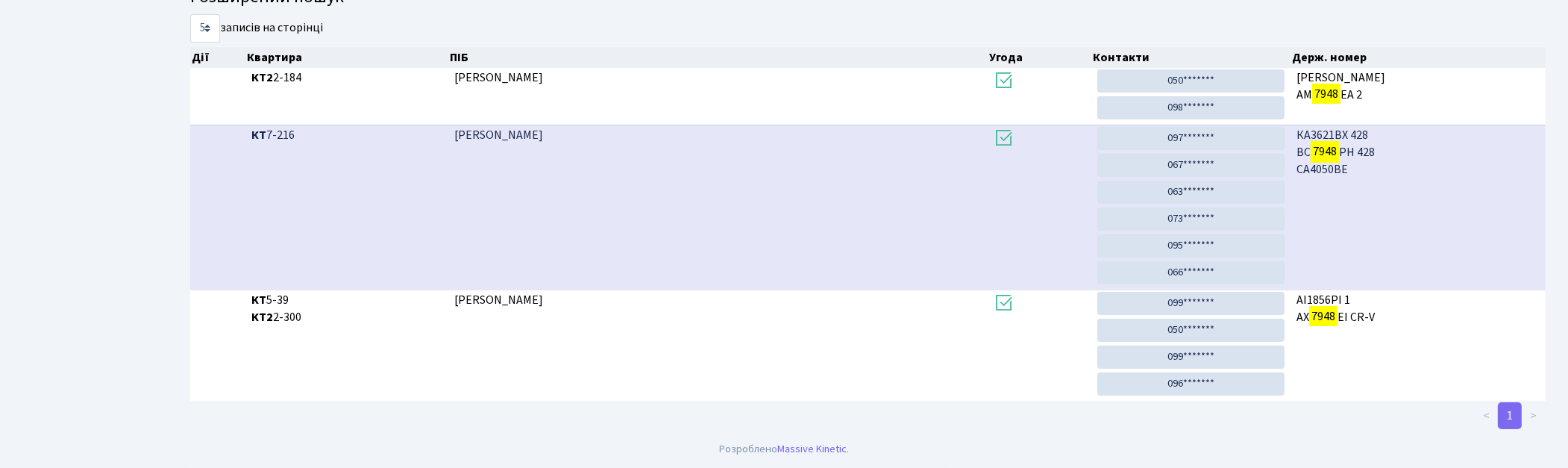
scroll to position [80, 0]
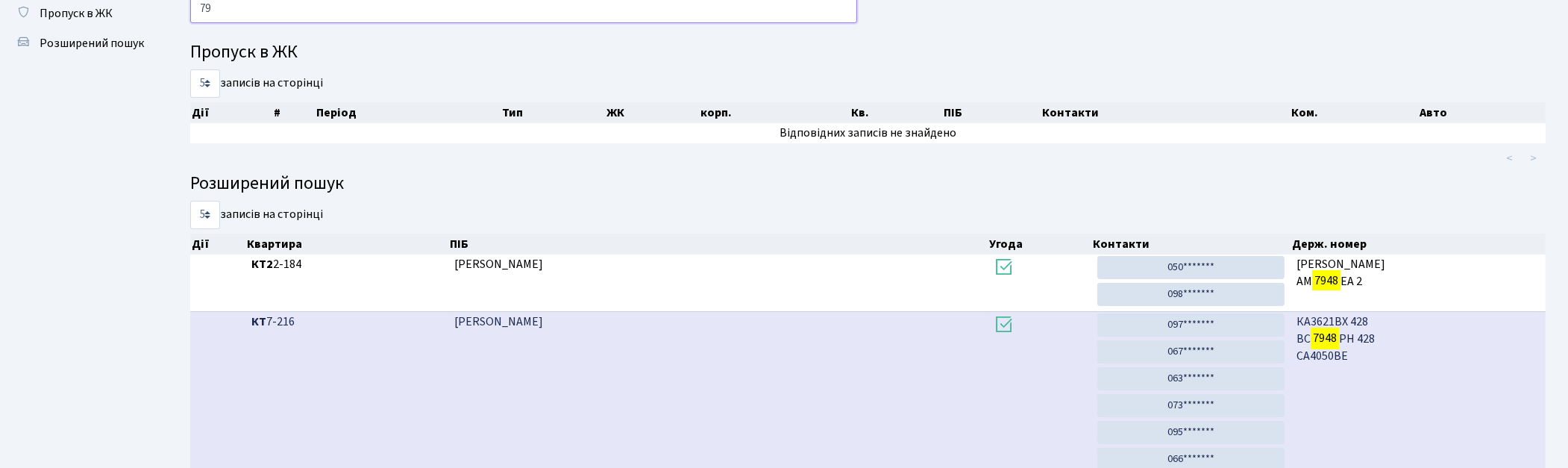
type input "7"
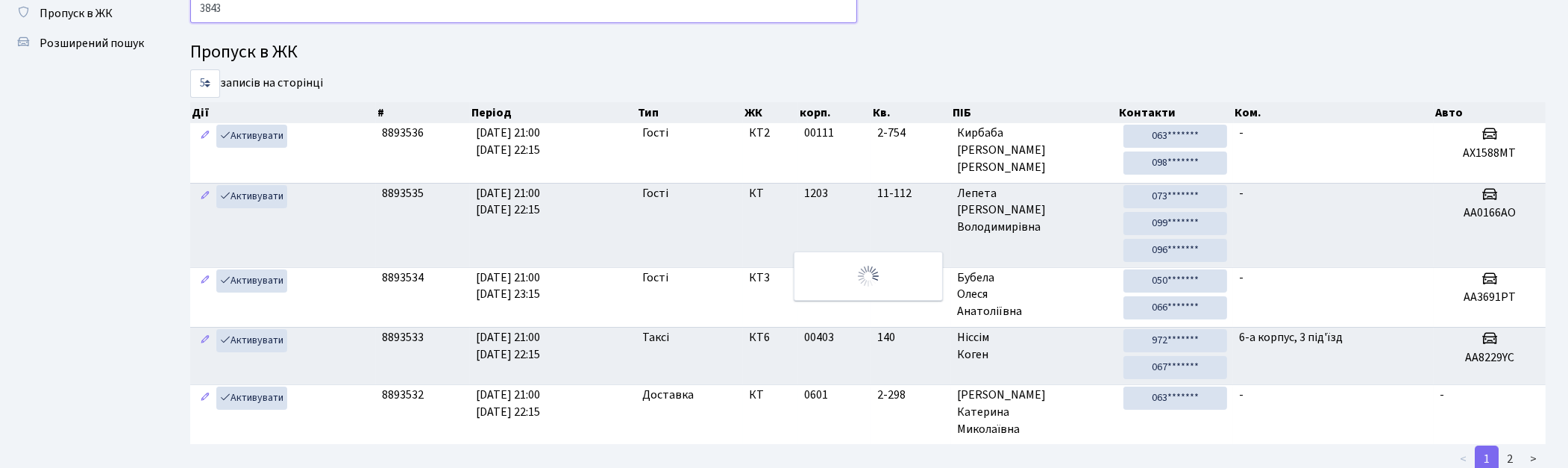
scroll to position [0, 0]
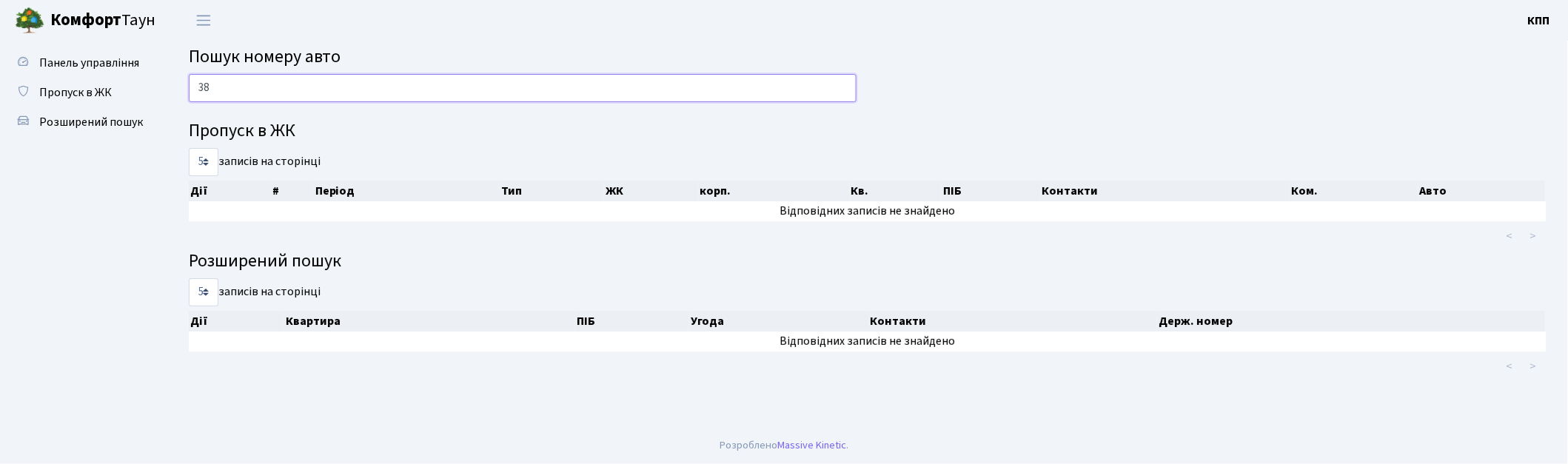
type input "3"
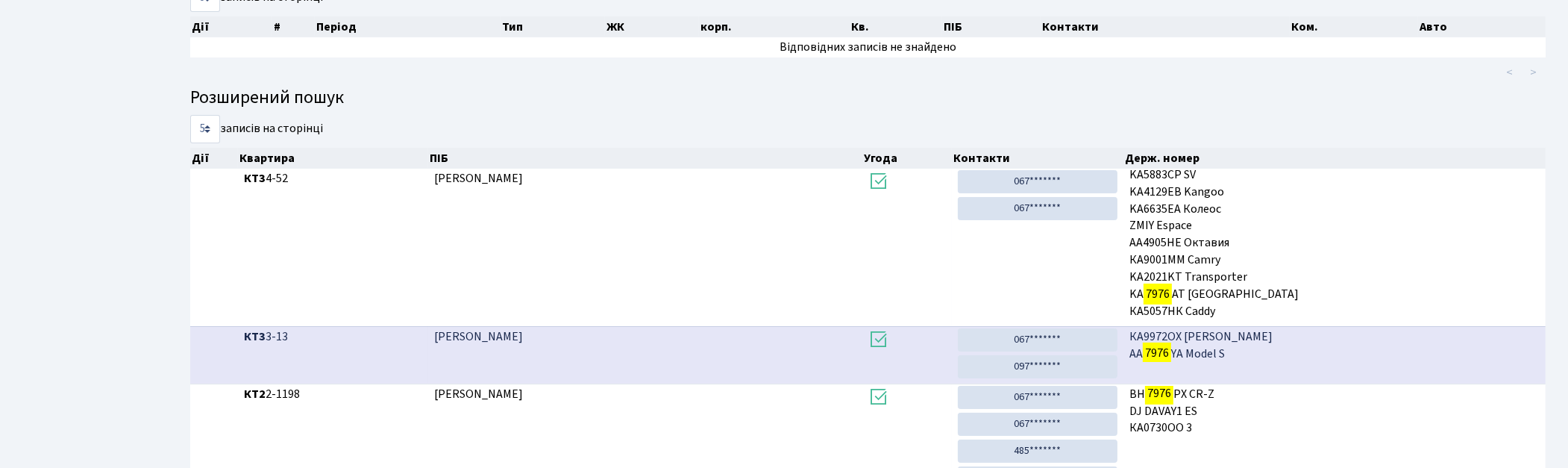
scroll to position [80, 0]
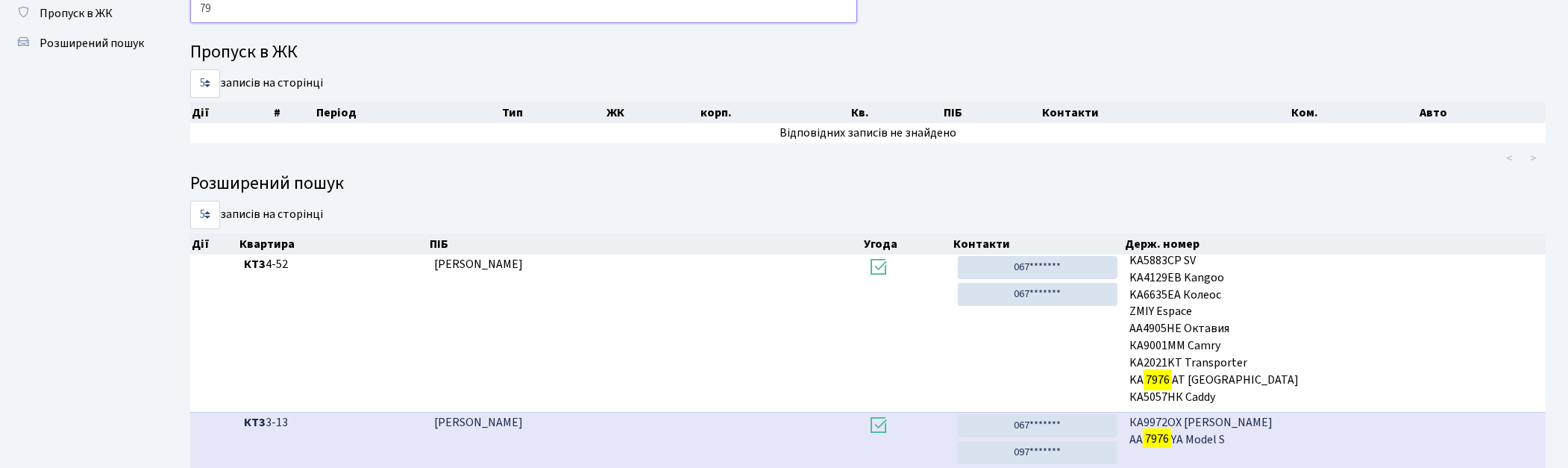
type input "7"
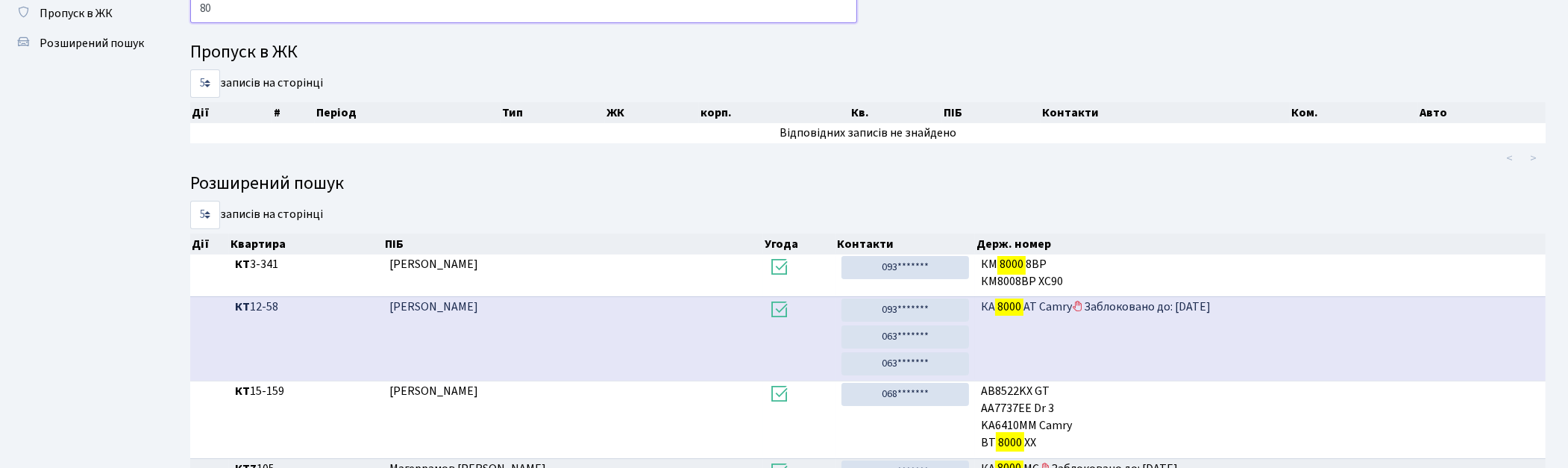
type input "8"
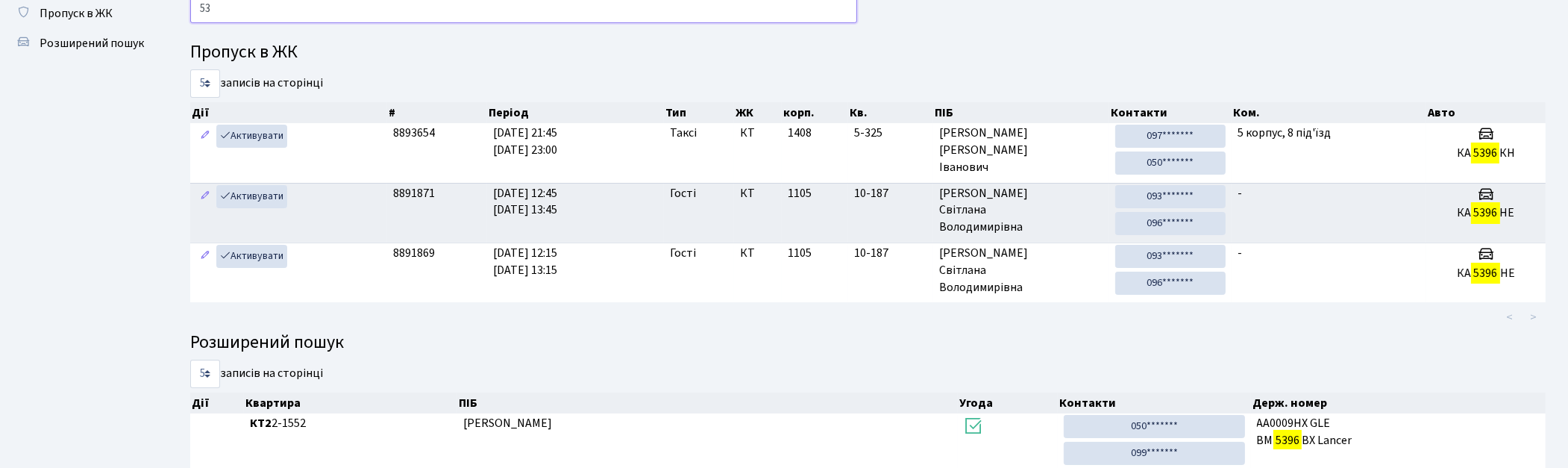
type input "5"
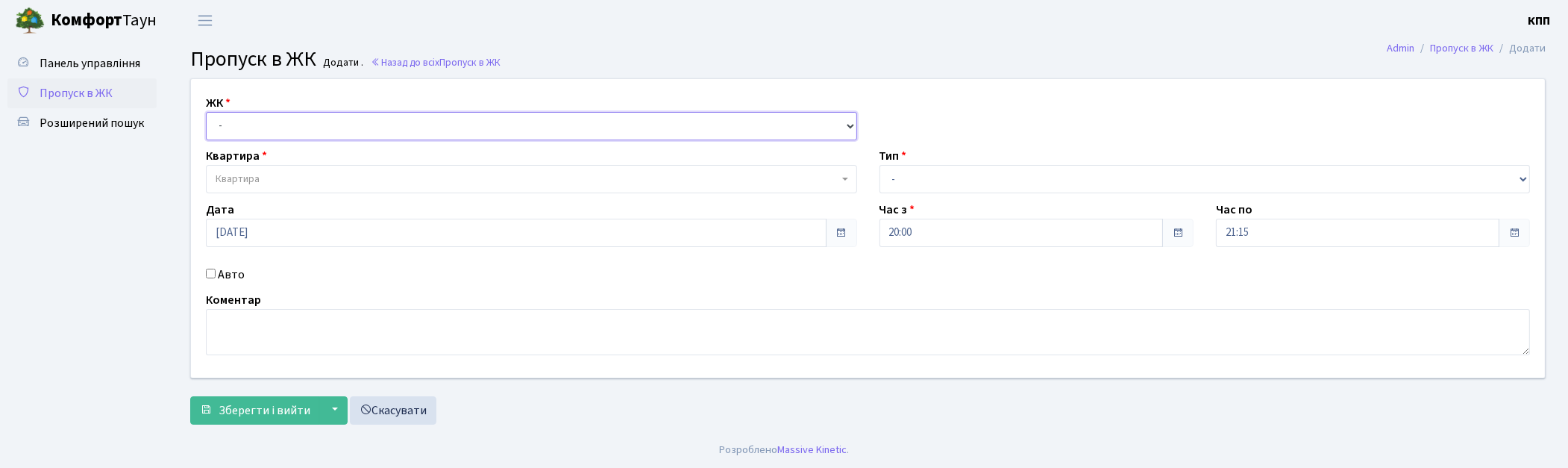
click at [261, 132] on select "- КТ, вул. Регенераторна, 4 КТ2, просп. [STREET_ADDRESS] [STREET_ADDRESS] [PERS…" at bounding box center [532, 126] width 652 height 29
select select "271"
click at [206, 112] on select "- КТ, вул. Регенераторна, 4 КТ2, просп. [STREET_ADDRESS] [STREET_ADDRESS] [PERS…" at bounding box center [532, 126] width 652 height 29
select select
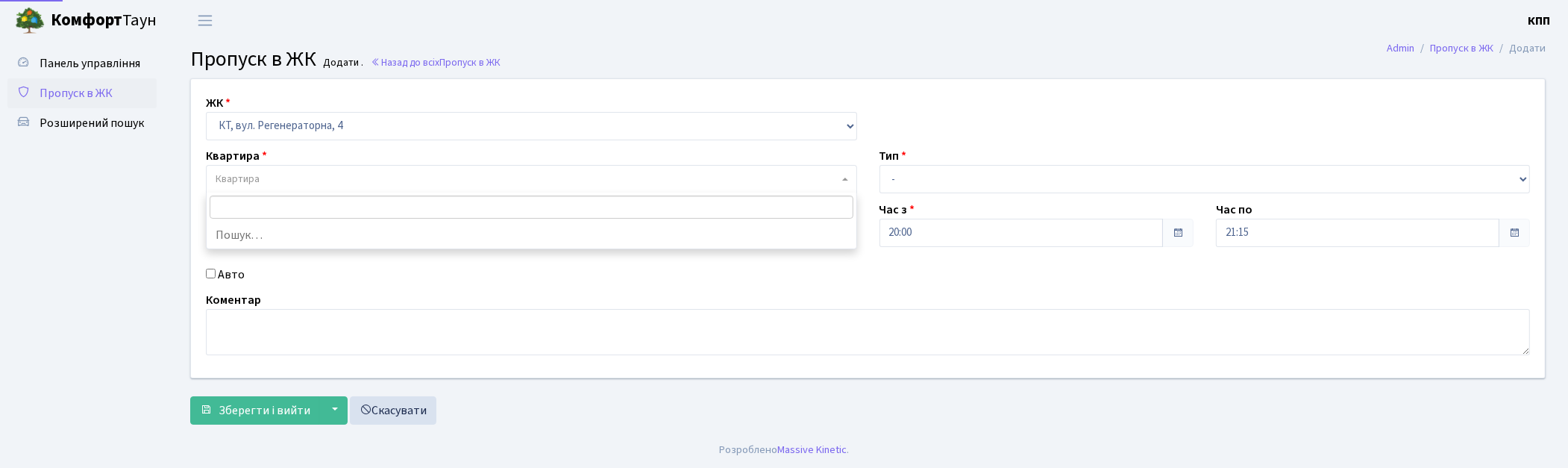
click at [280, 178] on span "Квартира" at bounding box center [527, 178] width 623 height 15
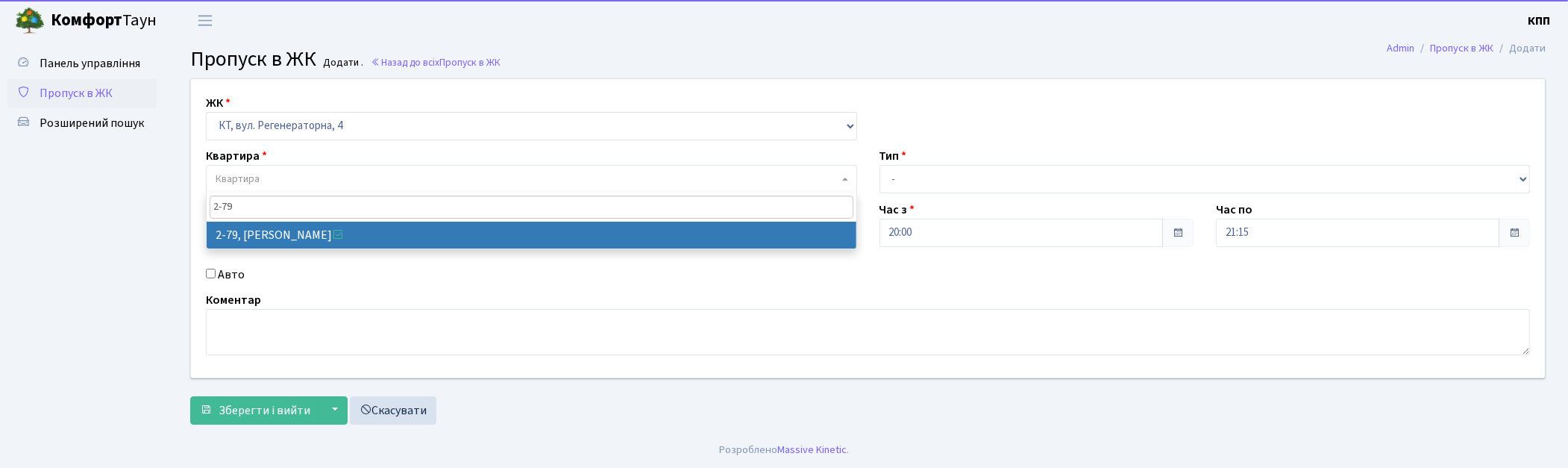
type input "2-79"
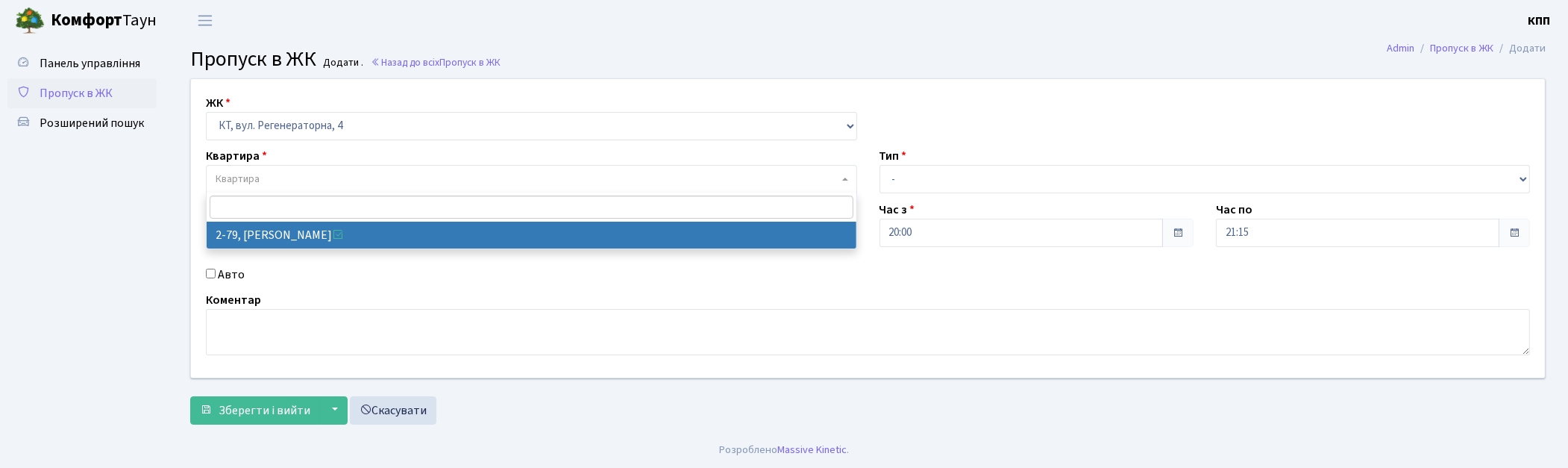
select select "648"
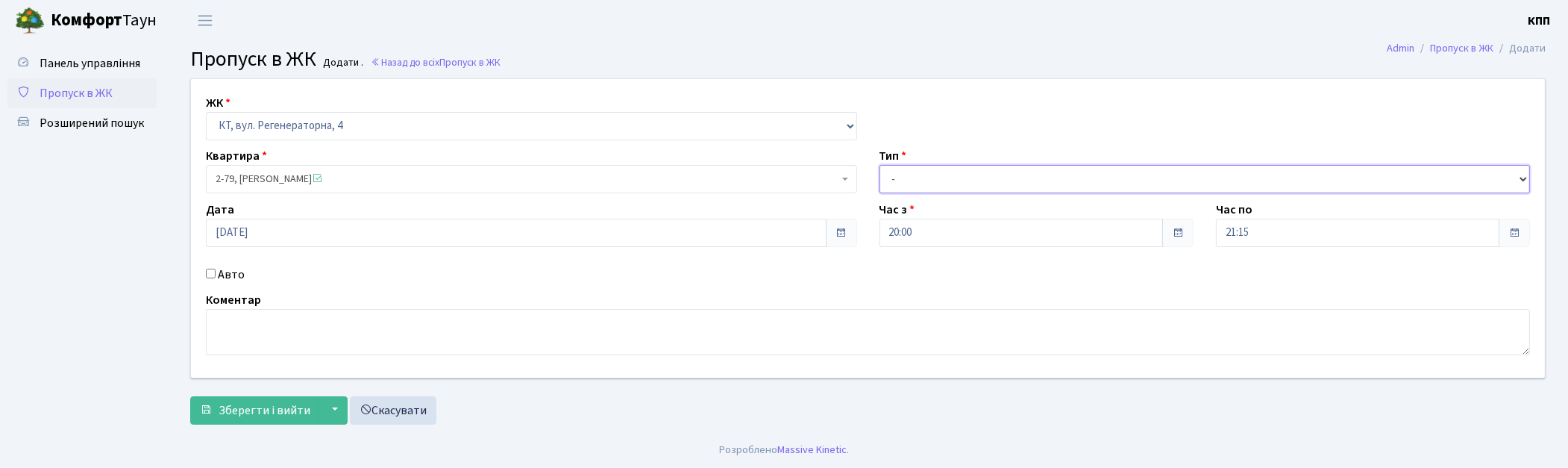
click at [978, 172] on select "- Доставка Таксі Гості Сервіс" at bounding box center [1206, 179] width 652 height 29
select select "1"
click at [880, 165] on select "- Доставка Таксі Гості Сервіс" at bounding box center [1206, 179] width 652 height 29
click at [272, 418] on span "Зберегти і вийти" at bounding box center [265, 410] width 92 height 17
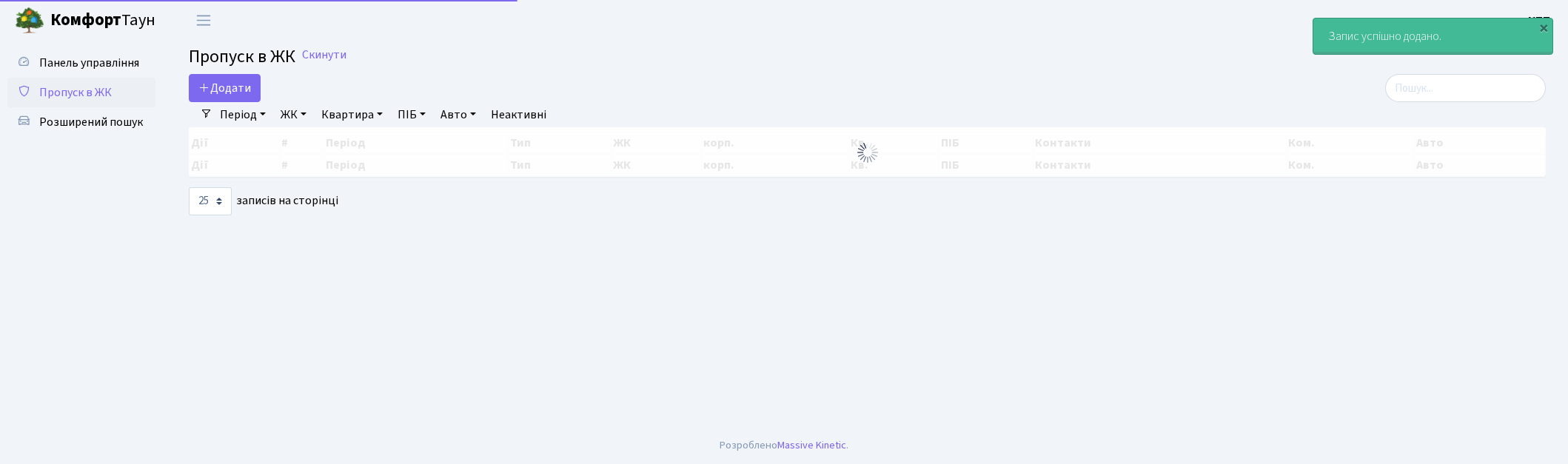
select select "25"
click at [1481, 89] on input "search" at bounding box center [1466, 88] width 160 height 28
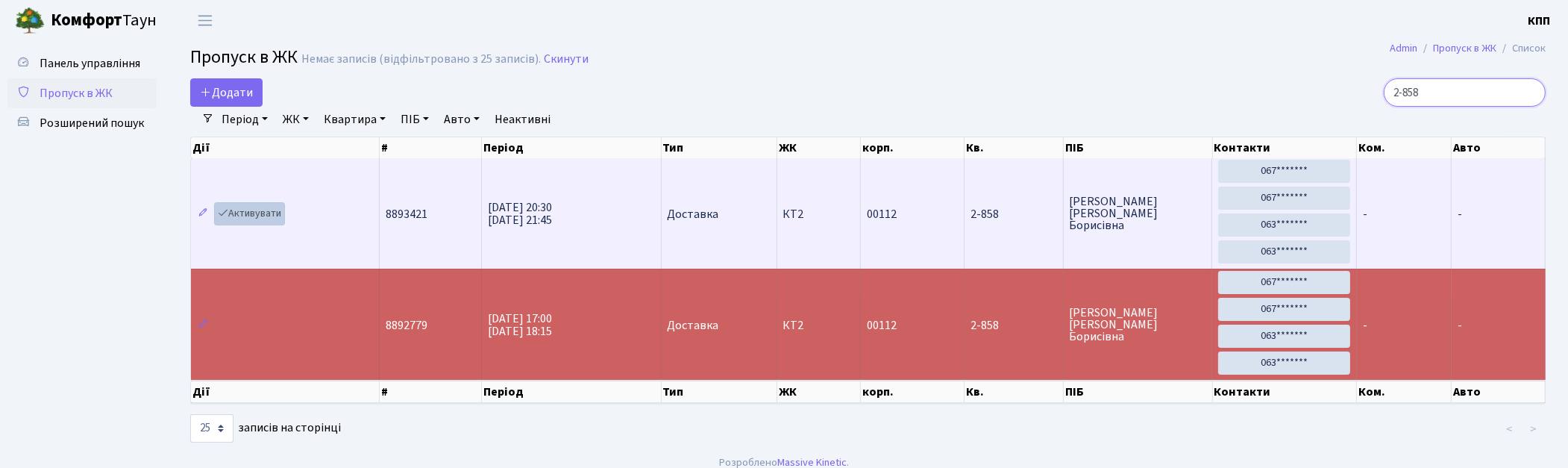
type input "2-858"
click at [273, 218] on link "Активувати" at bounding box center [249, 213] width 71 height 23
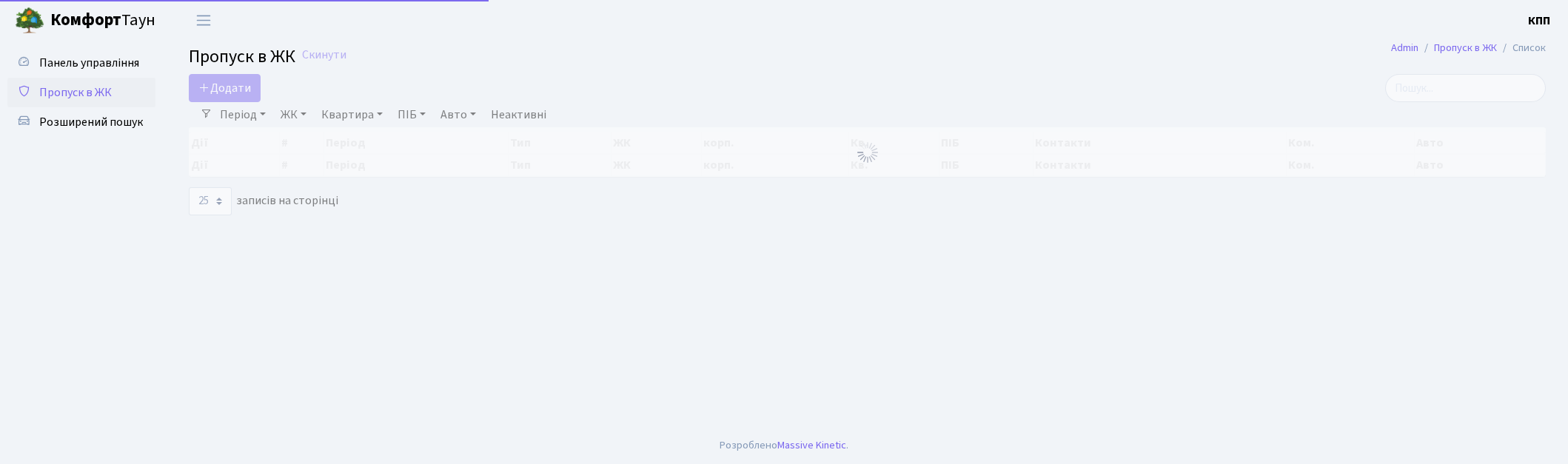
select select "25"
click at [1481, 80] on input "search" at bounding box center [1466, 88] width 160 height 28
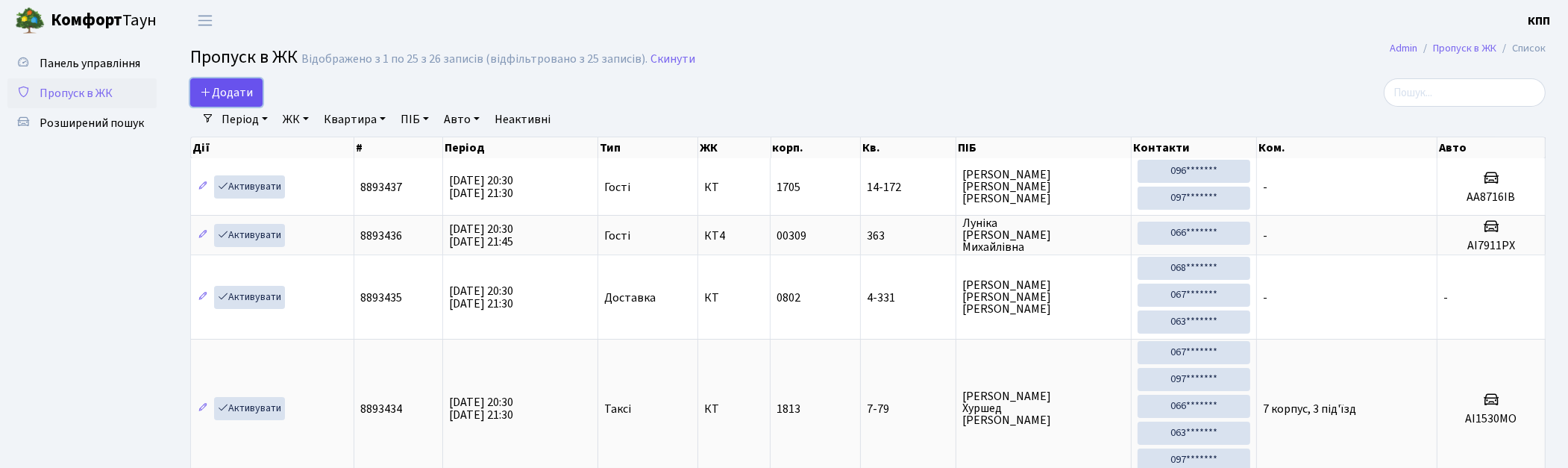
click at [224, 95] on span "Додати" at bounding box center [226, 92] width 53 height 17
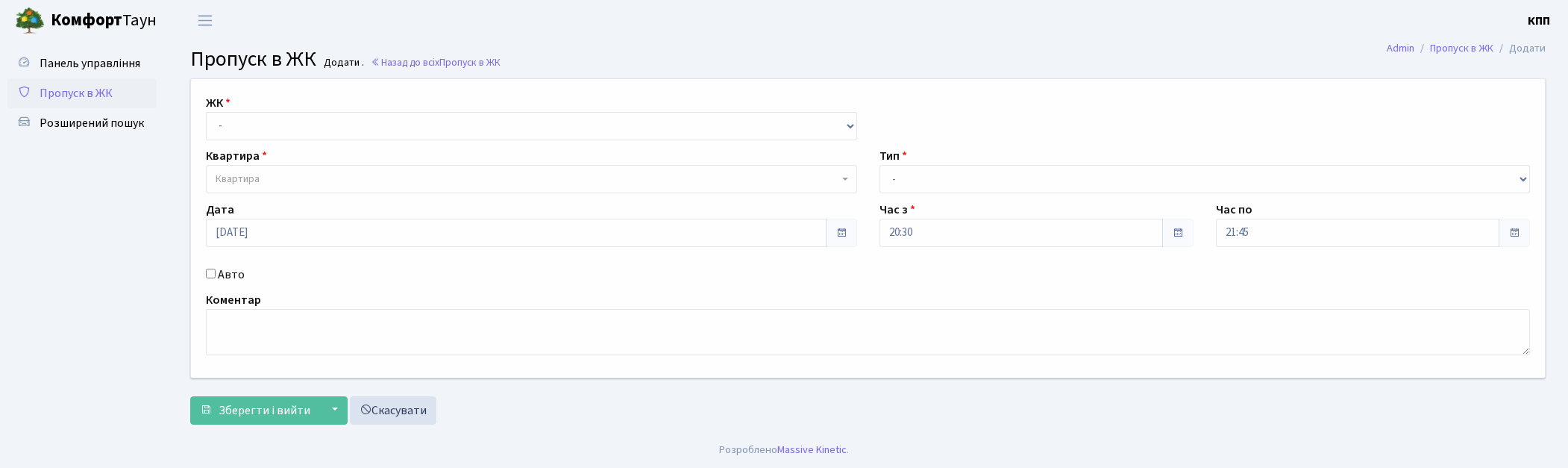
click at [257, 121] on select "- КТ, вул. Регенераторна, 4 КТ2, просп. Соборності, 17 КТ3, вул. Березнева, 16 …" at bounding box center [532, 126] width 652 height 29
select select "271"
click at [206, 112] on select "- КТ, вул. Регенераторна, 4 КТ2, просп. Соборності, 17 КТ3, вул. Березнева, 16 …" at bounding box center [532, 126] width 652 height 29
select select
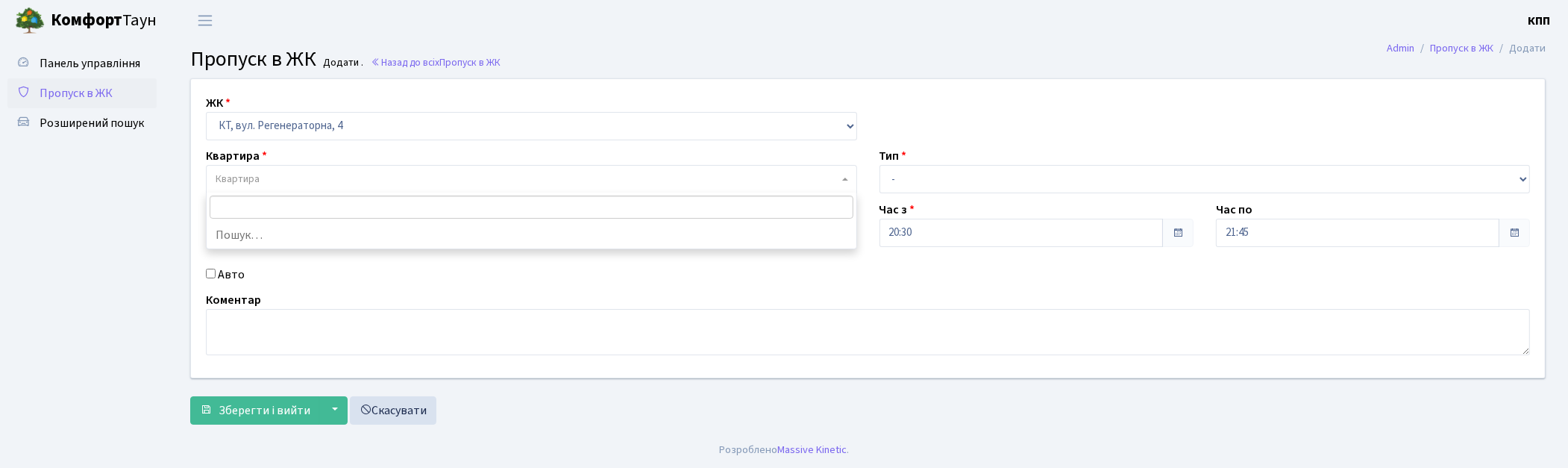
click at [258, 173] on span "Квартира" at bounding box center [238, 178] width 44 height 15
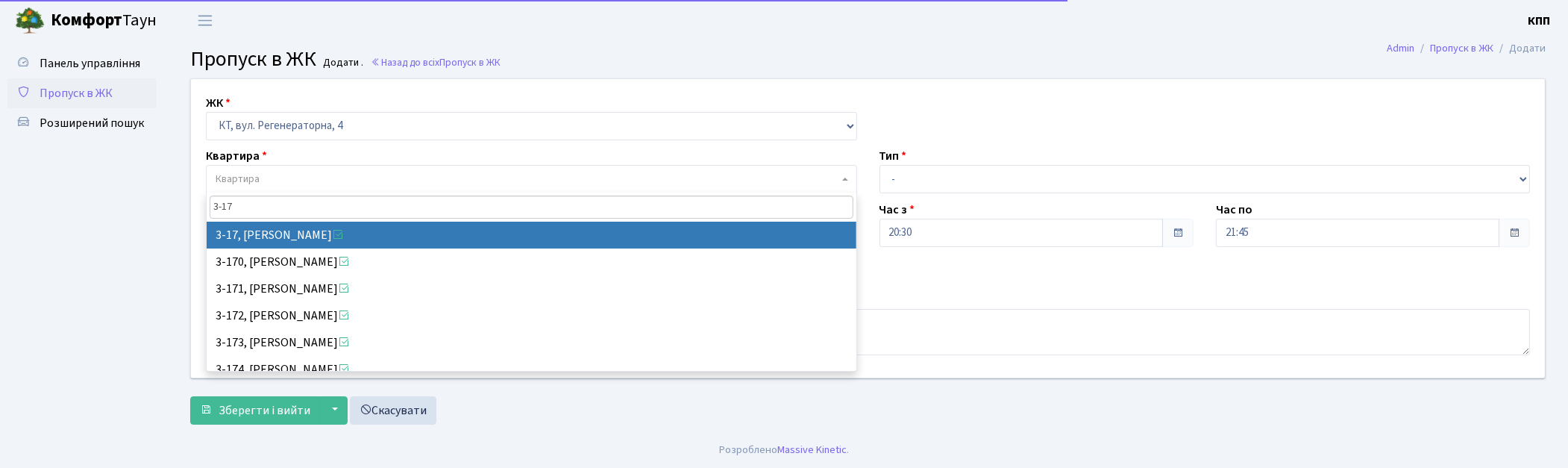
type input "3-17"
select select "988"
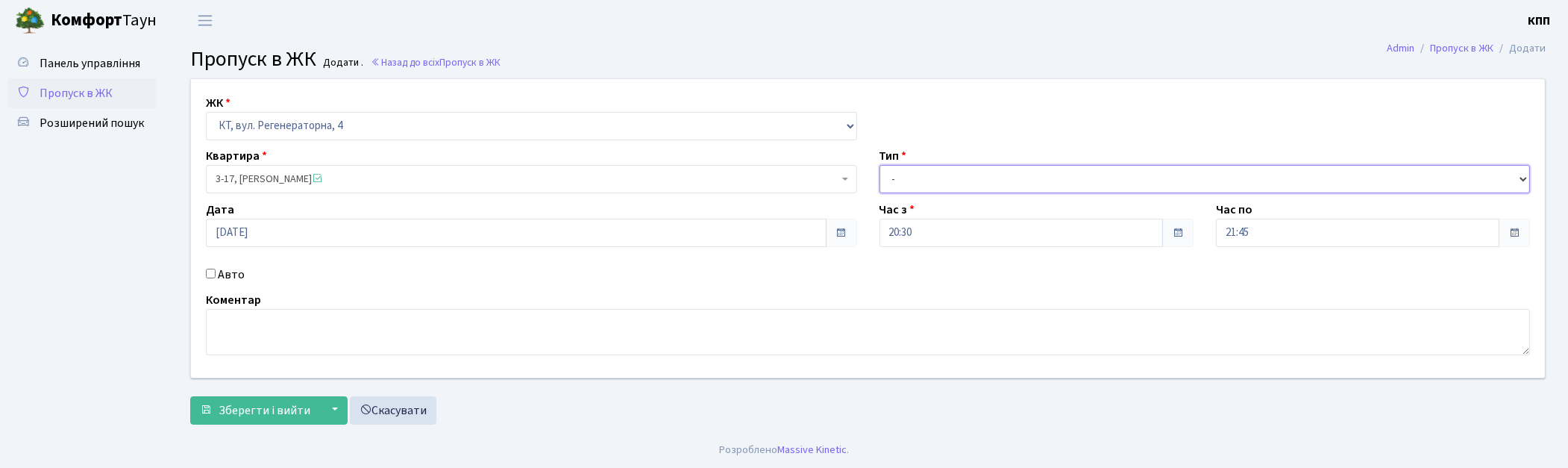
click at [1017, 184] on select "- Доставка Таксі Гості Сервіс" at bounding box center [1206, 179] width 652 height 29
select select "1"
click at [880, 165] on select "- Доставка Таксі Гості Сервіс" at bounding box center [1206, 179] width 652 height 29
click at [235, 403] on span "Зберегти і вийти" at bounding box center [265, 410] width 92 height 17
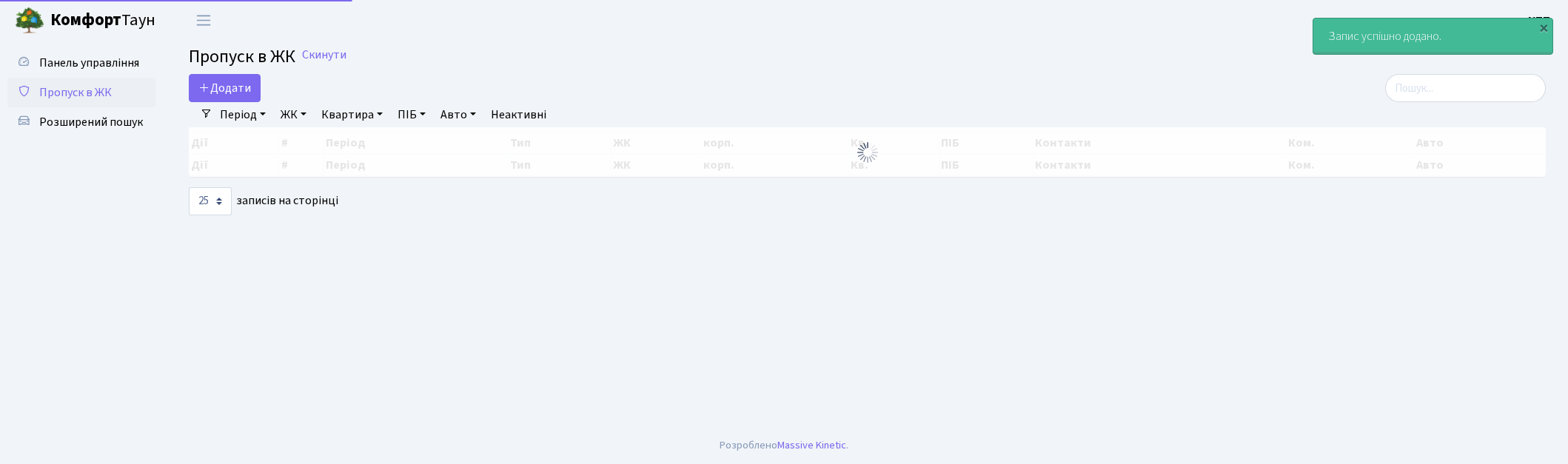
select select "25"
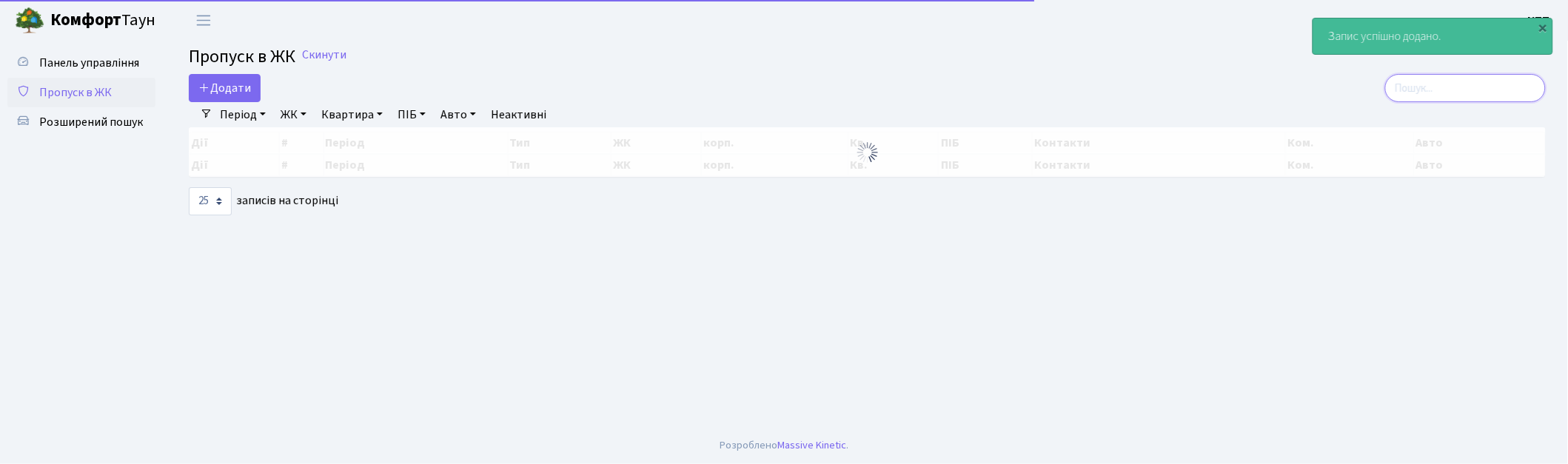
click at [1465, 94] on input "search" at bounding box center [1466, 88] width 160 height 28
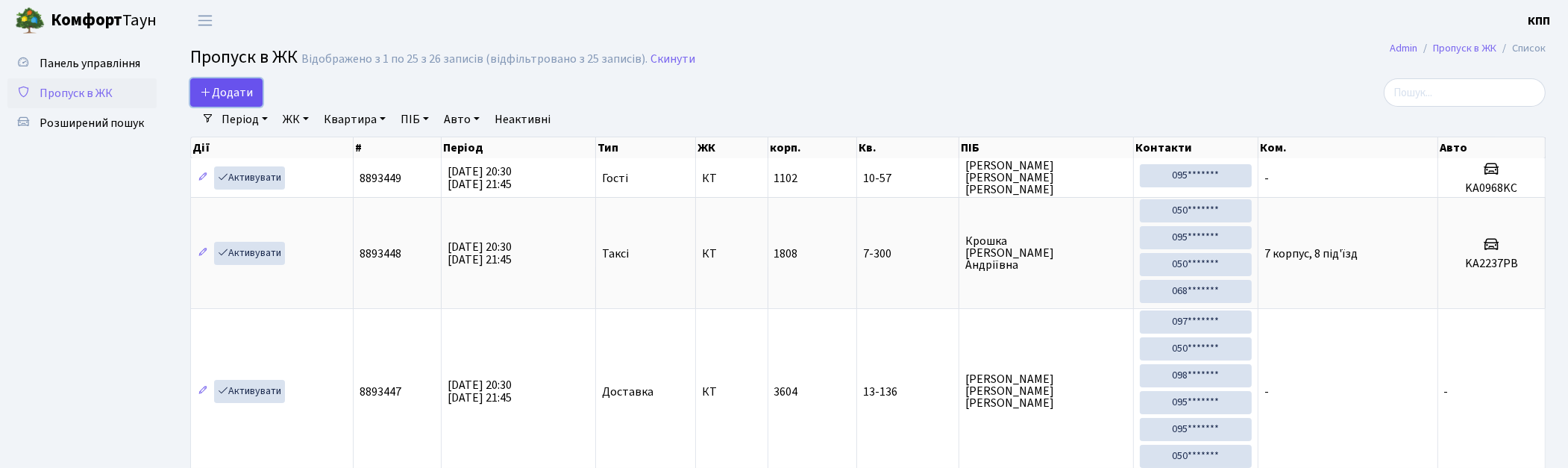
click at [243, 90] on span "Додати" at bounding box center [226, 92] width 53 height 17
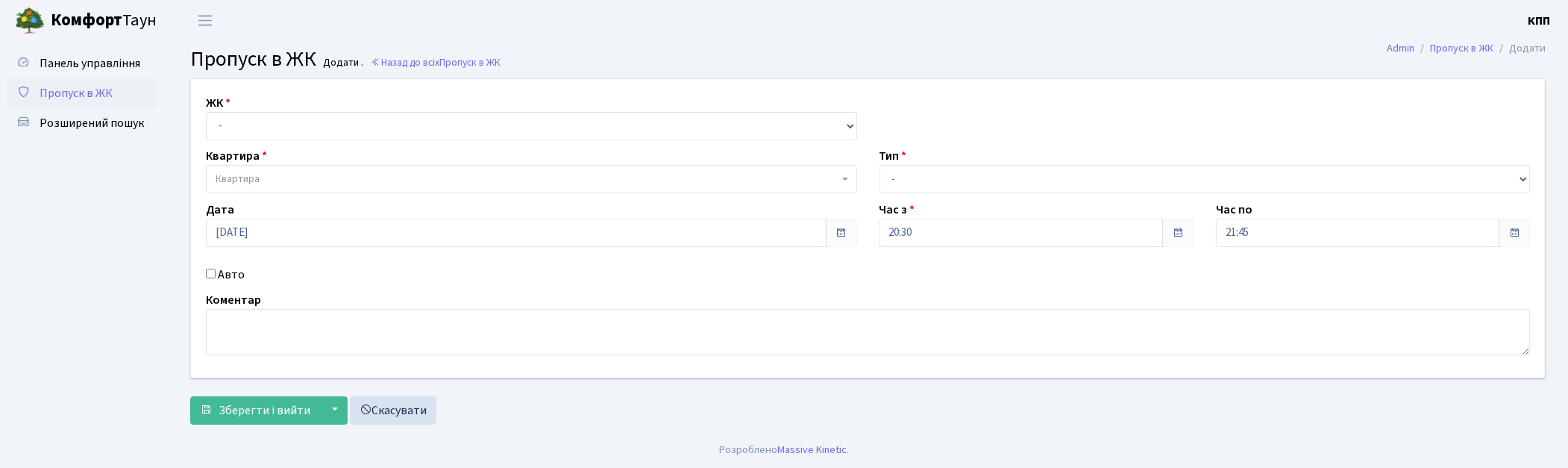
drag, startPoint x: 0, startPoint y: 0, endPoint x: 273, endPoint y: 142, distance: 307.7
click at [273, 142] on div "ЖК - КТ, вул. Регенераторна, 4 КТ2, просп. [STREET_ADDRESS] [STREET_ADDRESS] [P…" at bounding box center [868, 228] width 1376 height 298
click at [285, 134] on select "- КТ, вул. Регенераторна, 4 КТ2, просп. [STREET_ADDRESS] [STREET_ADDRESS] [PERS…" at bounding box center [532, 126] width 652 height 29
select select "271"
click at [206, 112] on select "- КТ, вул. Регенераторна, 4 КТ2, просп. [STREET_ADDRESS] [STREET_ADDRESS] [PERS…" at bounding box center [532, 126] width 652 height 29
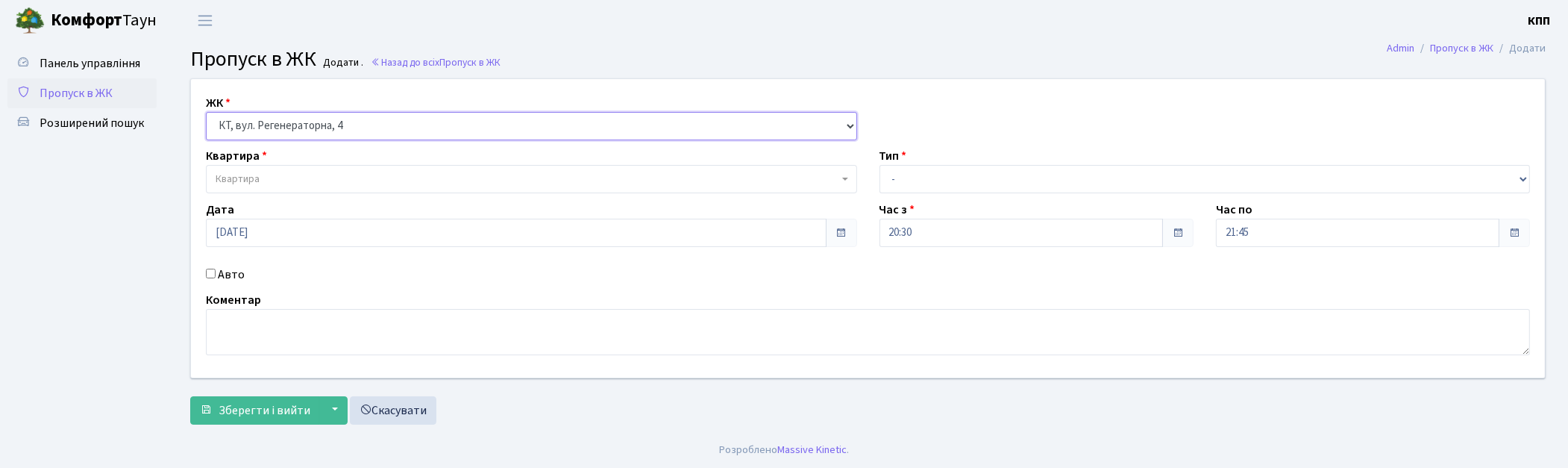
select select
click at [293, 169] on span "Квартира" at bounding box center [532, 179] width 652 height 29
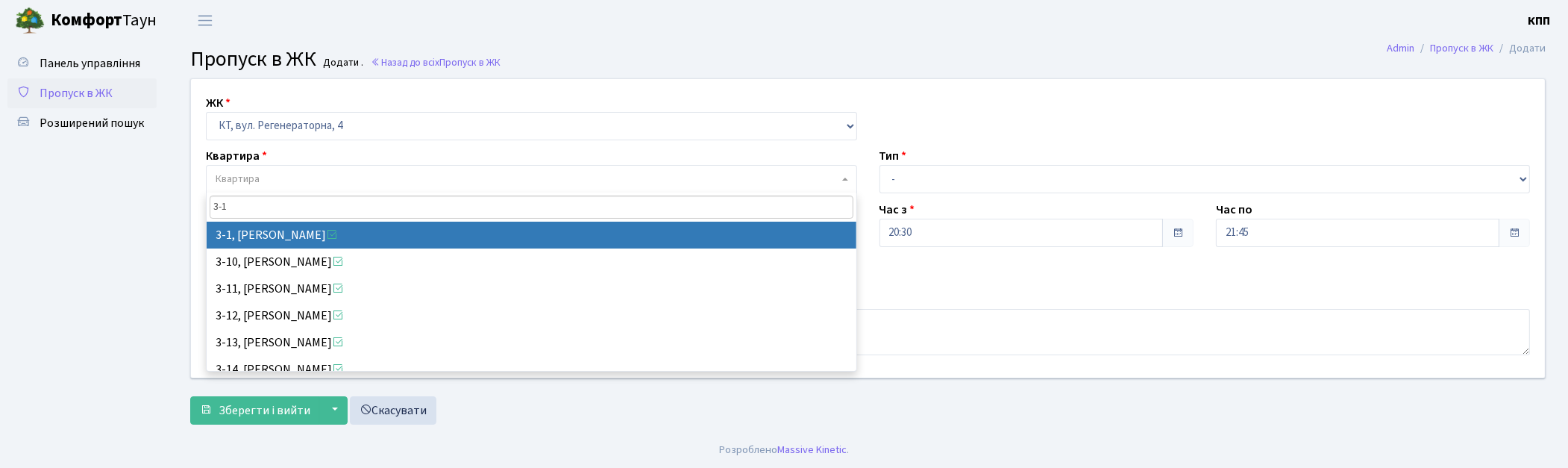
type input "3-1"
select select "972"
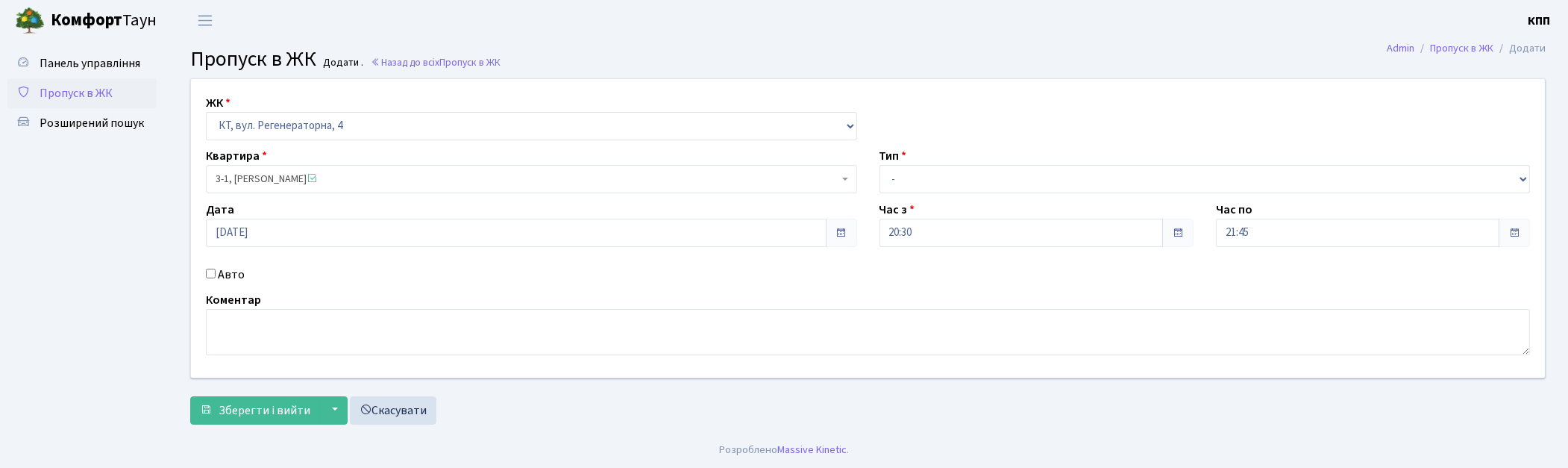
click at [232, 272] on label "Авто" at bounding box center [231, 274] width 27 height 18
click at [216, 272] on input "Авто" at bounding box center [211, 274] width 10 height 10
checkbox input "true"
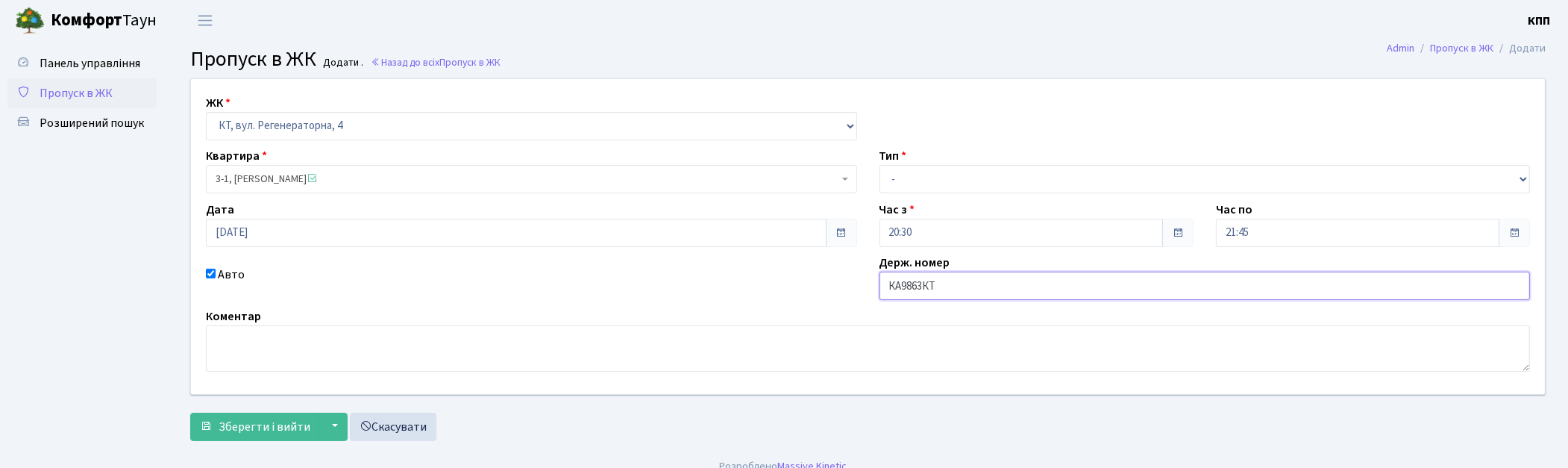
type input "КА9863КТ"
drag, startPoint x: 936, startPoint y: 174, endPoint x: 949, endPoint y: 184, distance: 16.4
click at [936, 174] on select "- Доставка Таксі Гості Сервіс" at bounding box center [1206, 179] width 652 height 29
select select "2"
click at [880, 165] on select "- Доставка Таксі Гості Сервіс" at bounding box center [1206, 179] width 652 height 29
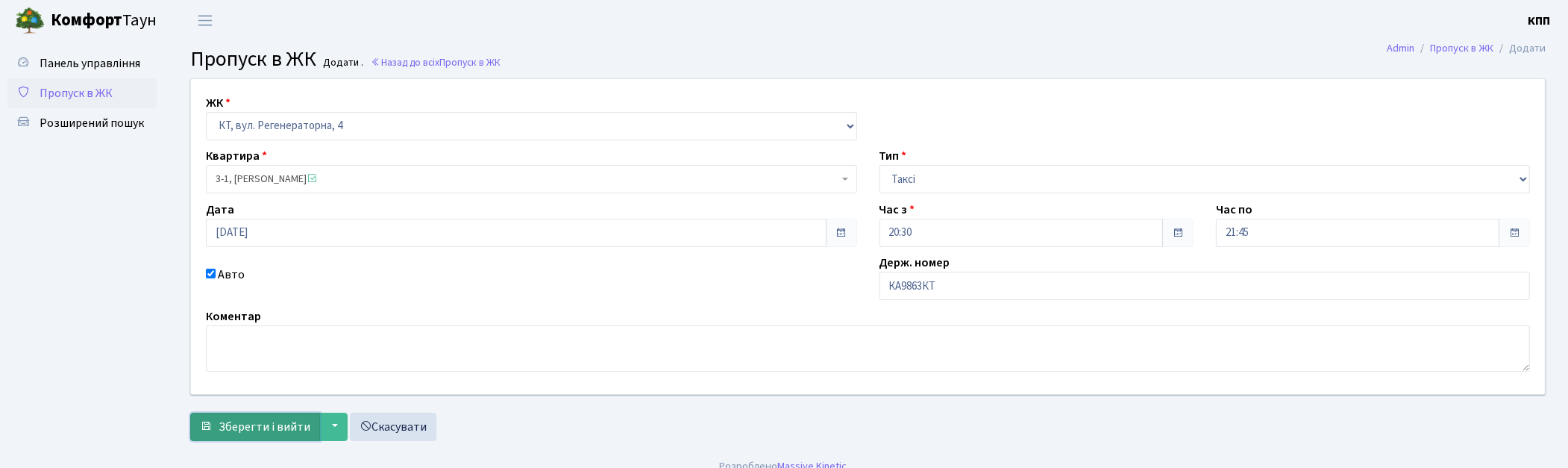
click at [282, 422] on span "Зберегти і вийти" at bounding box center [265, 427] width 92 height 17
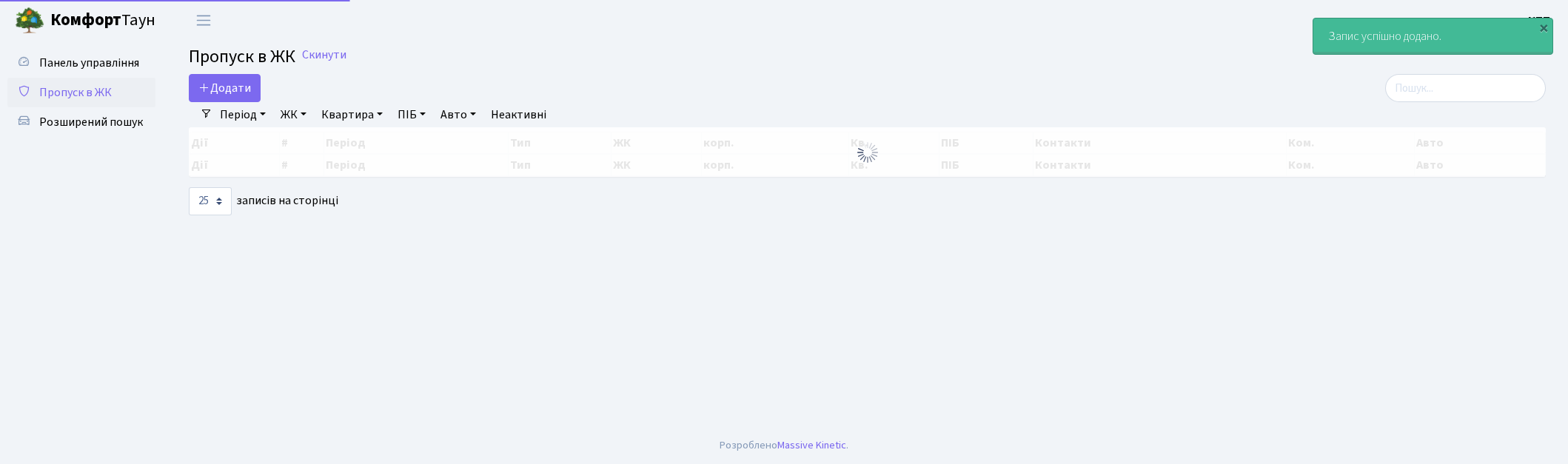
select select "25"
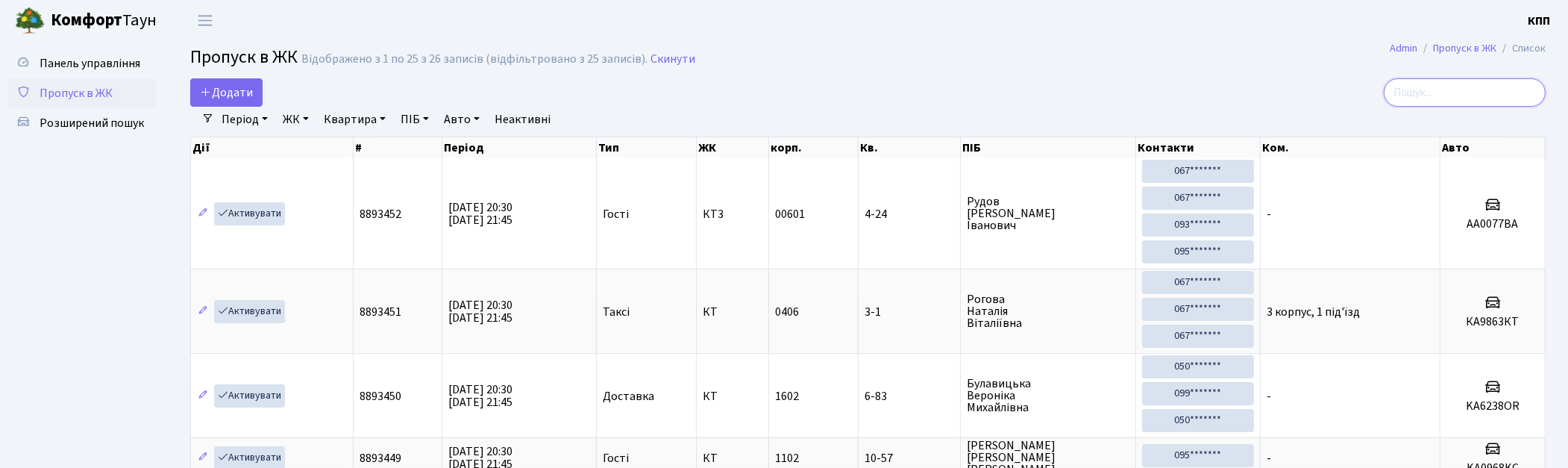
click at [1468, 94] on input "search" at bounding box center [1465, 93] width 162 height 29
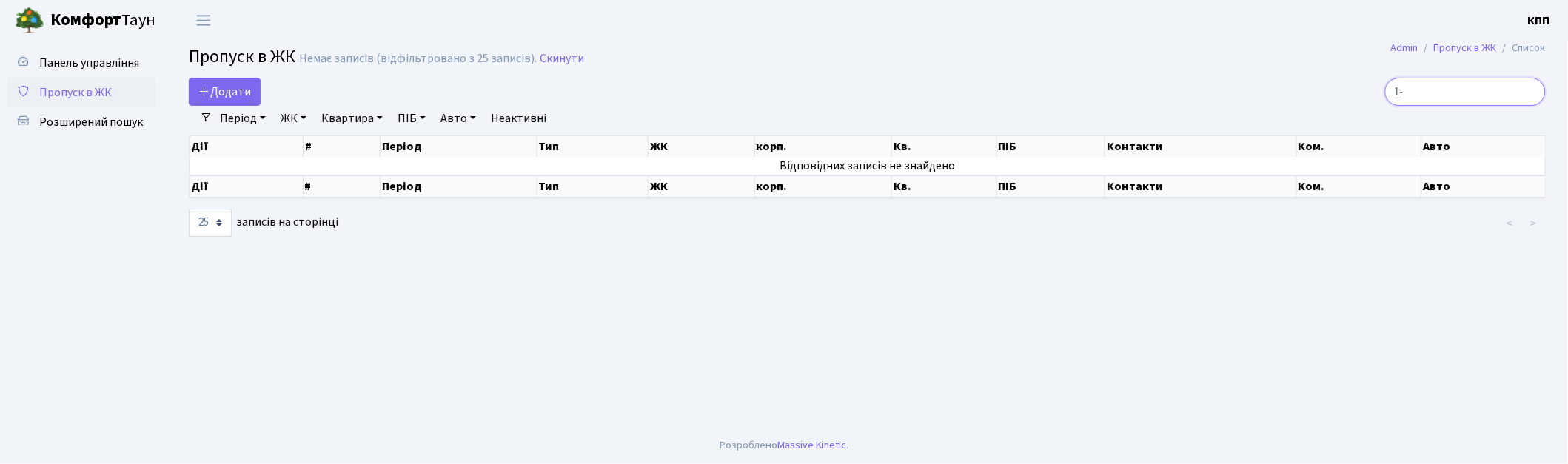
type input "1"
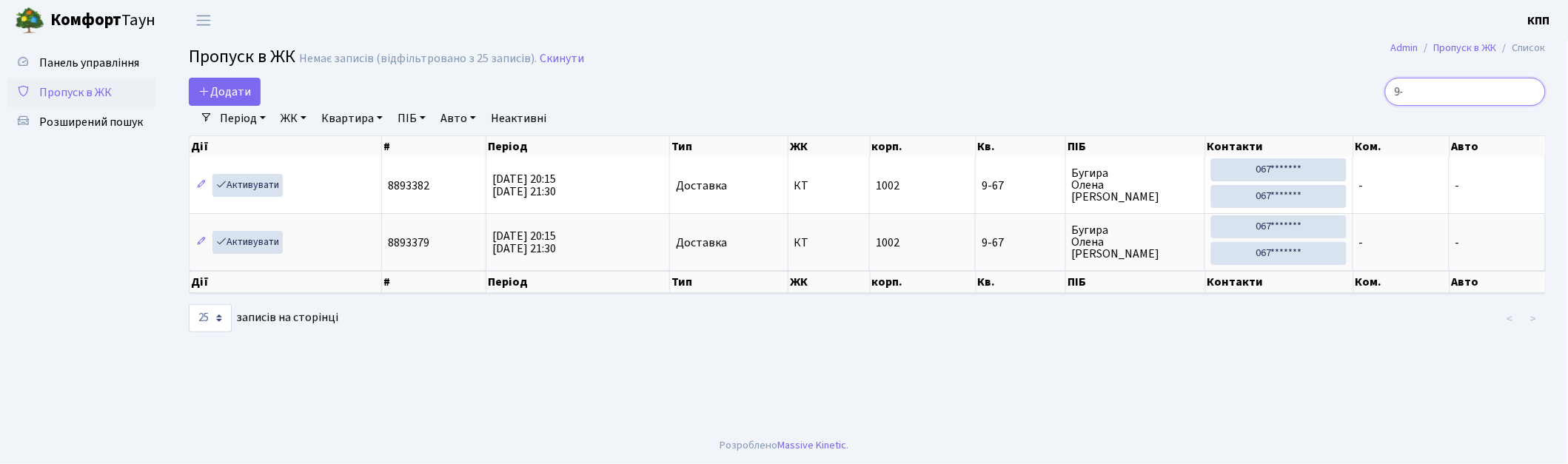
type input "9"
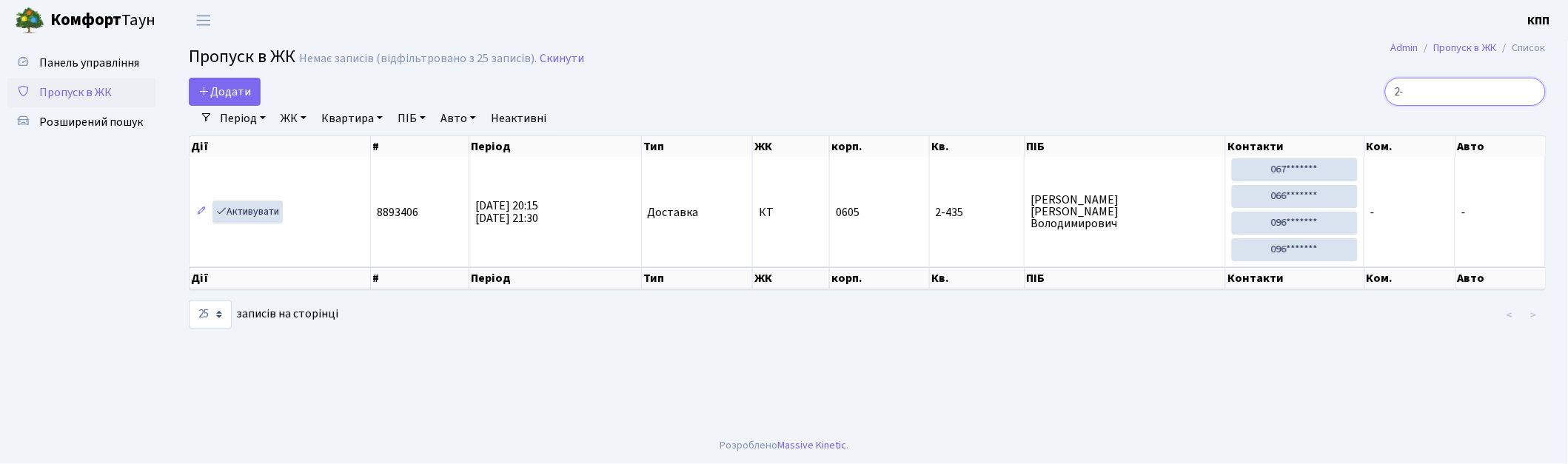
type input "2"
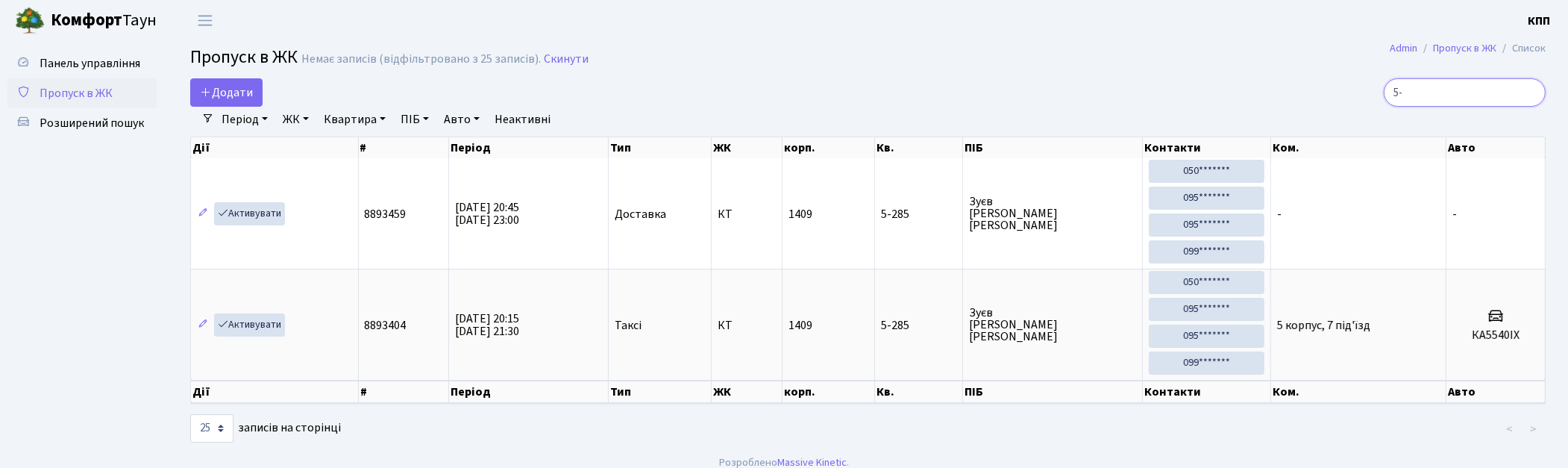
type input "5"
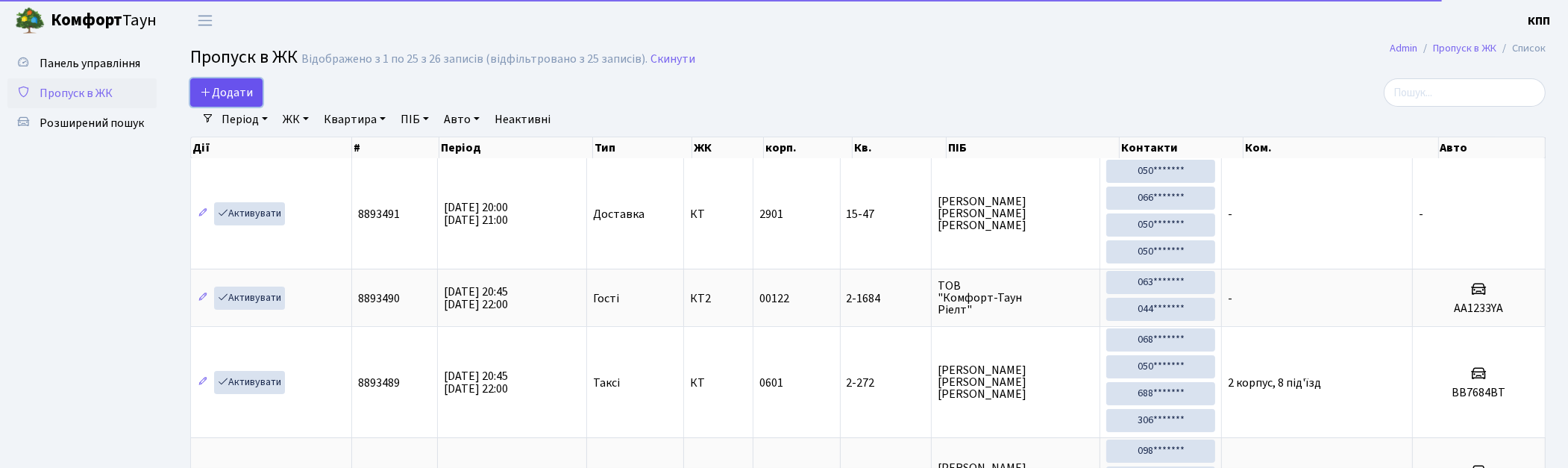
click at [226, 97] on span "Додати" at bounding box center [226, 92] width 53 height 17
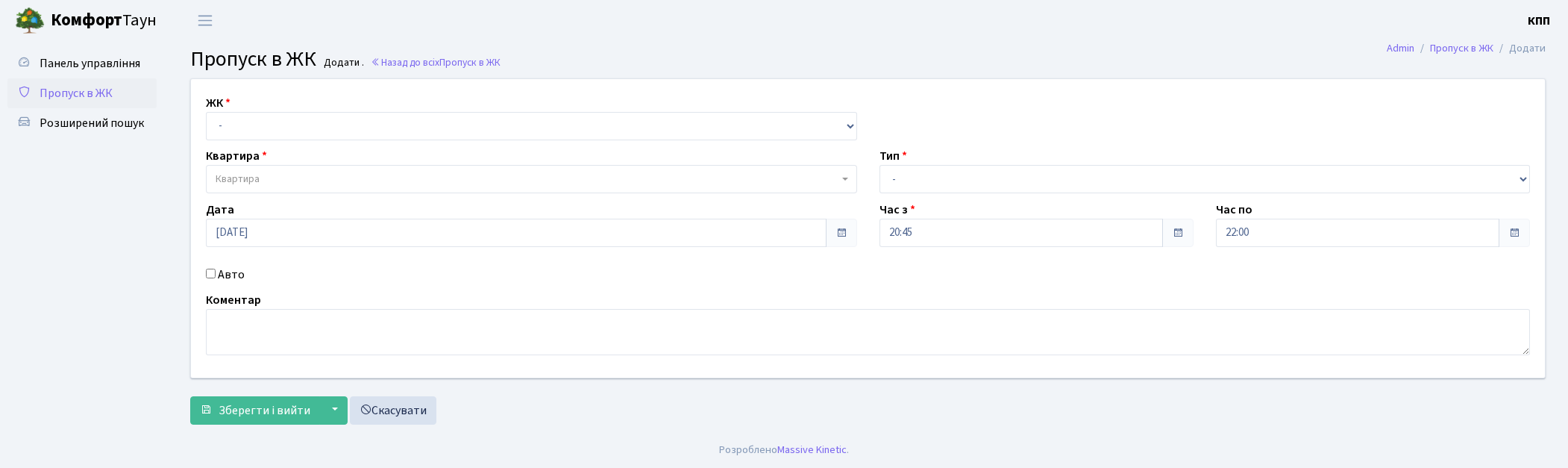
click at [287, 136] on select "- КТ, вул. Регенераторна, 4 КТ2, просп. Соборності, 17 КТ3, вул. Березнева, 16 …" at bounding box center [532, 126] width 652 height 29
select select "271"
click at [206, 112] on select "- КТ, вул. Регенераторна, 4 КТ2, просп. Соборності, 17 КТ3, вул. Березнева, 16 …" at bounding box center [532, 126] width 652 height 29
select select
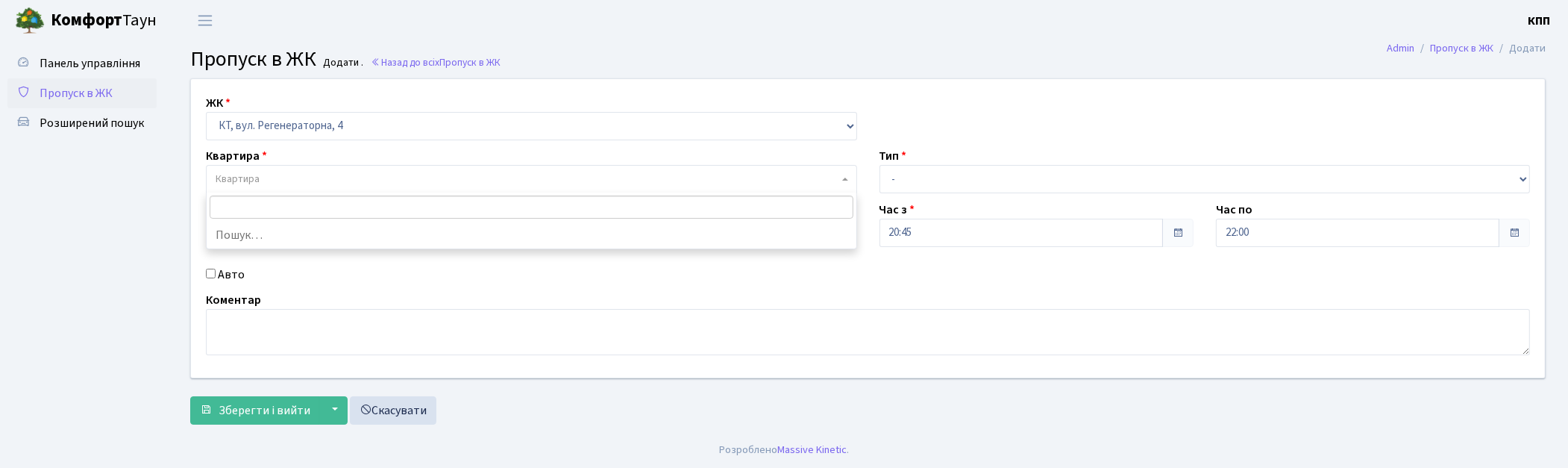
click at [309, 183] on span "Квартира" at bounding box center [527, 178] width 623 height 15
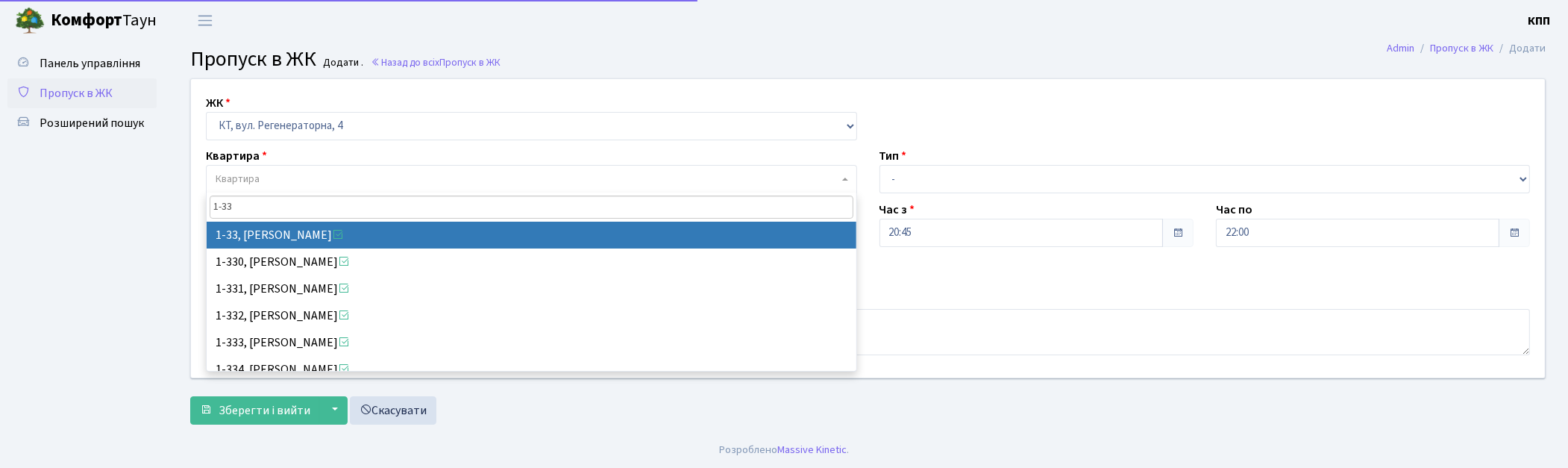
type input "1-33"
select select "33"
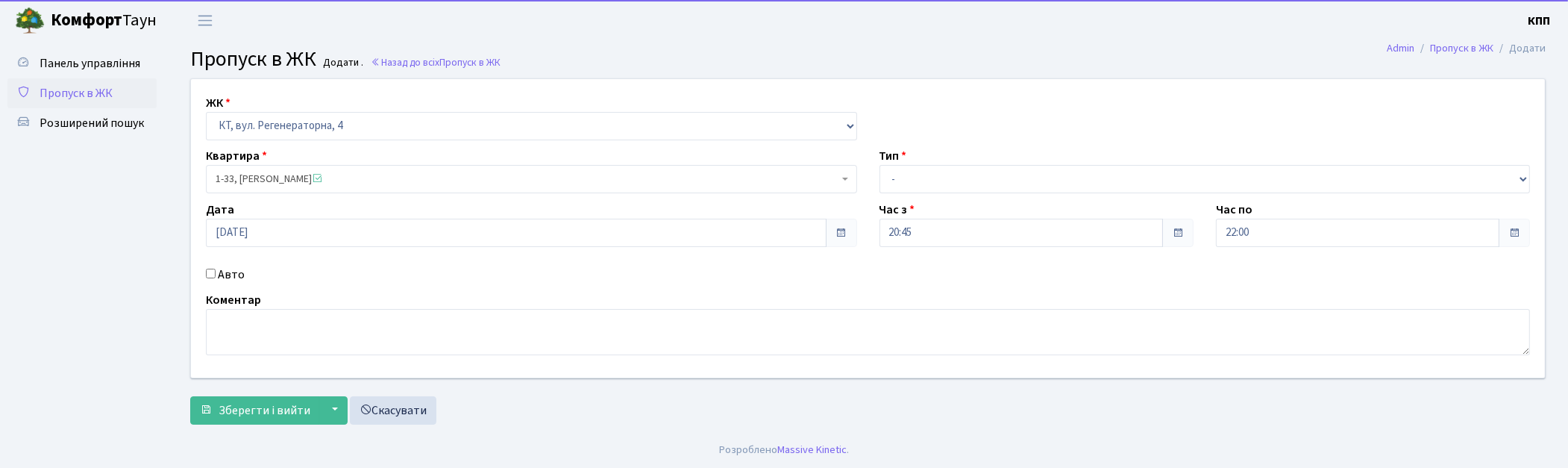
click at [237, 273] on label "Авто" at bounding box center [231, 274] width 27 height 18
click at [216, 273] on input "Авто" at bounding box center [211, 274] width 10 height 10
checkbox input "true"
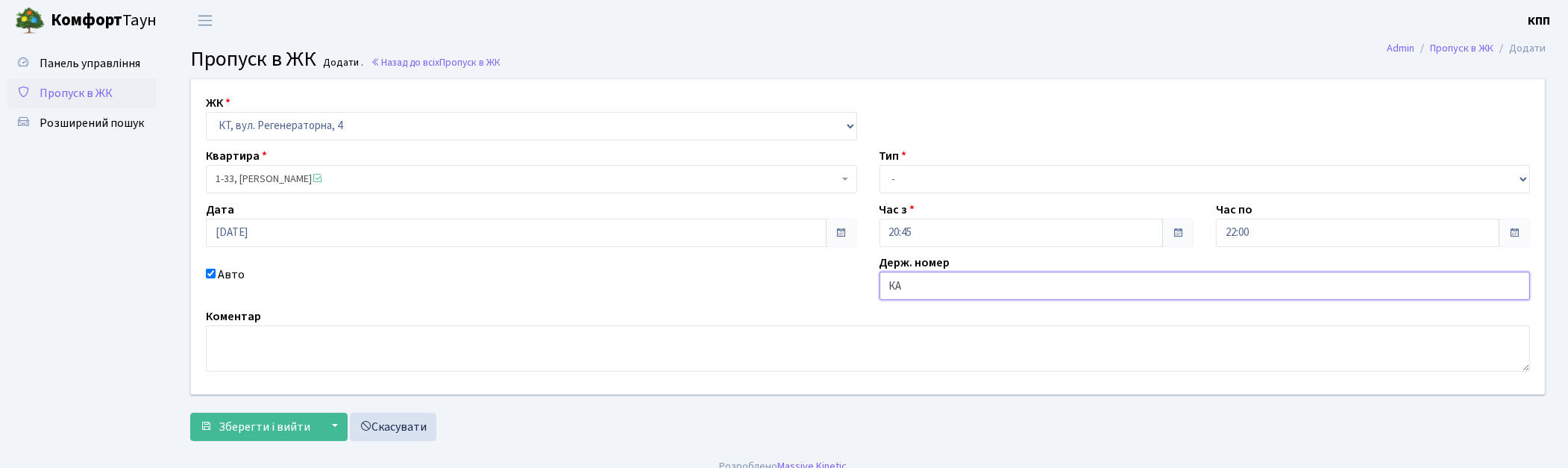
type input "К"
click at [124, 90] on link "Пропуск в ЖК" at bounding box center [82, 94] width 149 height 30
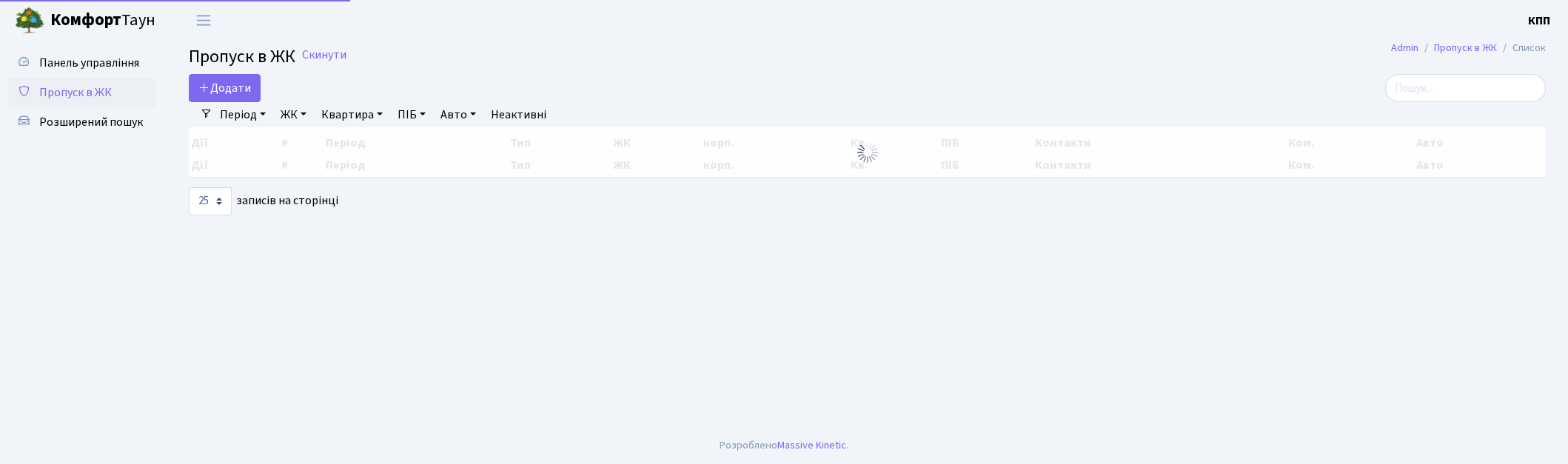
select select "25"
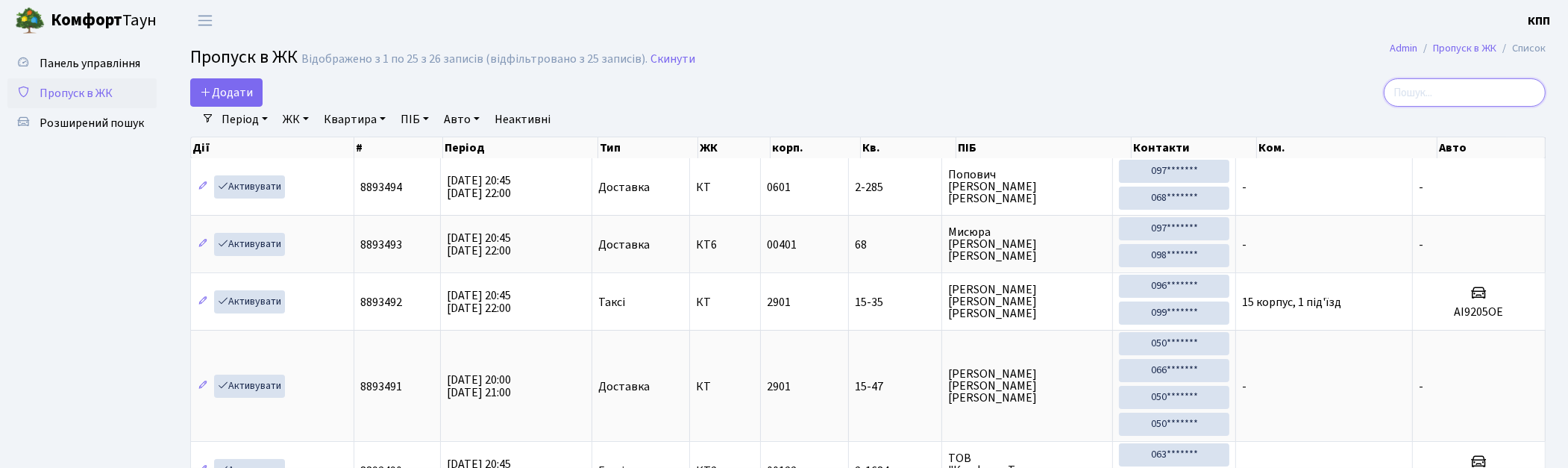
click at [1495, 95] on input "search" at bounding box center [1465, 93] width 162 height 29
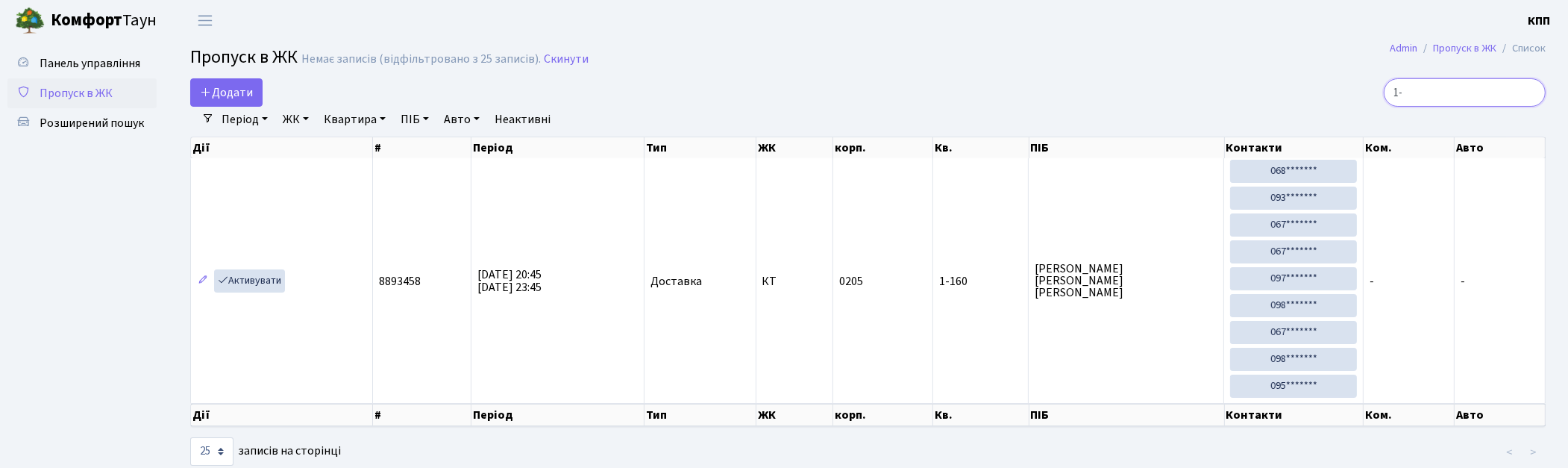
type input "1"
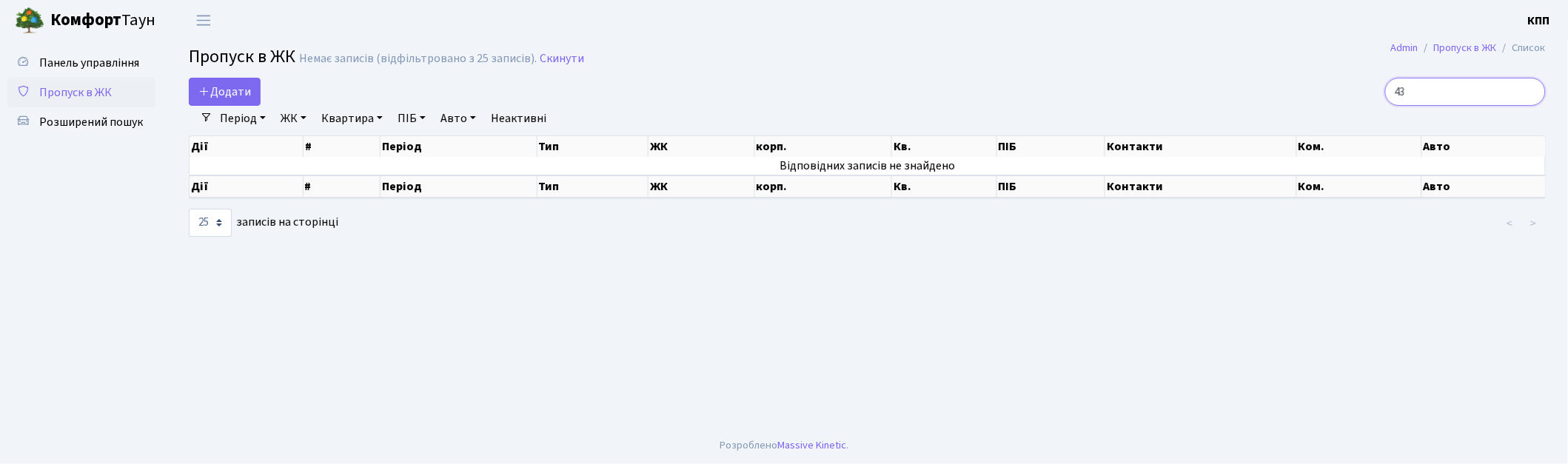
type input "4"
type input "8"
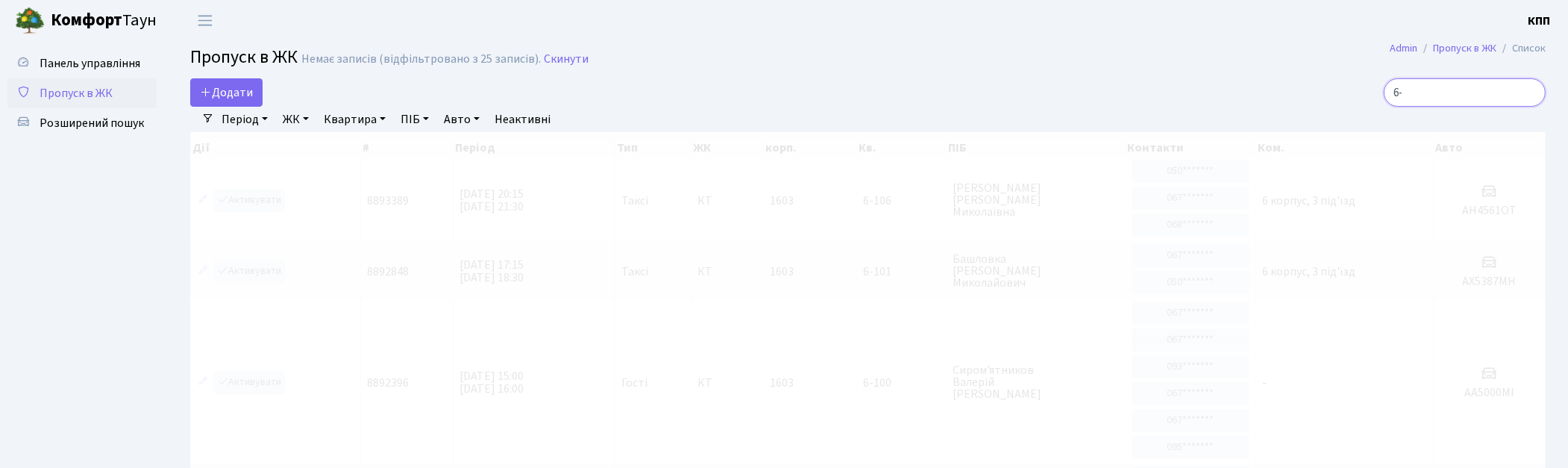
type input "6"
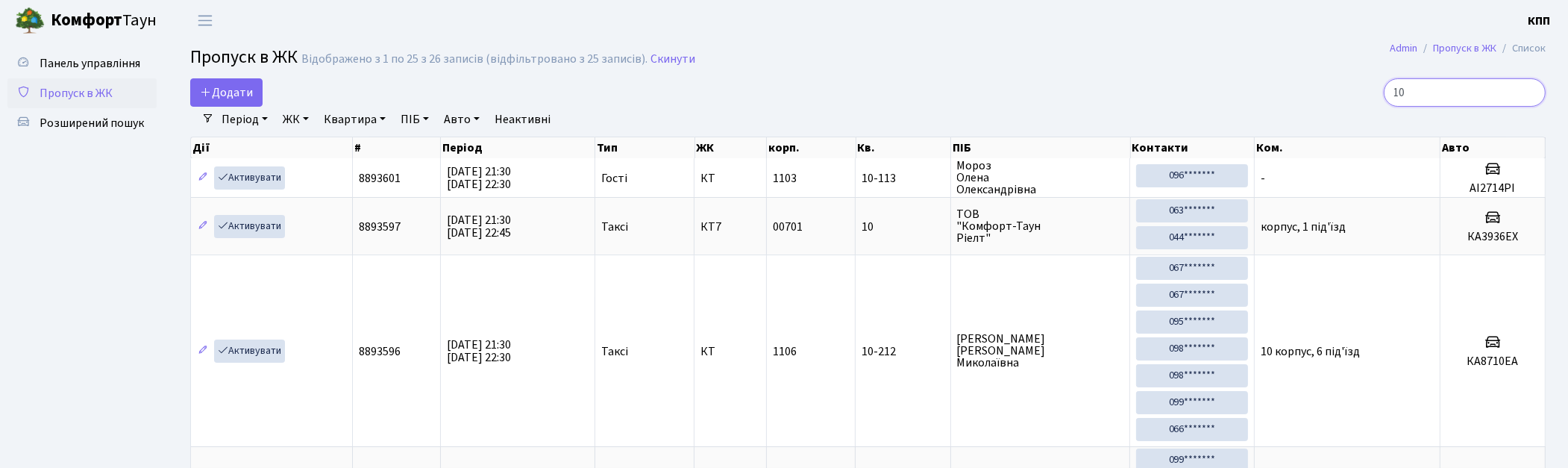
type input "1"
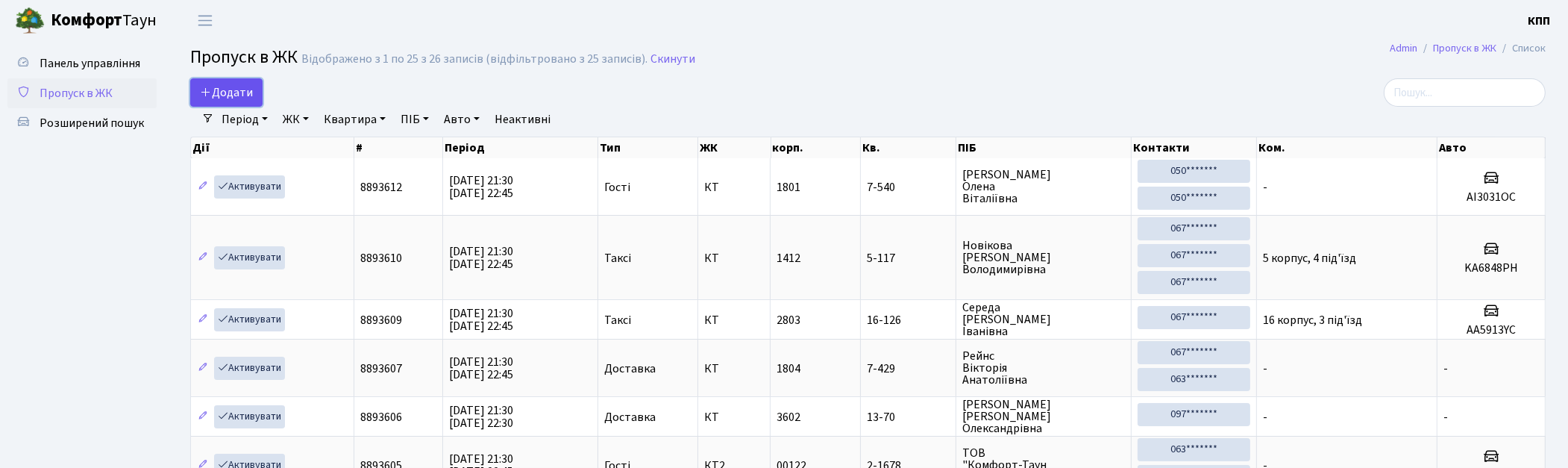
click at [208, 84] on span "Додати" at bounding box center [226, 92] width 53 height 17
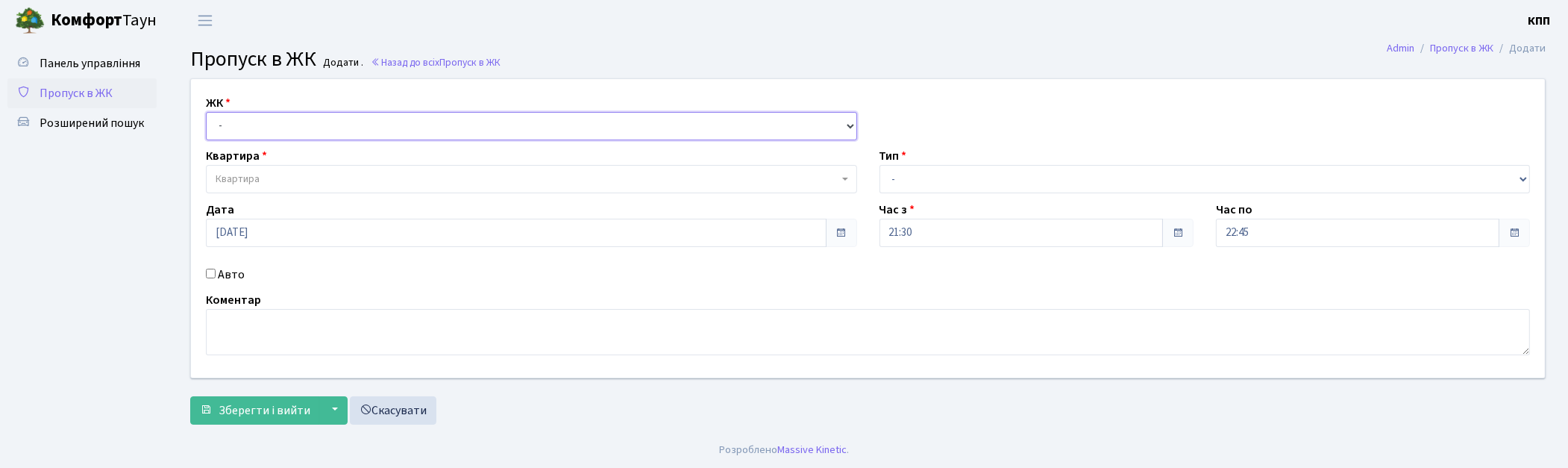
click at [243, 130] on select "- КТ, вул. Регенераторна, 4 КТ2, просп. [STREET_ADDRESS] [STREET_ADDRESS] [PERS…" at bounding box center [532, 126] width 652 height 29
select select "271"
click at [206, 112] on select "- КТ, вул. Регенераторна, 4 КТ2, просп. [STREET_ADDRESS] [STREET_ADDRESS] [PERS…" at bounding box center [532, 126] width 652 height 29
select select
click at [282, 128] on select "- КТ, вул. Регенераторна, 4 КТ2, просп. Соборності, 17 КТ3, вул. Березнева, 16 …" at bounding box center [532, 126] width 652 height 29
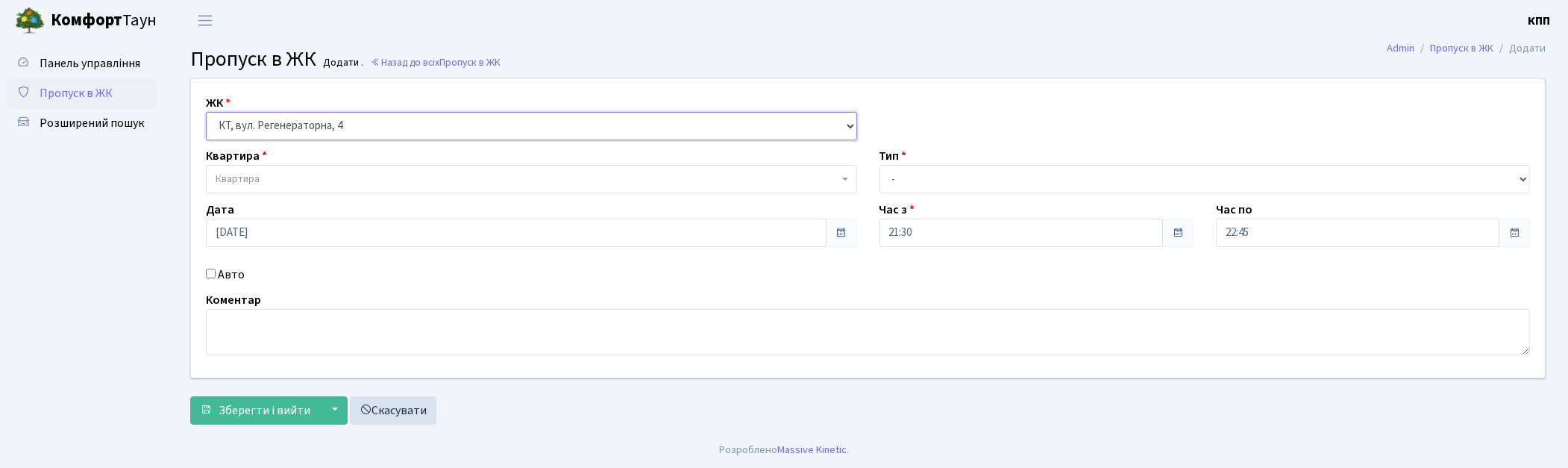
select select "295"
click at [206, 112] on select "- КТ, вул. Регенераторна, 4 КТ2, просп. Соборності, 17 КТ3, вул. Березнева, 16 …" at bounding box center [532, 126] width 652 height 29
select select
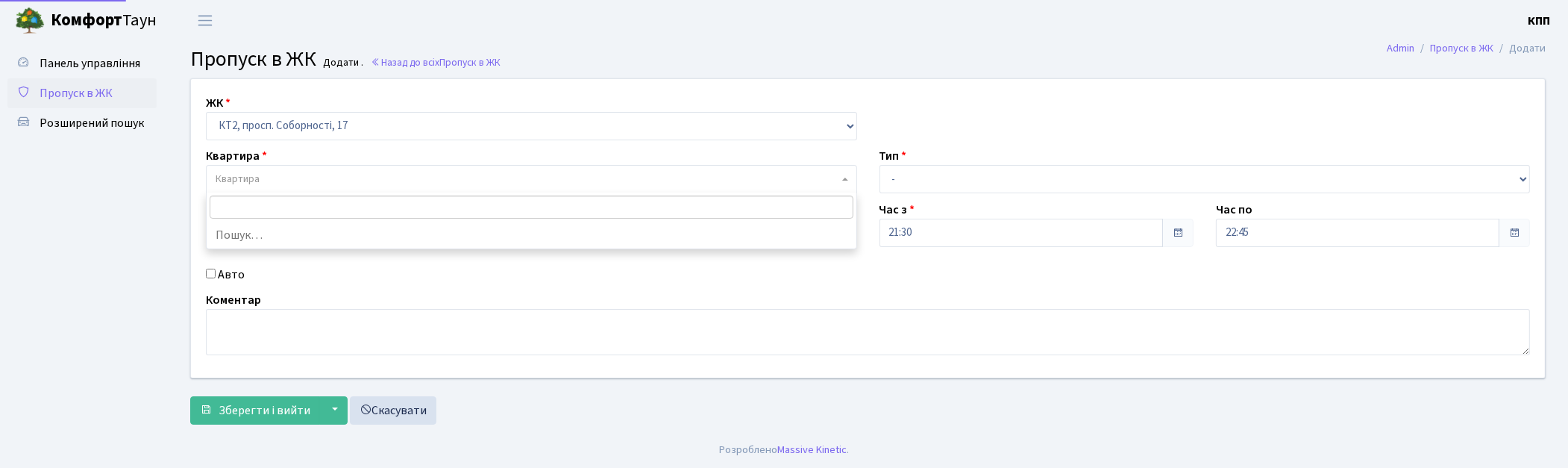
click at [289, 188] on span "Квартира" at bounding box center [532, 179] width 652 height 29
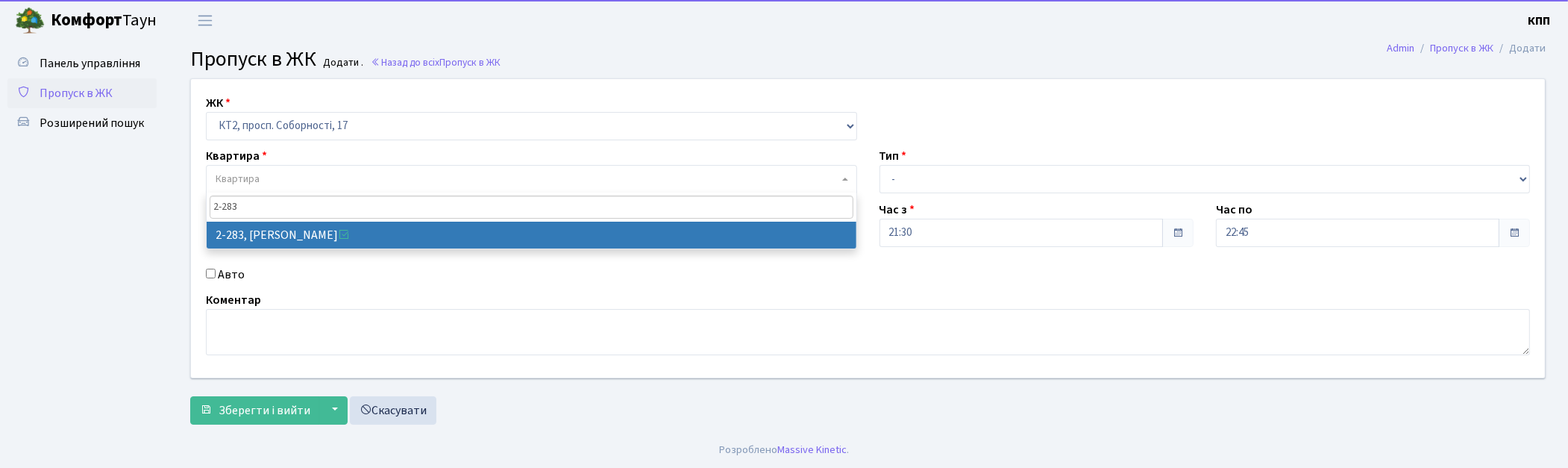
type input "2-283"
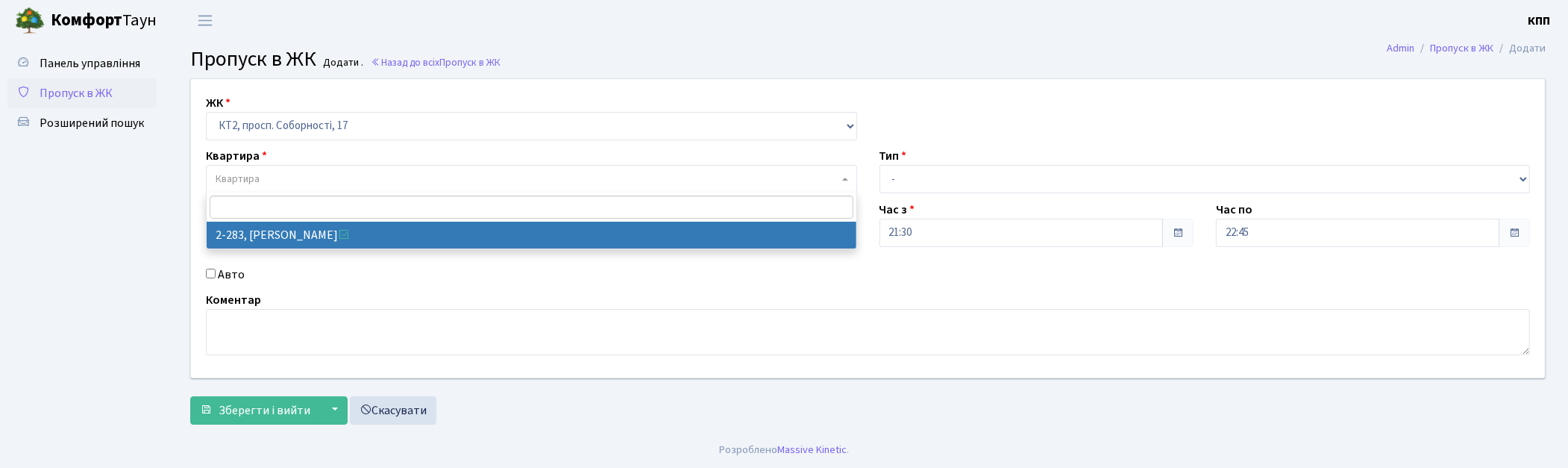
select select "15334"
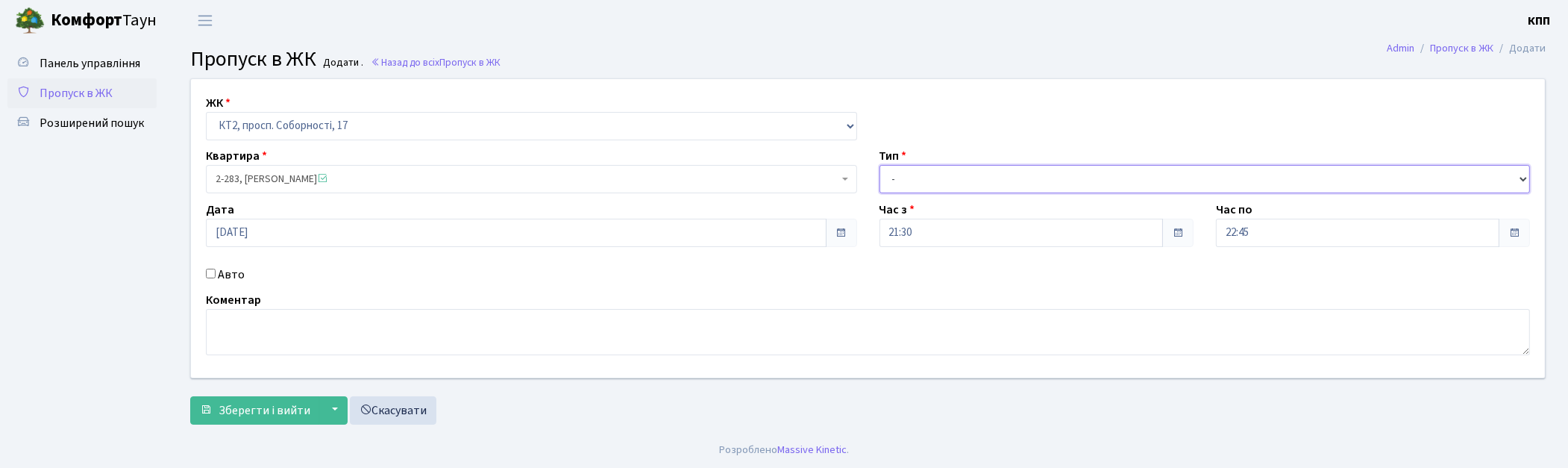
click at [930, 184] on select "- Доставка Таксі Гості Сервіс" at bounding box center [1206, 179] width 652 height 29
select select "3"
click at [880, 165] on select "- Доставка Таксі Гості Сервіс" at bounding box center [1206, 179] width 652 height 29
click at [235, 412] on span "Зберегти і вийти" at bounding box center [265, 410] width 92 height 17
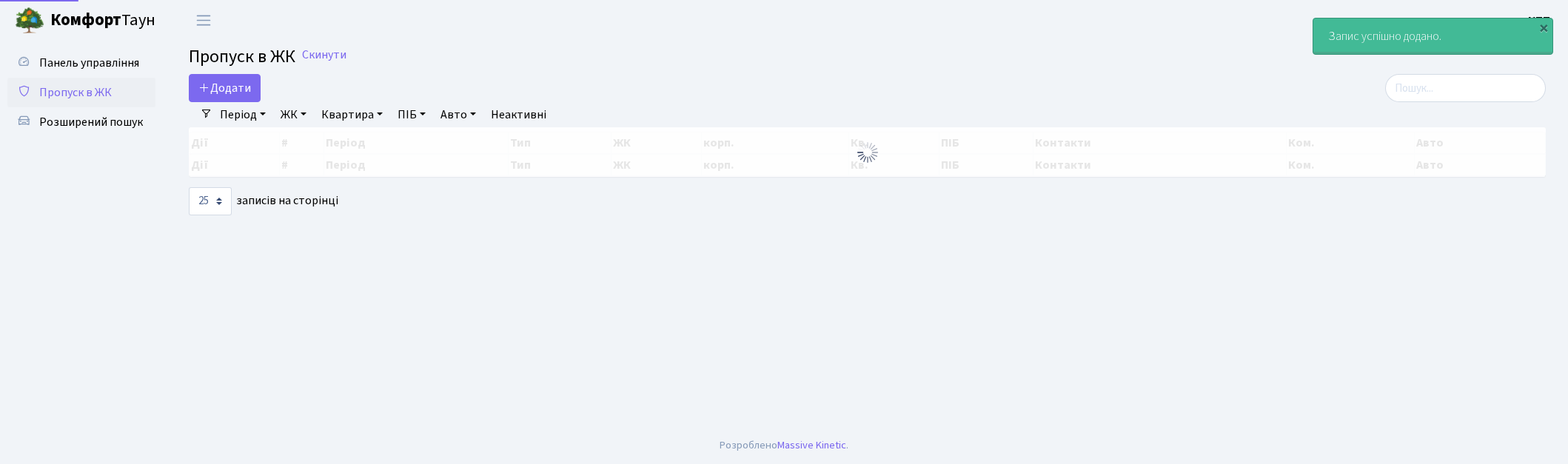
select select "25"
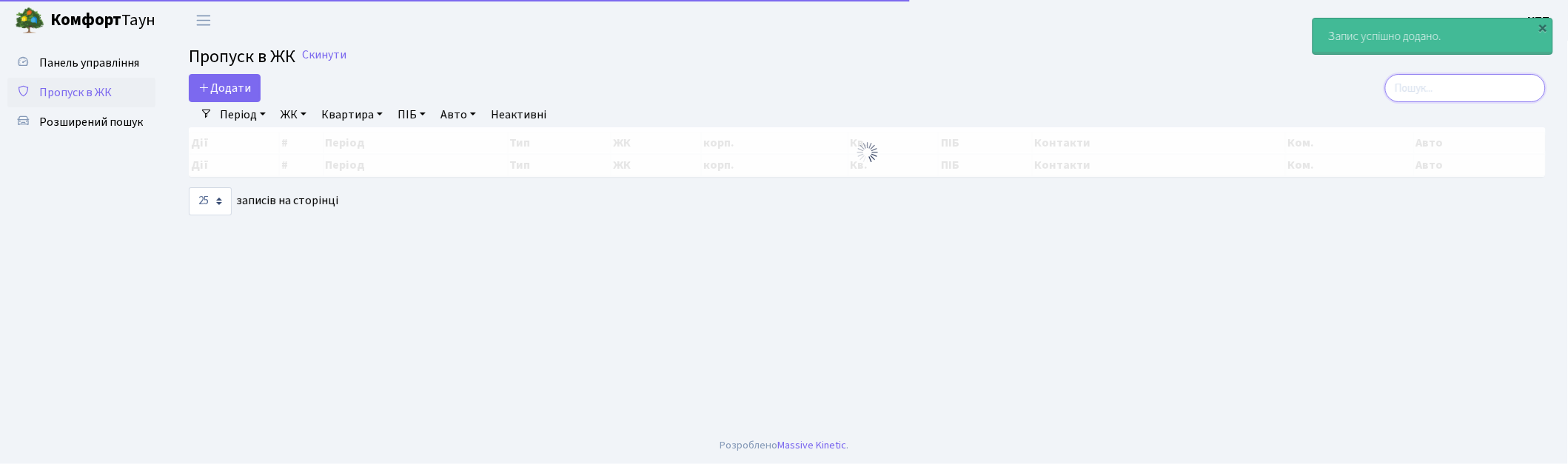
click at [1460, 87] on input "search" at bounding box center [1466, 88] width 160 height 28
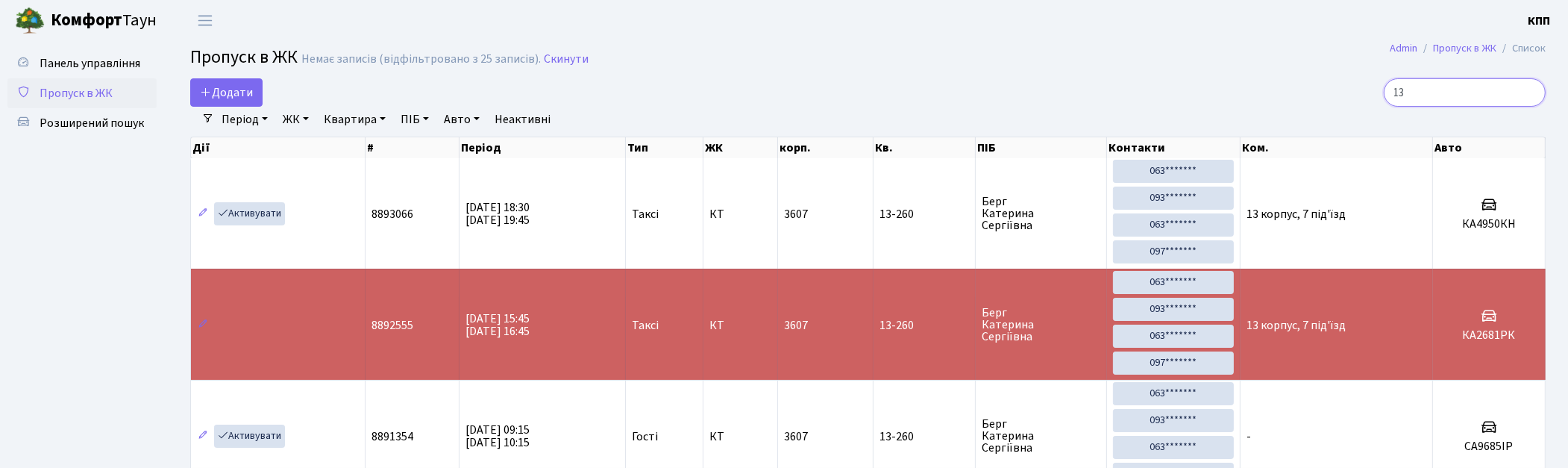
type input "1"
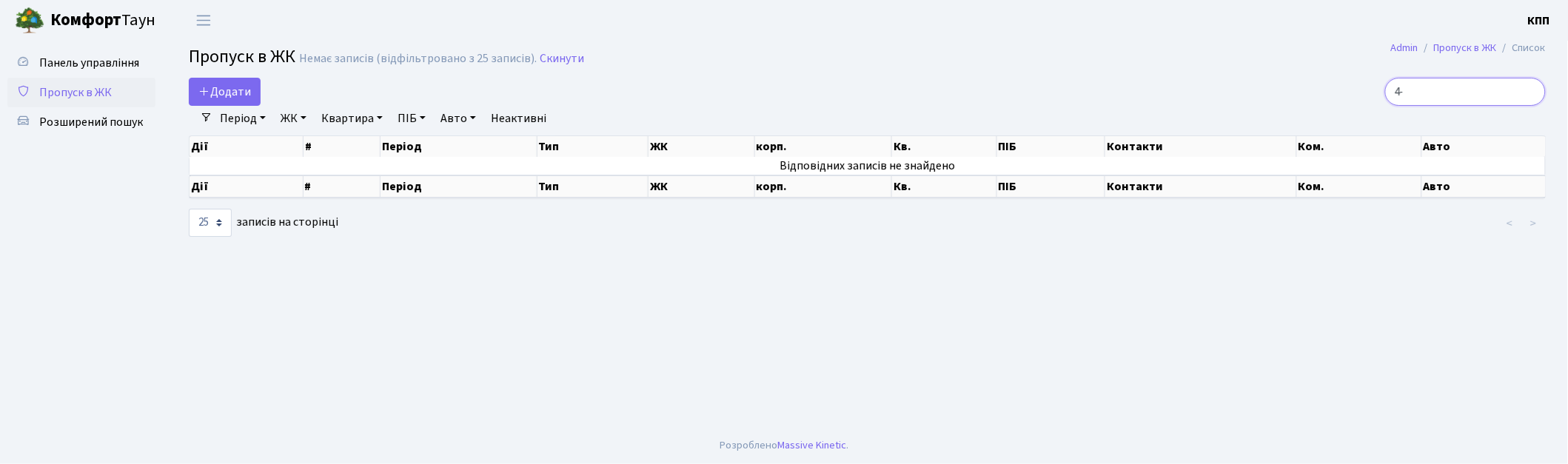
type input "4"
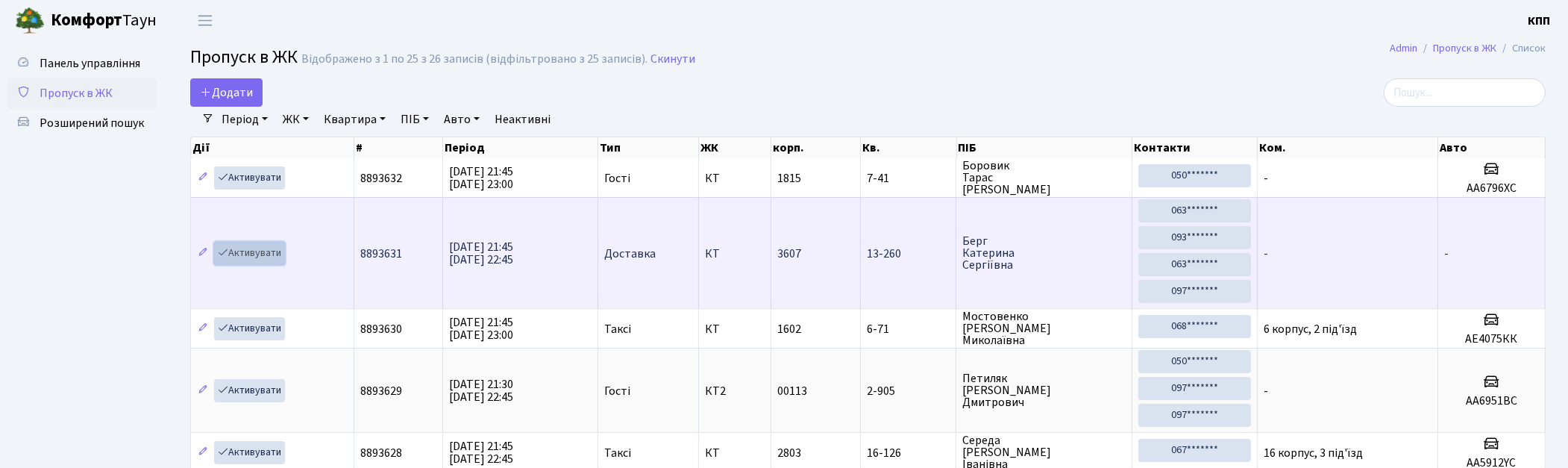
click at [284, 252] on link "Активувати" at bounding box center [249, 253] width 71 height 23
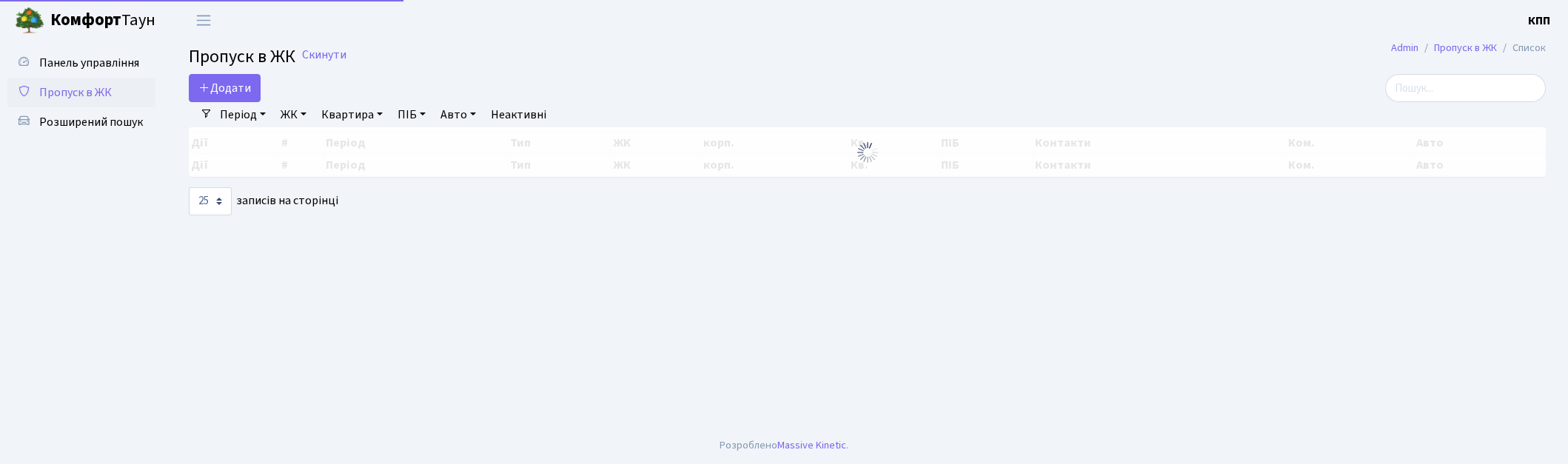
select select "25"
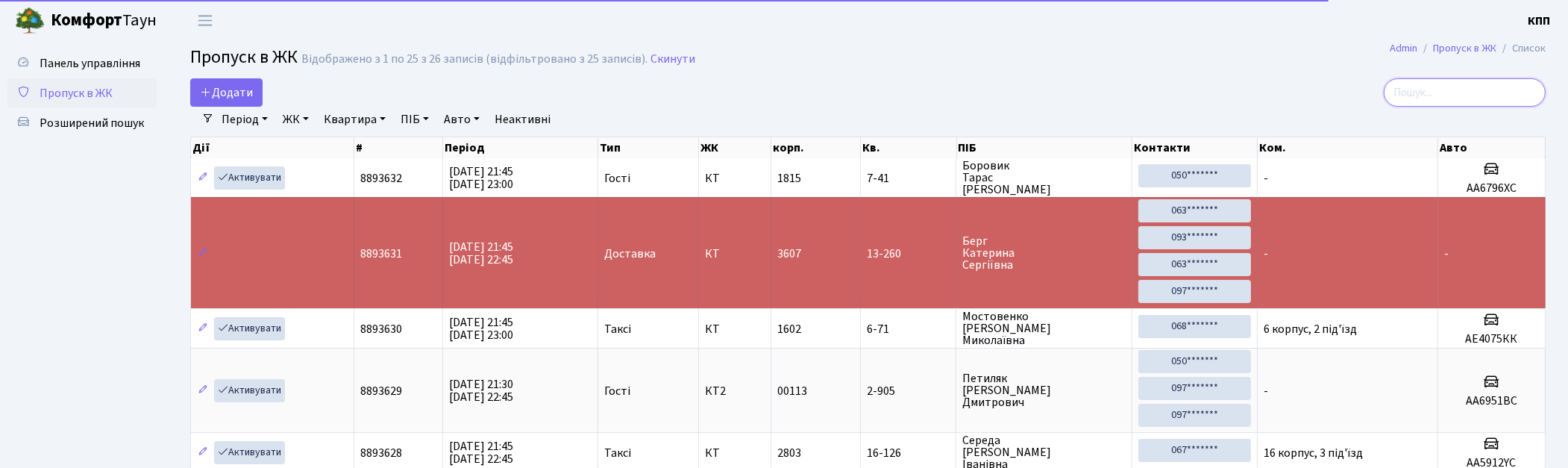
click at [1437, 81] on input "search" at bounding box center [1465, 93] width 162 height 29
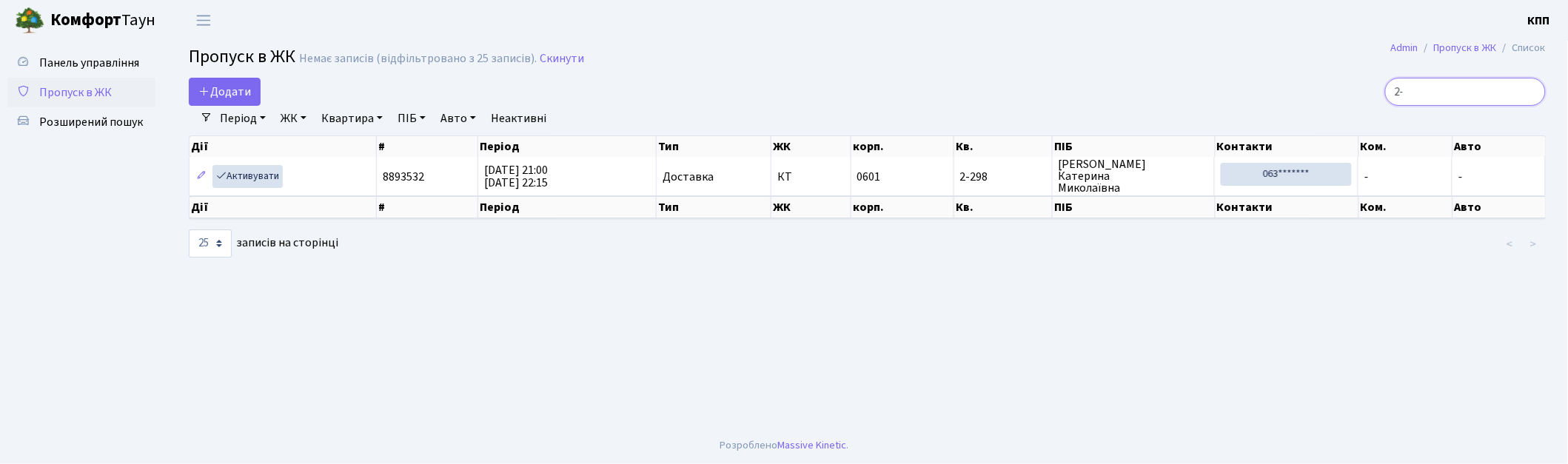
type input "2"
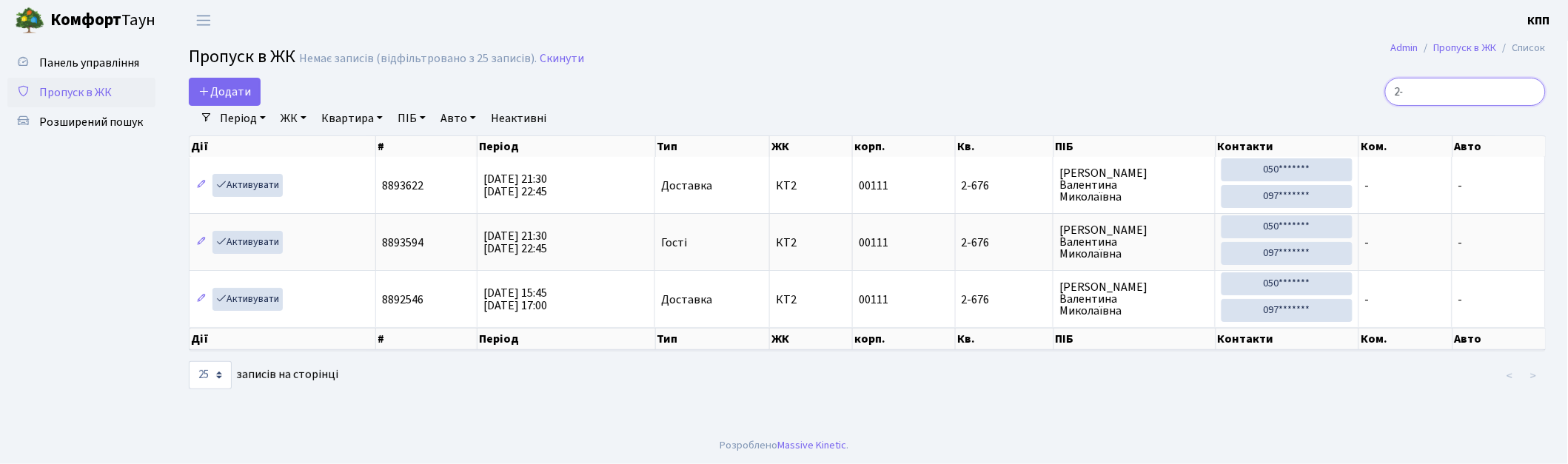
type input "2"
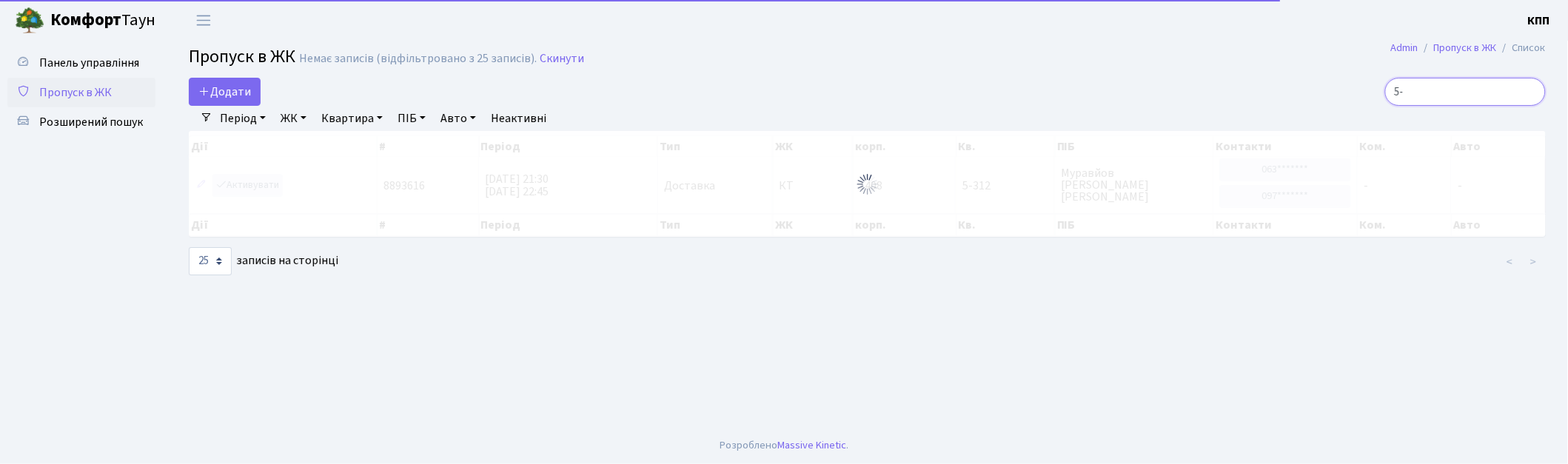
type input "5"
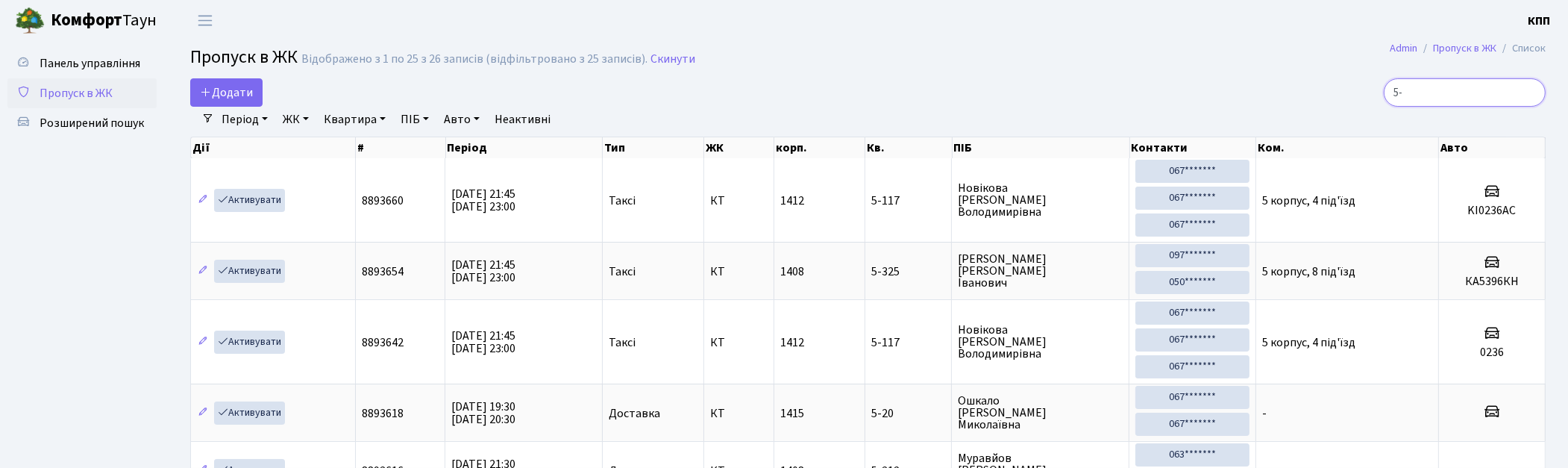
type input "5"
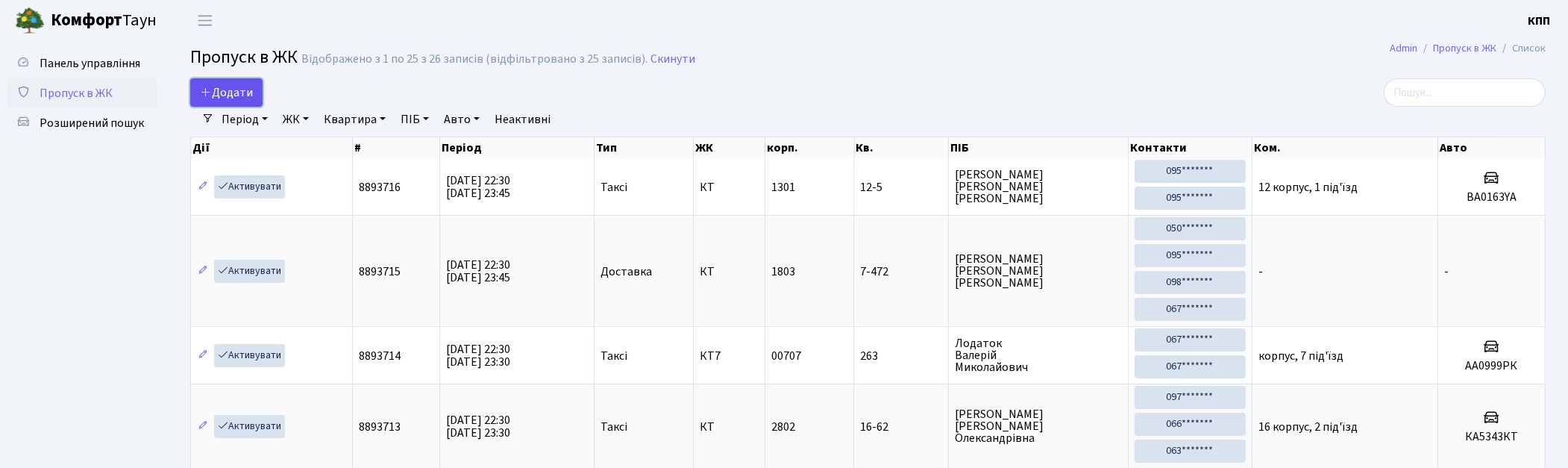
click at [235, 88] on span "Додати" at bounding box center [226, 92] width 53 height 17
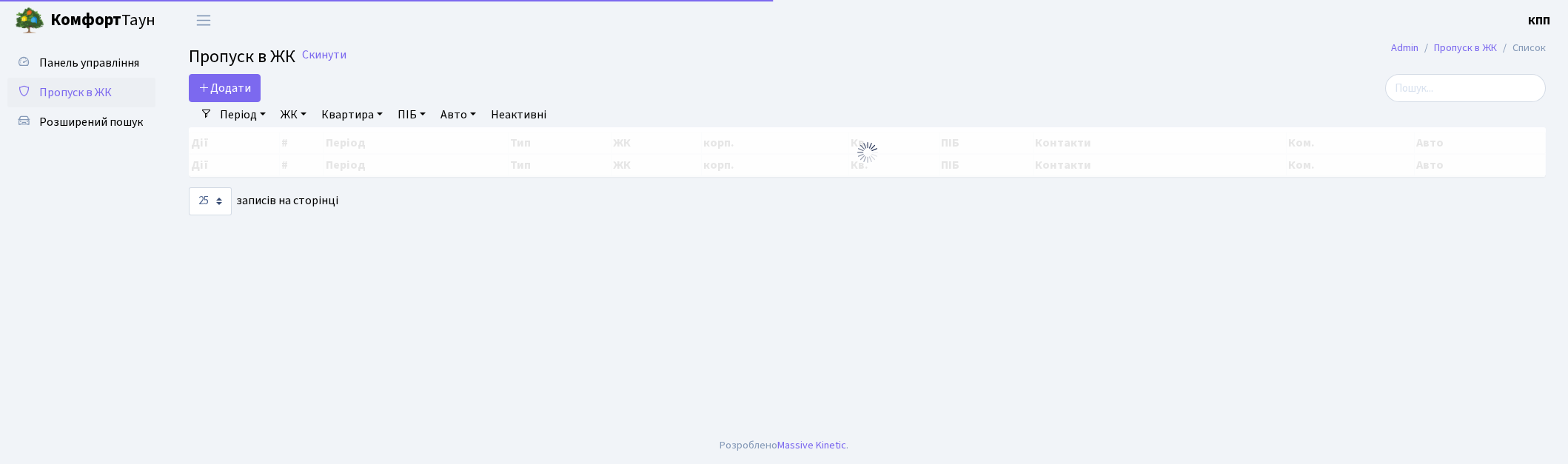
select select "25"
click at [83, 119] on span "Розширений пошук" at bounding box center [91, 122] width 104 height 17
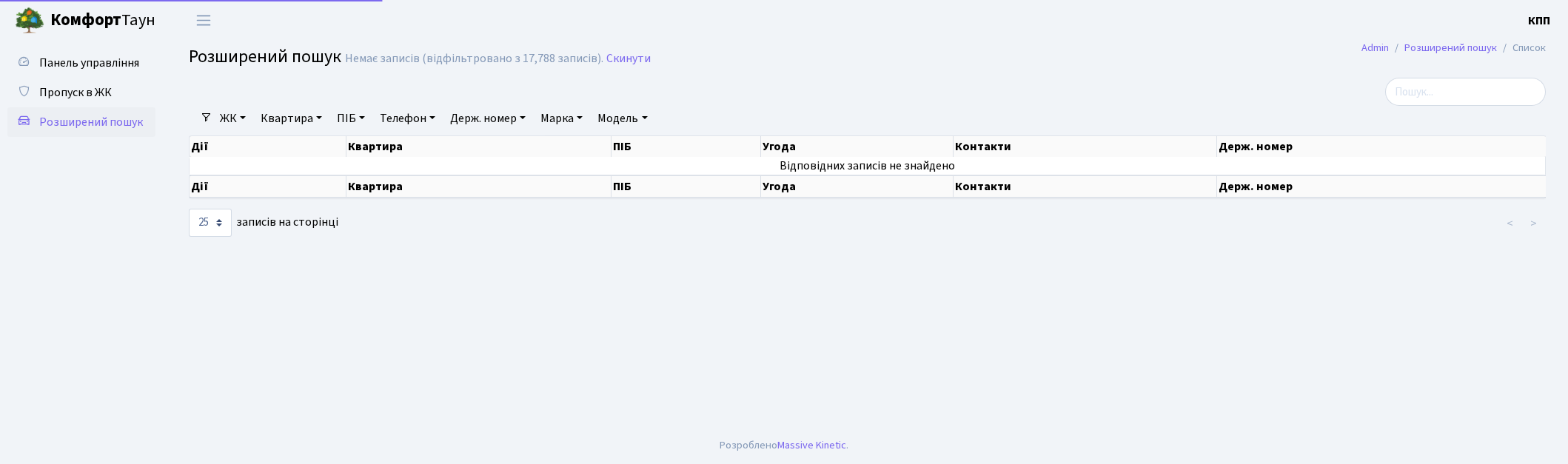
select select "25"
click at [319, 119] on link "Квартира" at bounding box center [291, 119] width 73 height 25
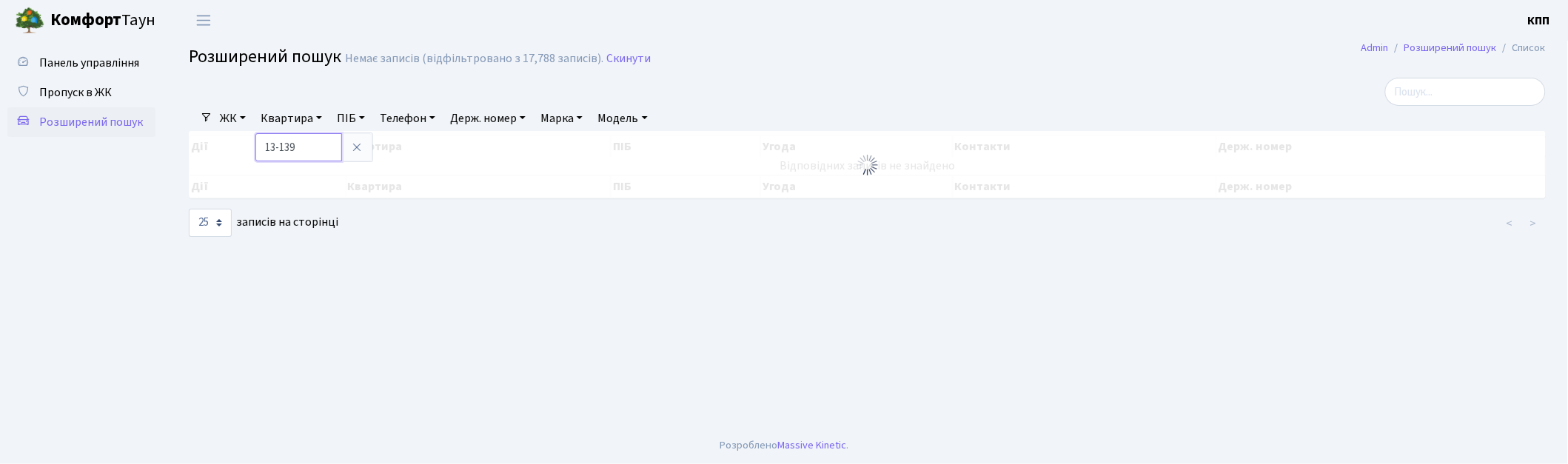
type input "13-139"
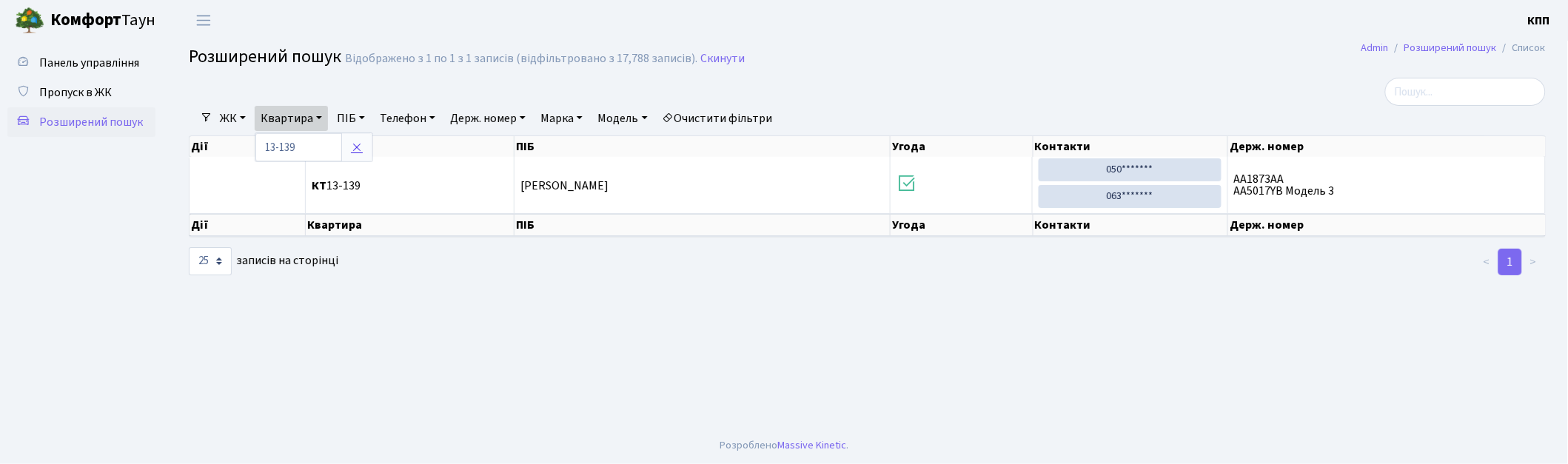
click at [367, 152] on link at bounding box center [357, 147] width 31 height 28
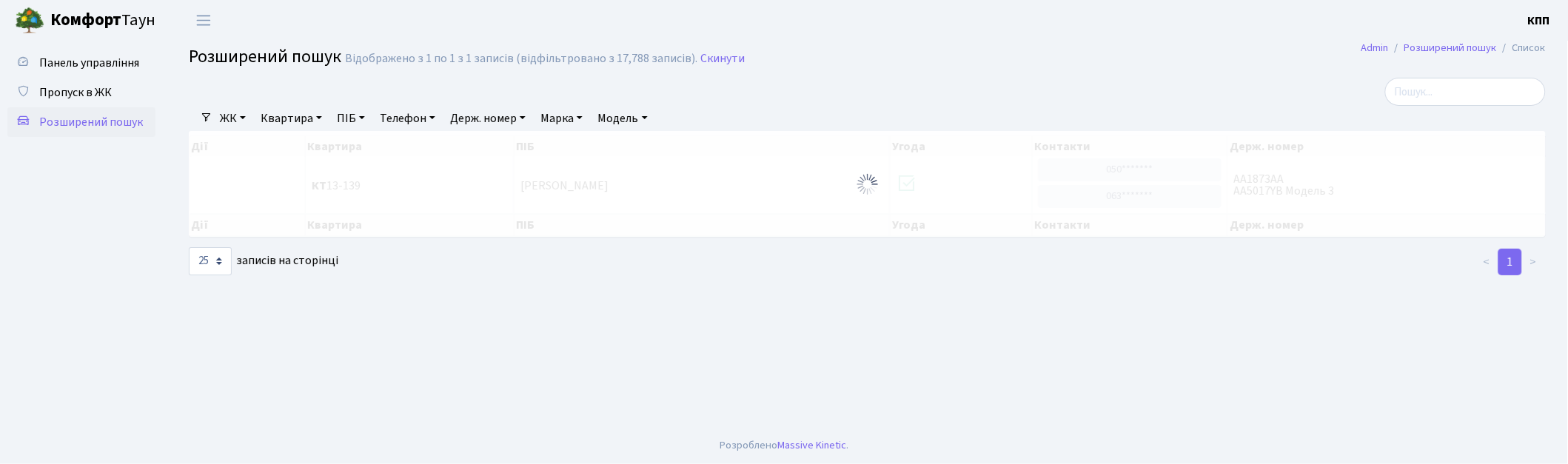
click at [311, 106] on link "Квартира" at bounding box center [291, 119] width 73 height 25
